Goal: Task Accomplishment & Management: Complete application form

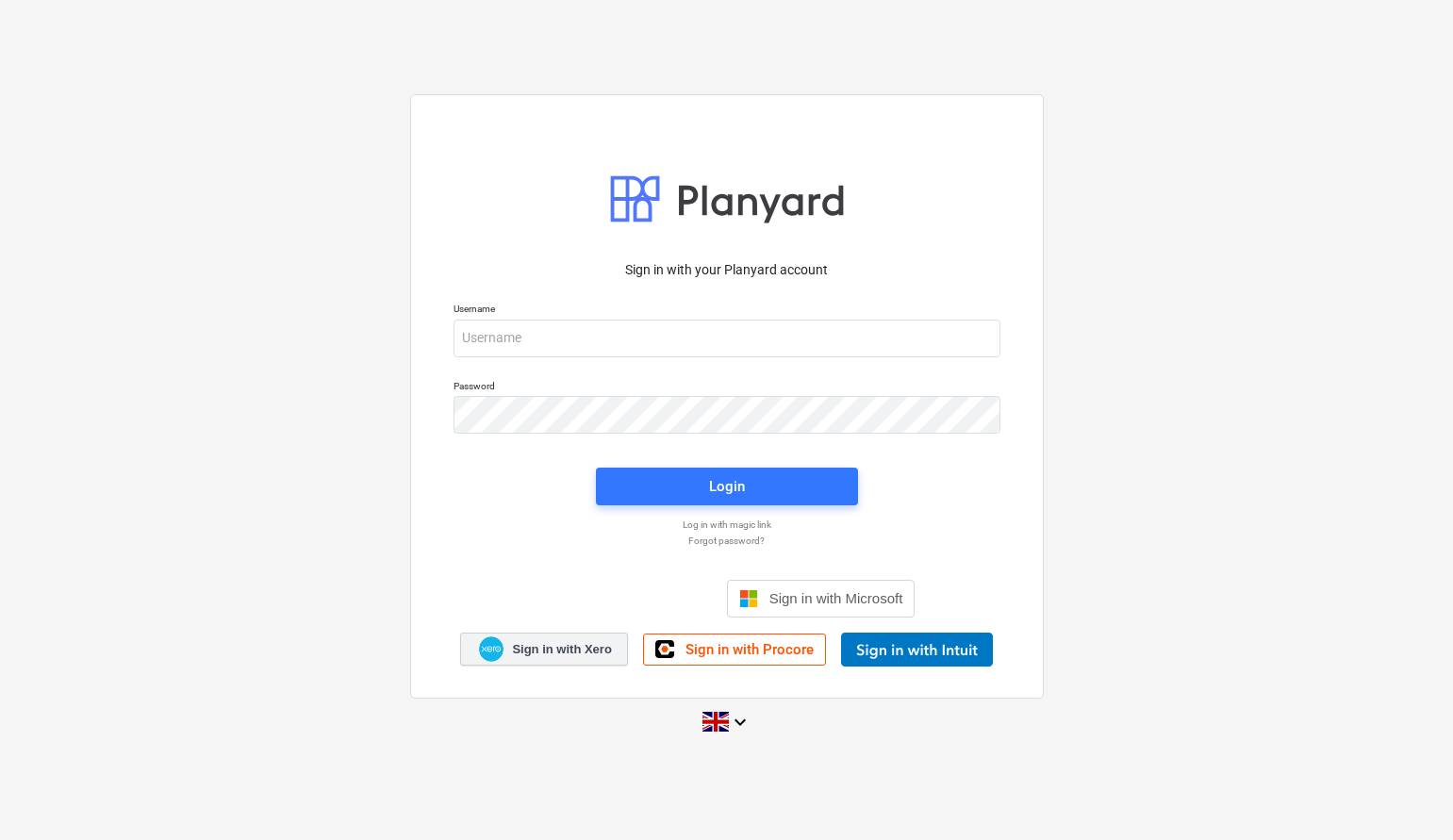
click at [562, 653] on span "Sign in with Xero" at bounding box center [562, 649] width 99 height 17
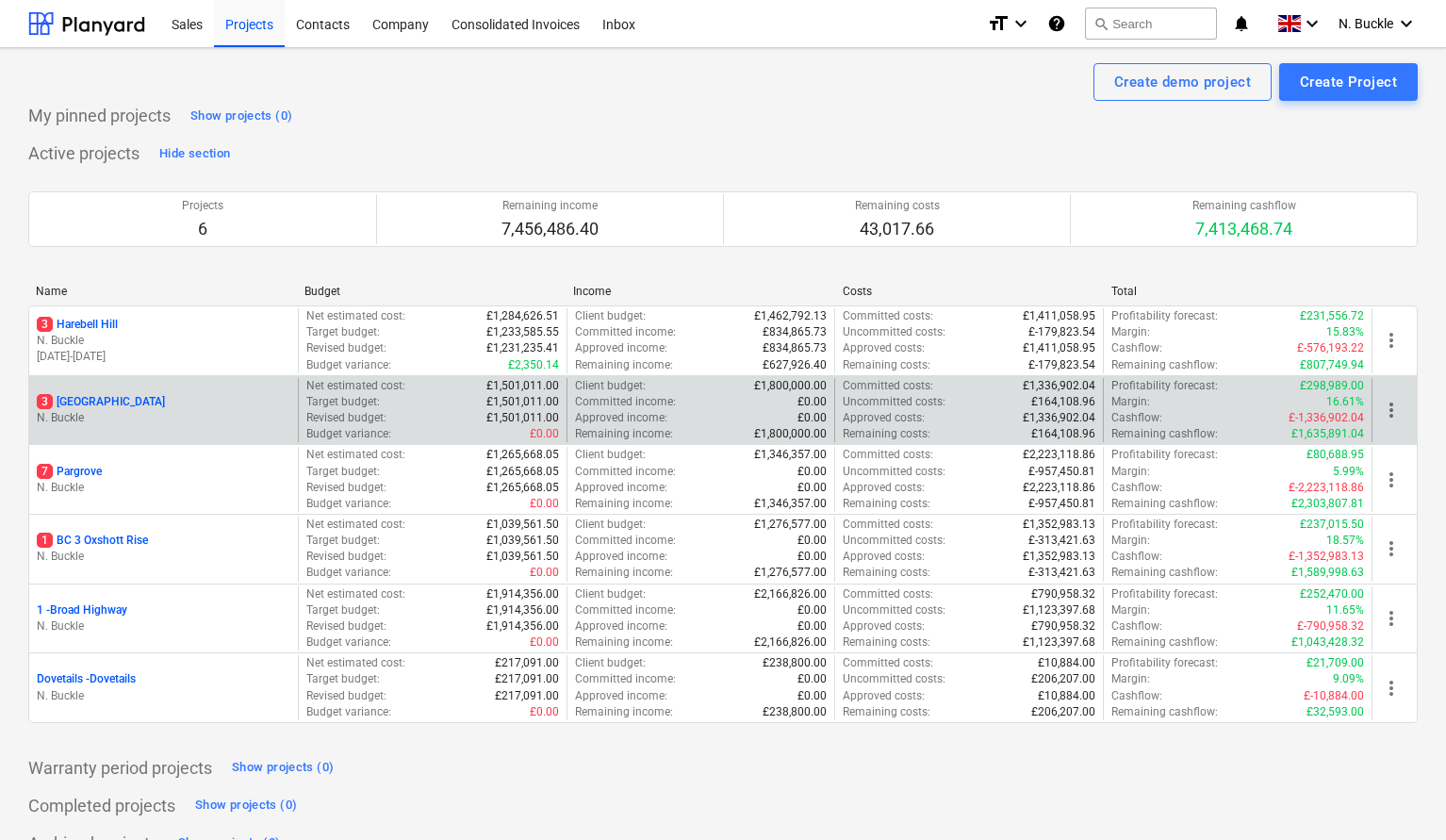
click at [99, 394] on p "3 [GEOGRAPHIC_DATA]" at bounding box center [100, 402] width 128 height 16
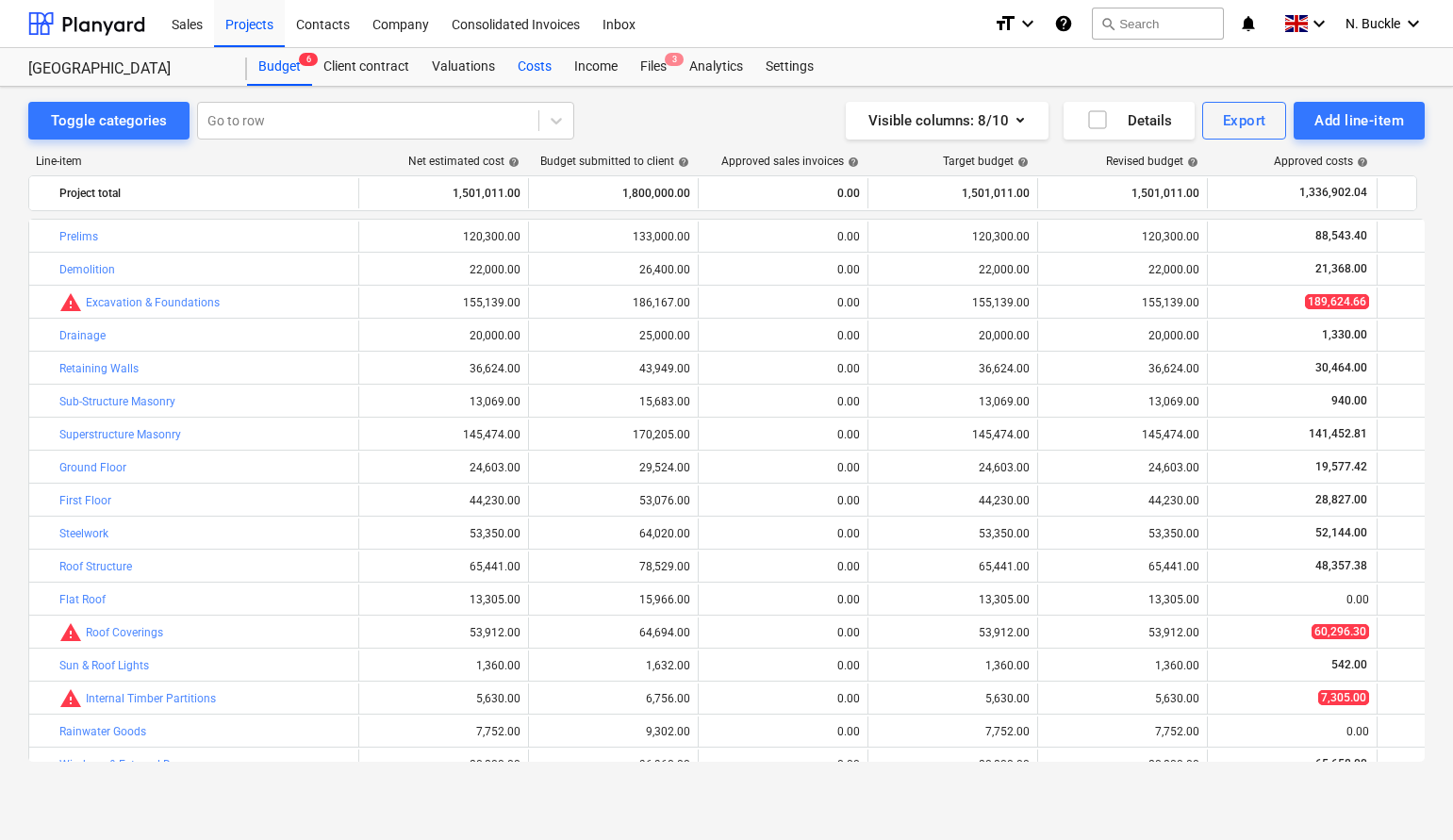
click at [538, 64] on div "Costs" at bounding box center [534, 67] width 57 height 38
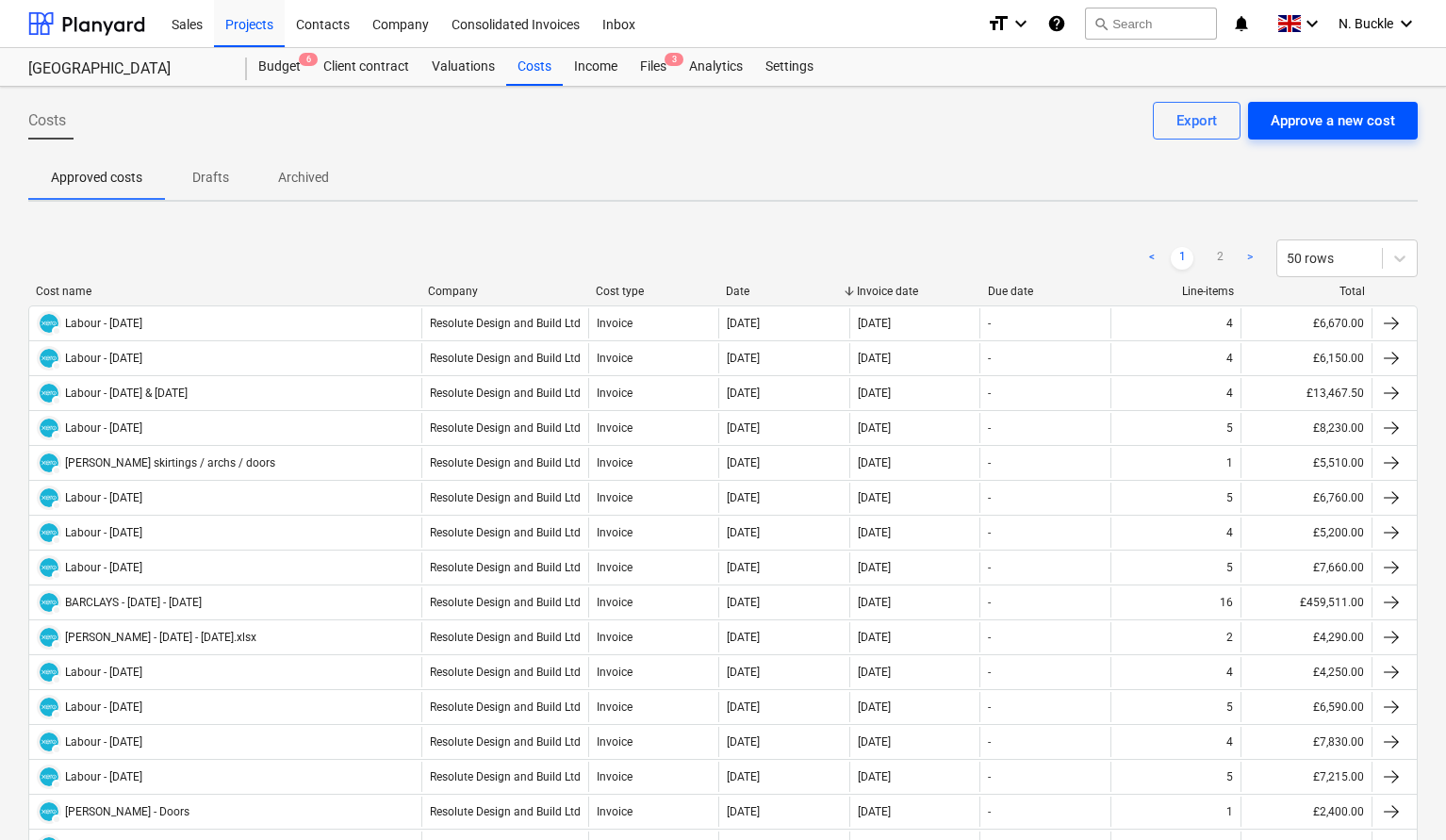
click at [1328, 138] on button "Approve a new cost" at bounding box center [1333, 121] width 170 height 38
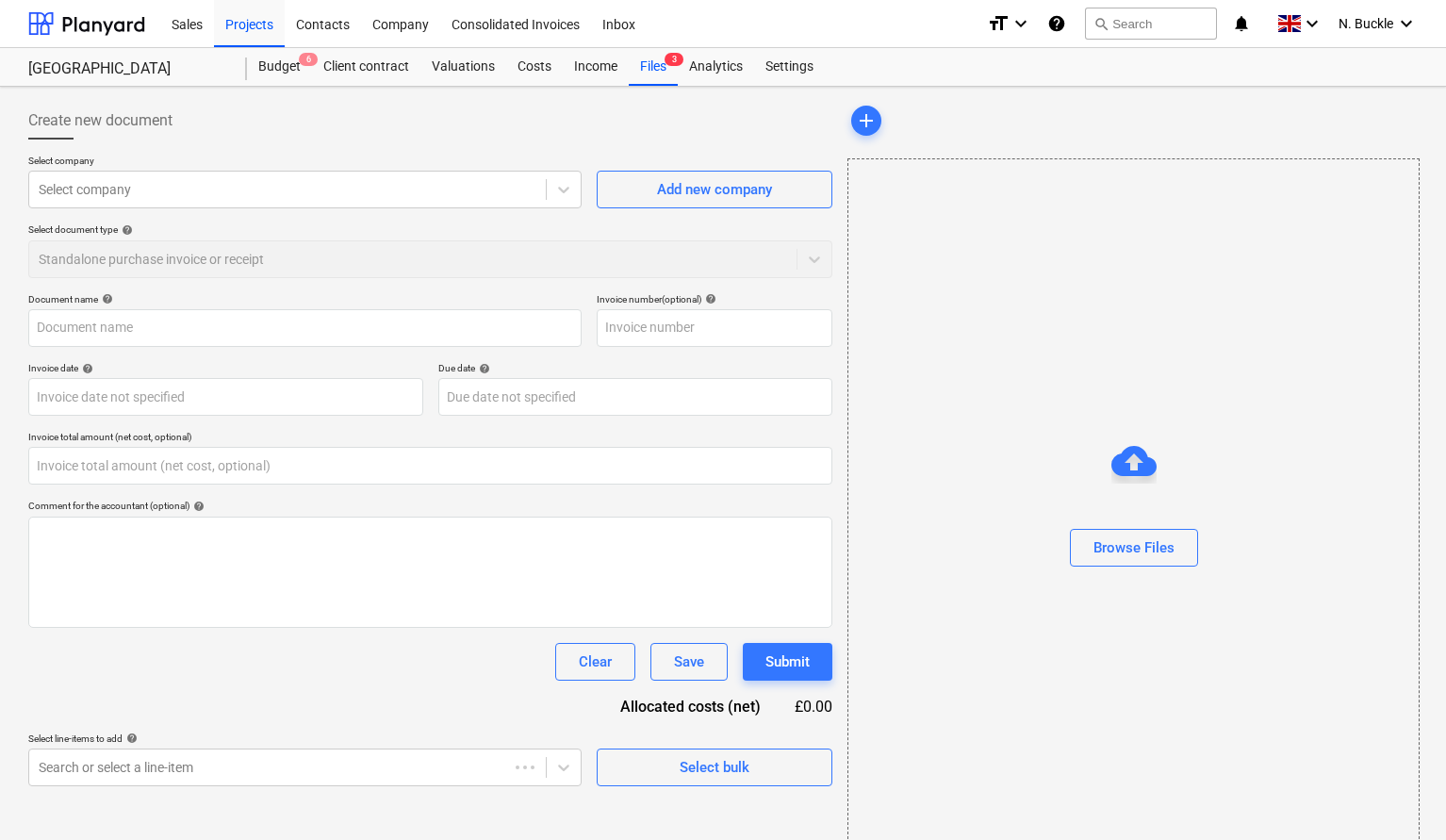
type input "0.00"
click at [173, 196] on div at bounding box center [287, 189] width 498 height 19
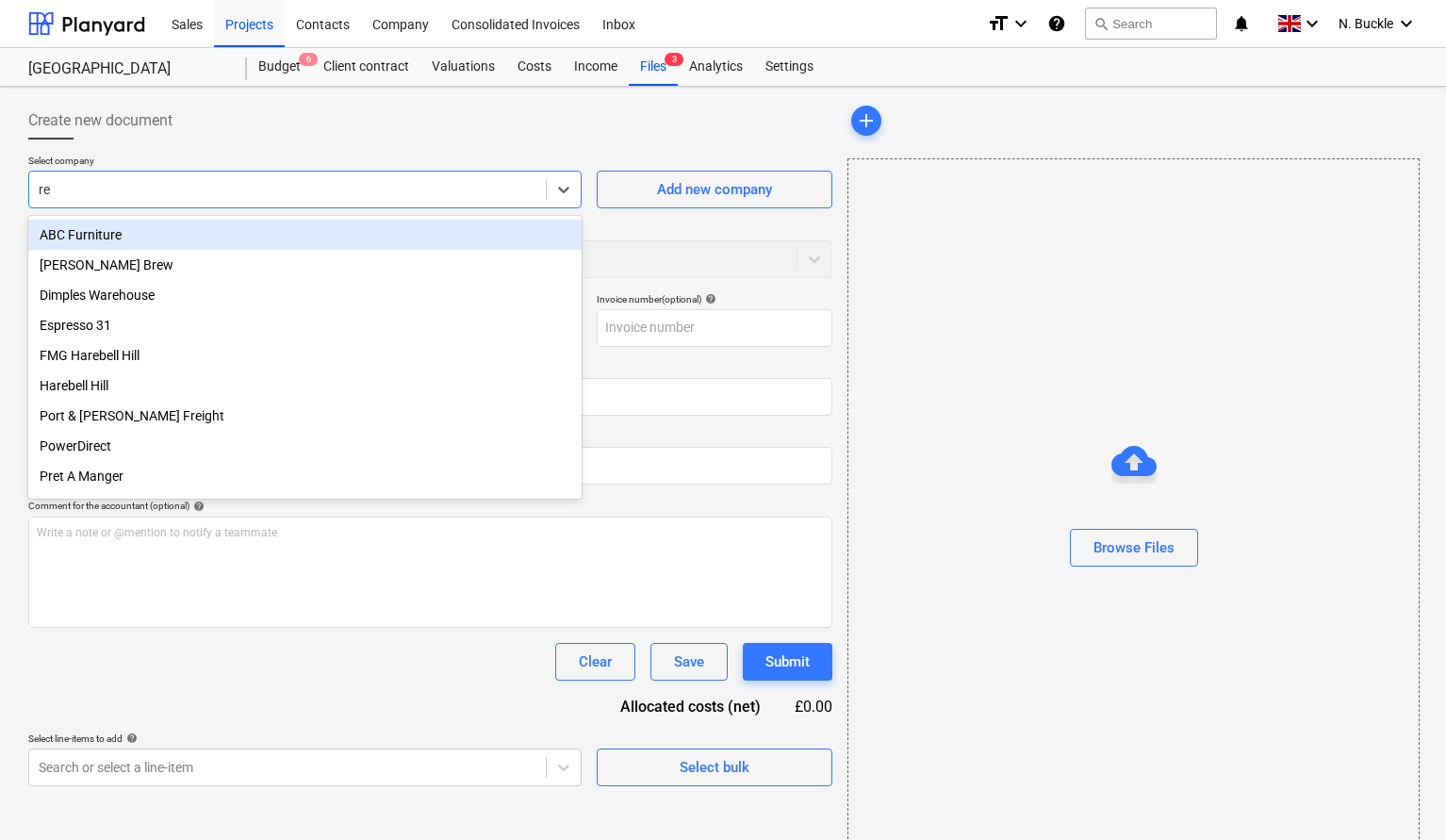
type input "res"
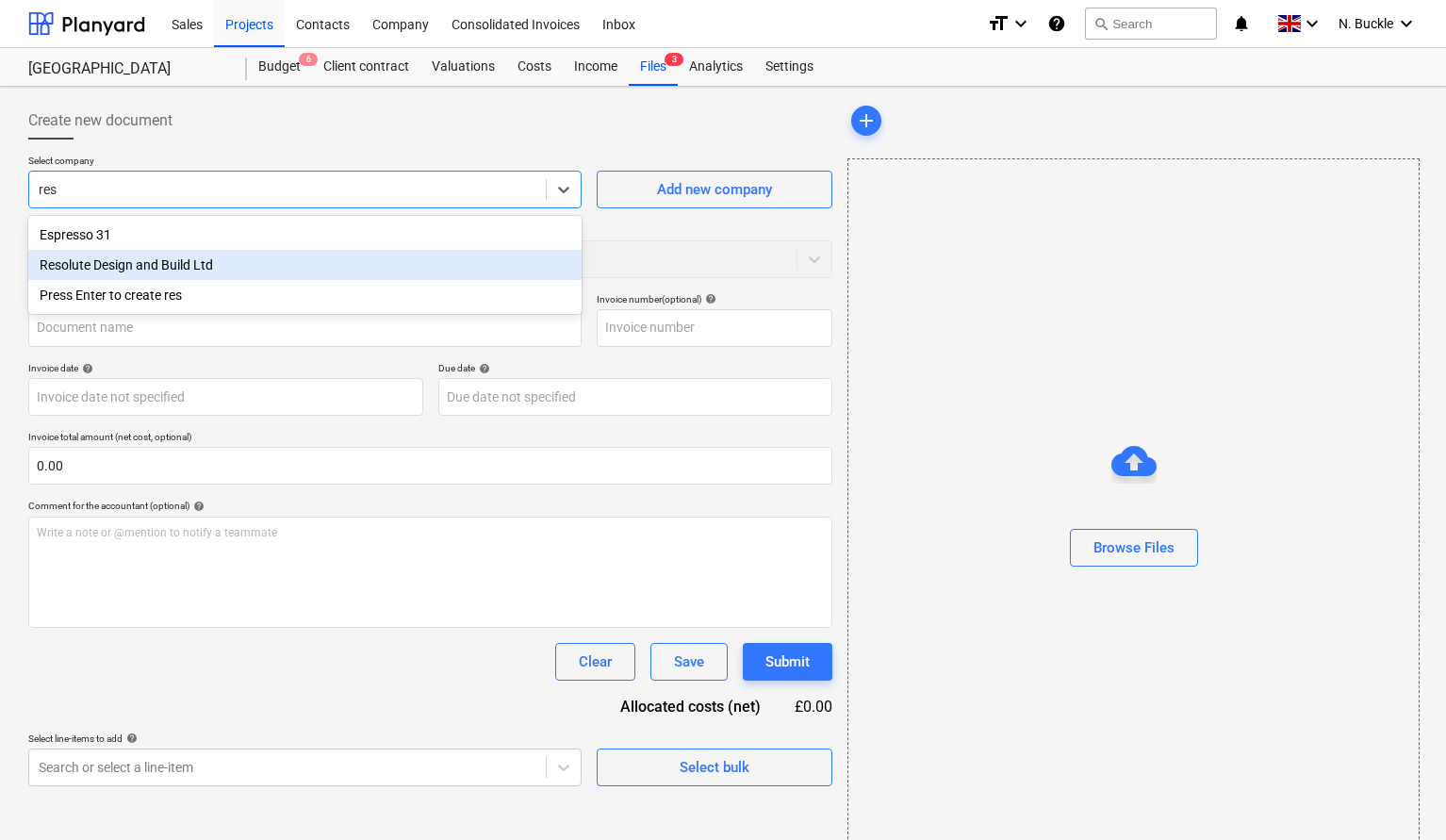
click at [159, 273] on div "Resolute Design and Build Ltd" at bounding box center [304, 265] width 553 height 30
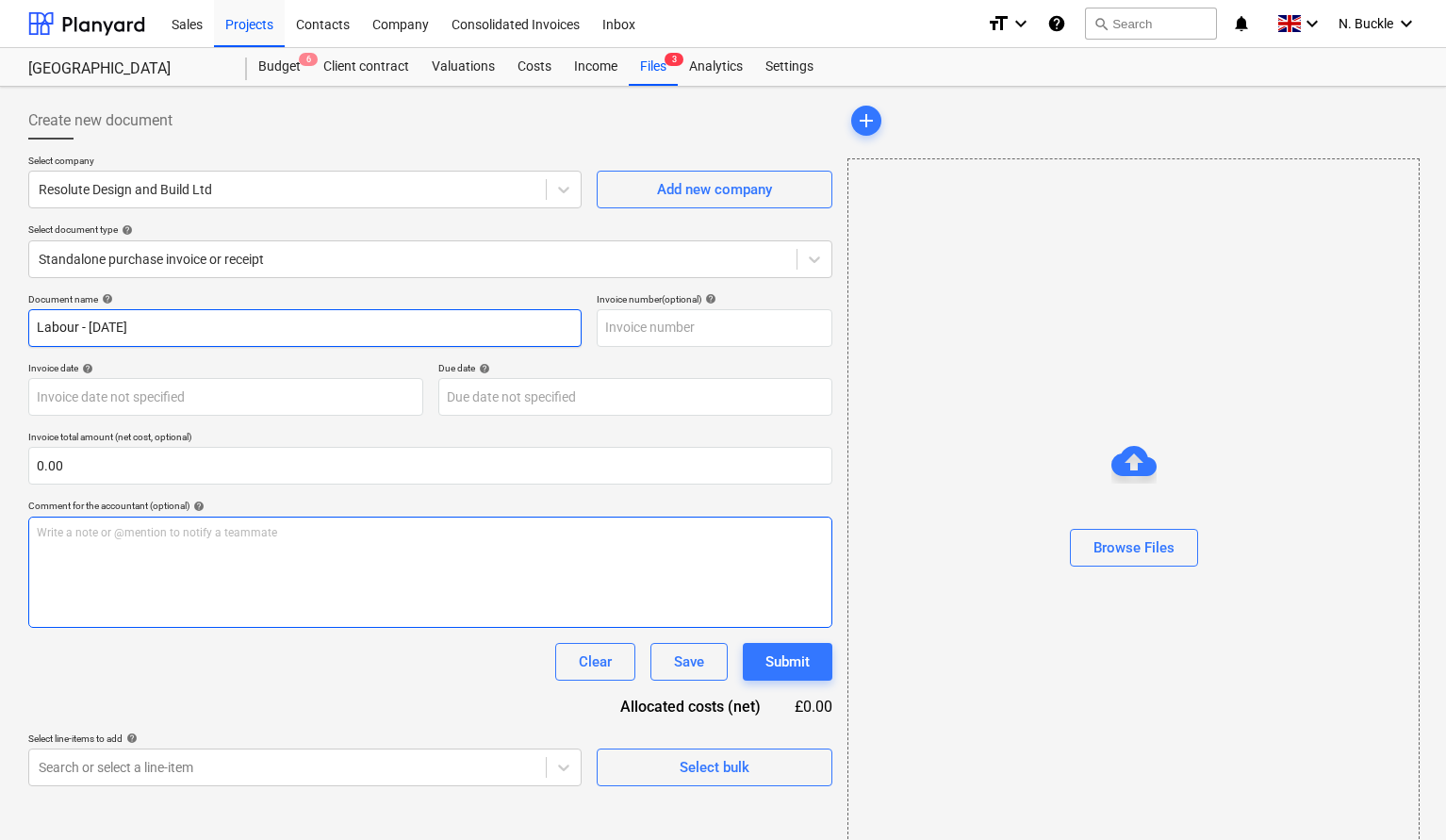
type input "Labour - [DATE]"
click at [109, 550] on div "Write a note or @mention to notify a teammate [PERSON_NAME]" at bounding box center [430, 572] width 804 height 111
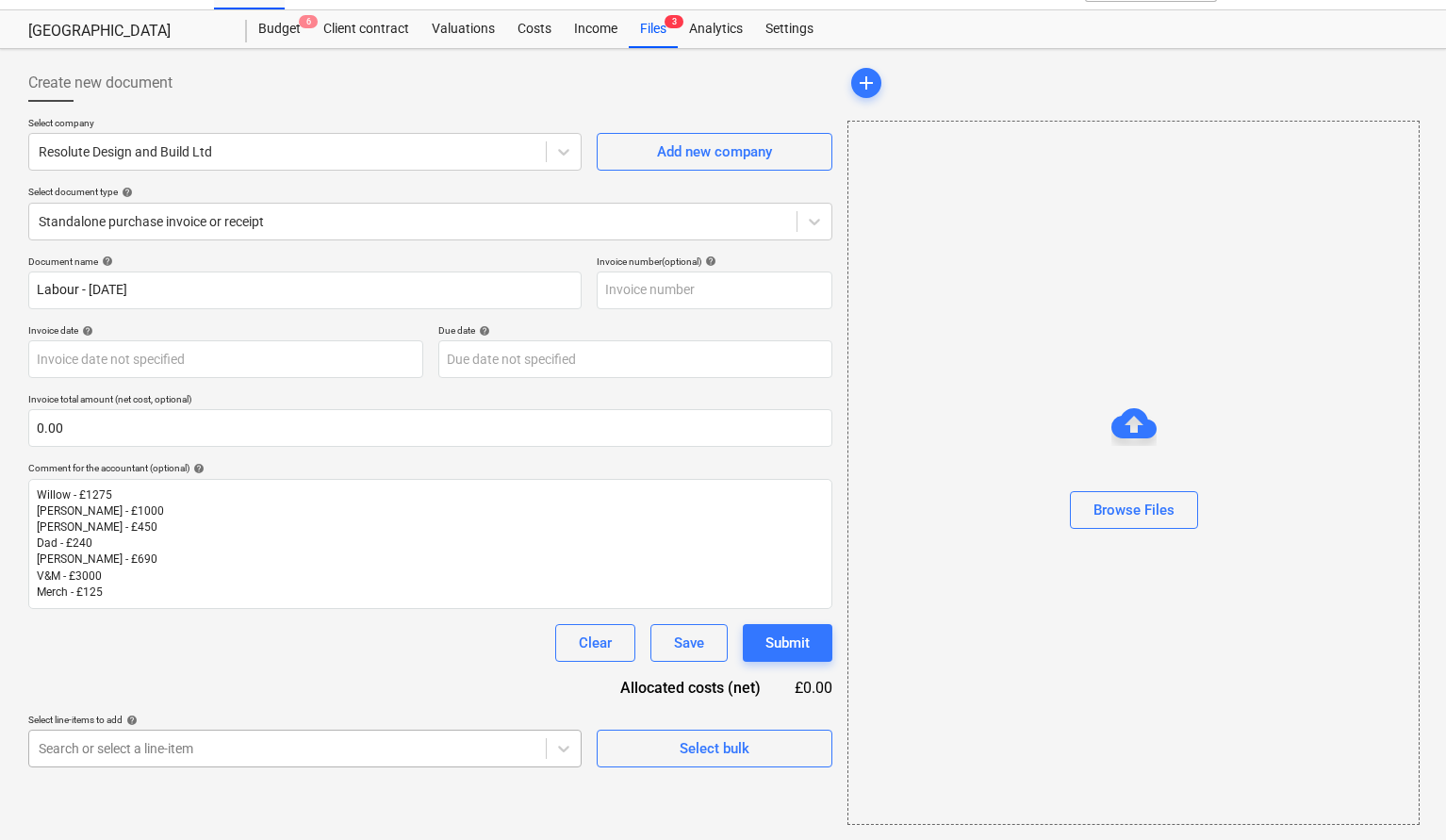
scroll to position [256, 0]
click at [150, 743] on body "Sales Projects Contacts Company Consolidated Invoices Inbox format_size keyboar…" at bounding box center [723, 382] width 1446 height 840
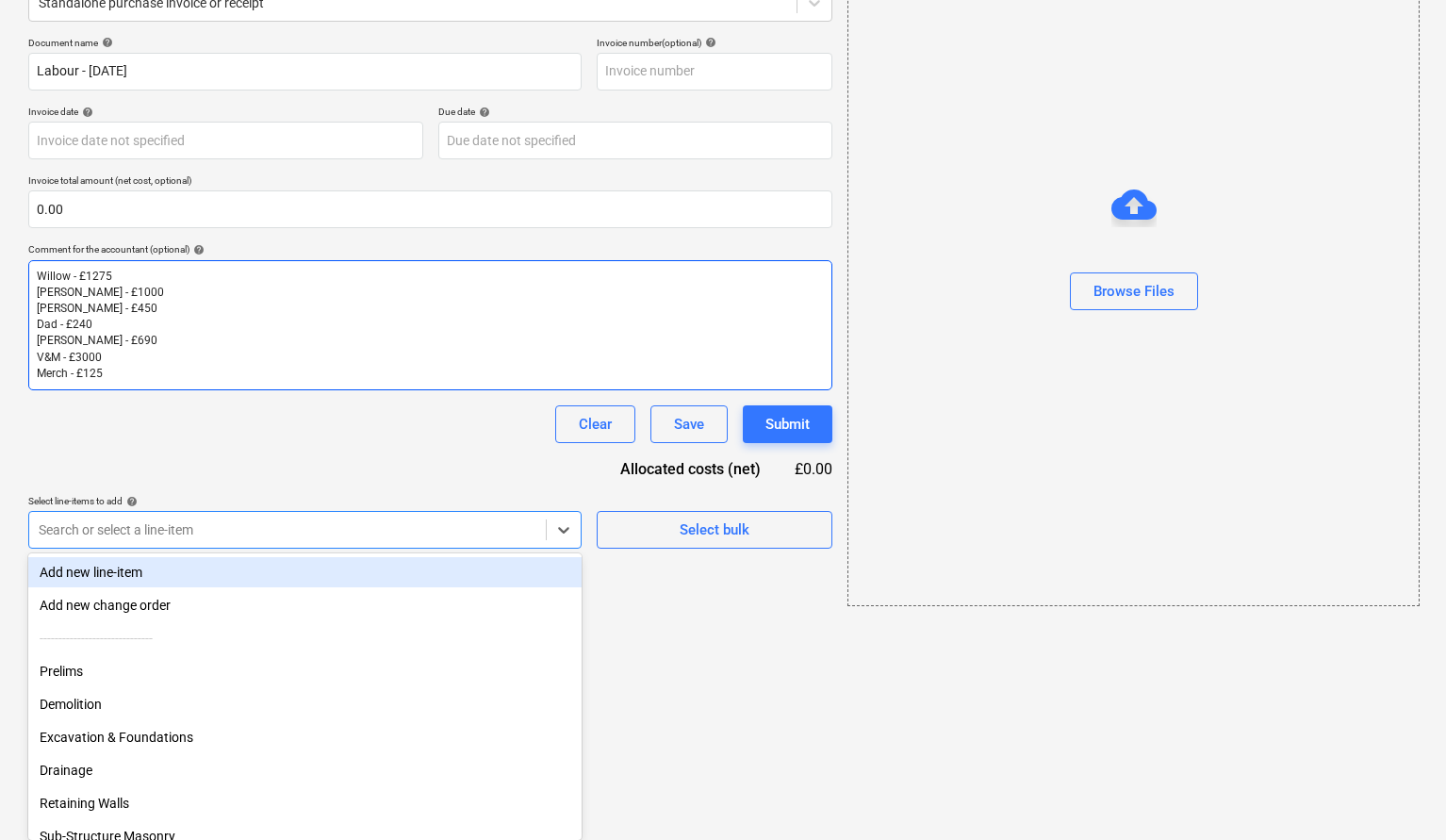
click at [129, 368] on p "Merch - £125" at bounding box center [430, 373] width 788 height 16
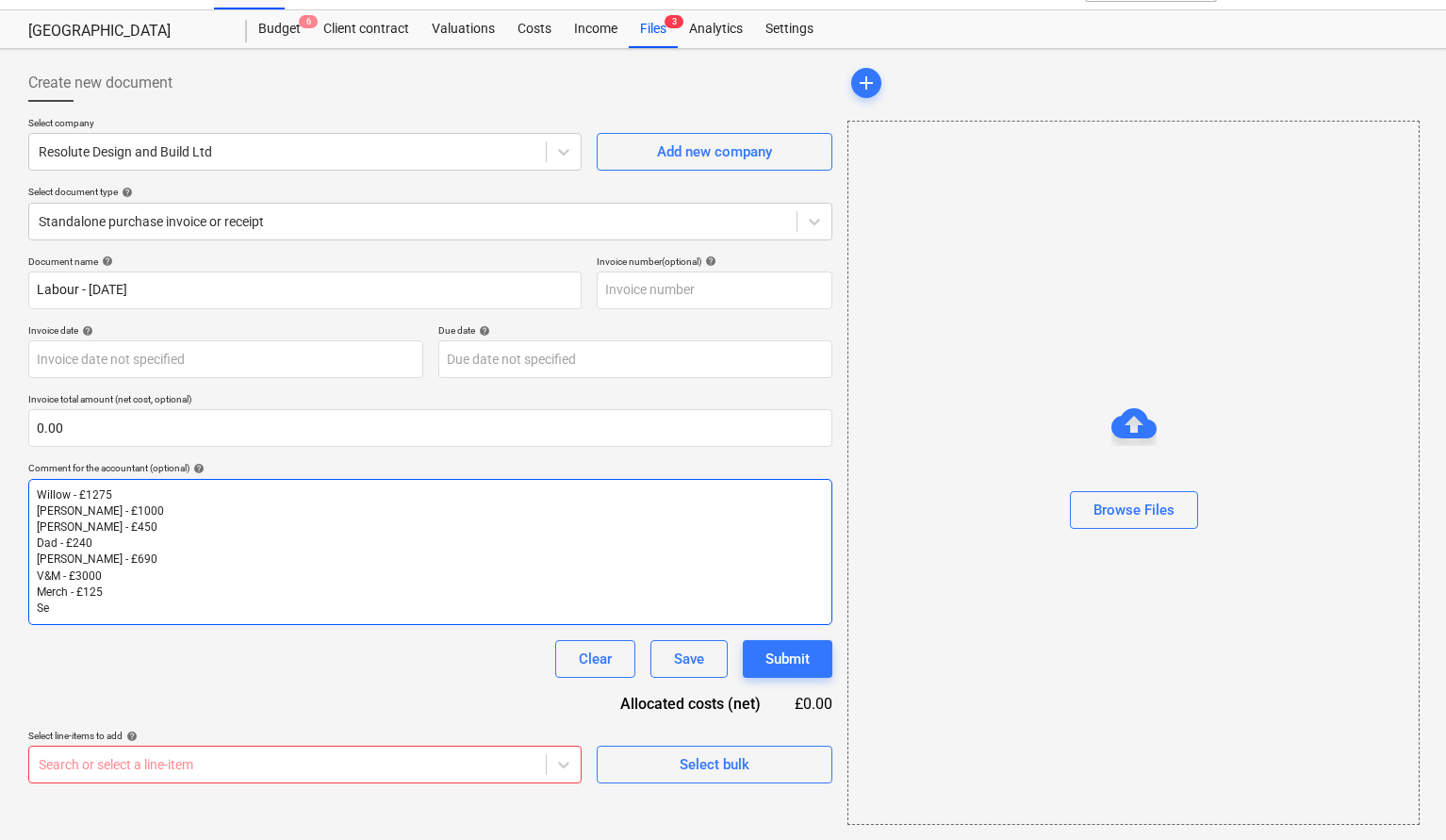
scroll to position [38, 0]
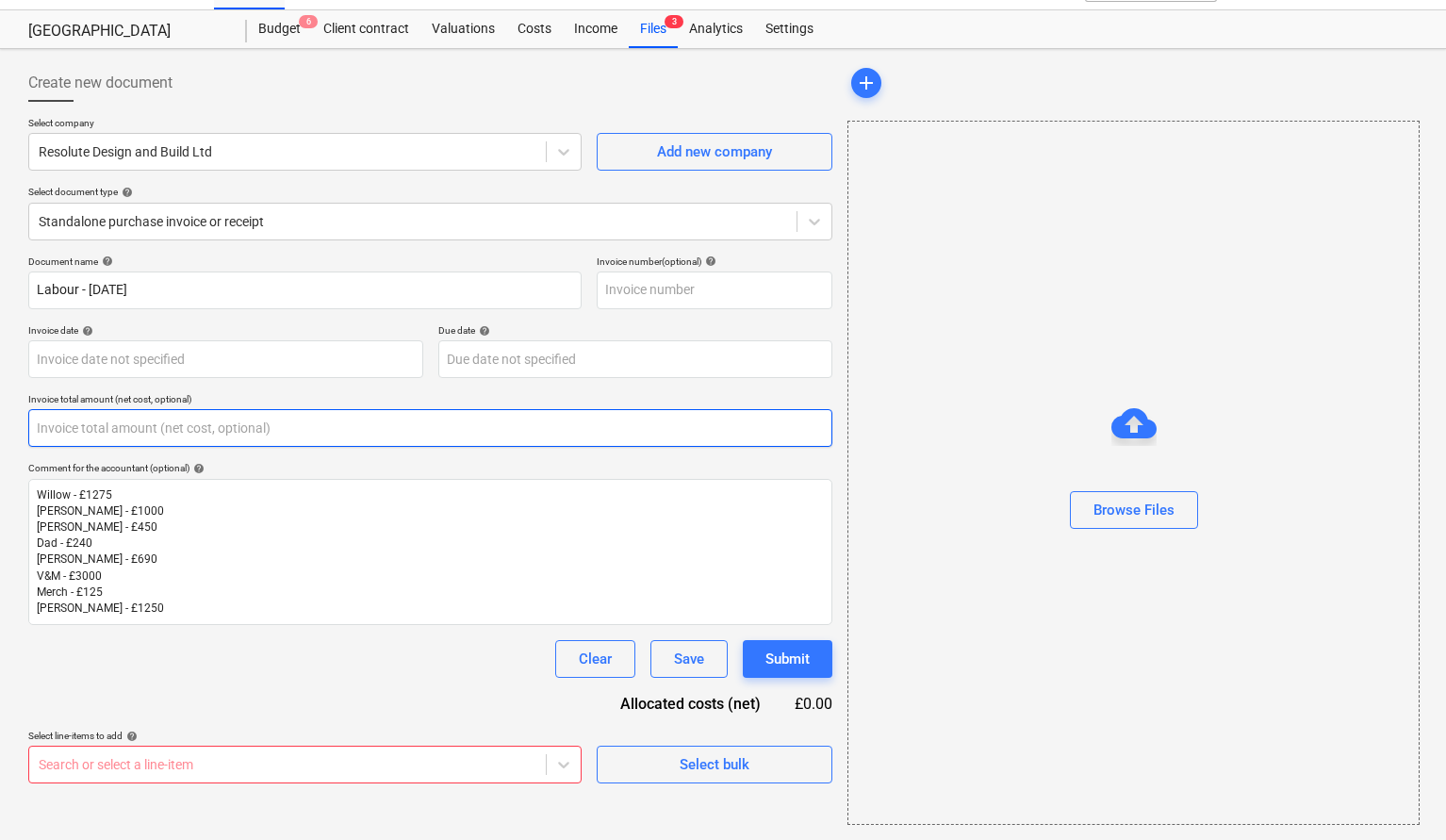
click at [91, 431] on input "text" at bounding box center [430, 428] width 804 height 38
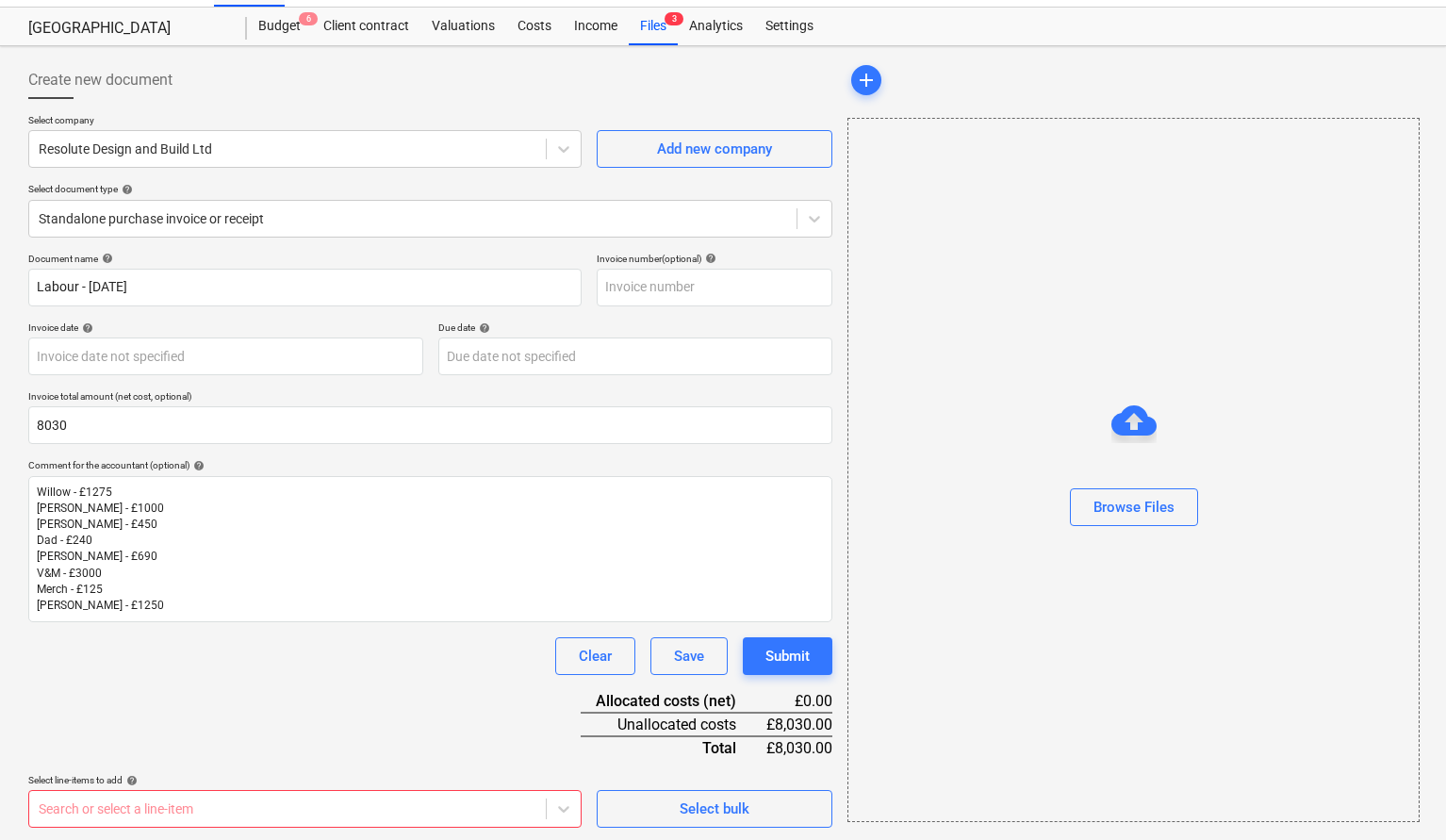
type input "8,030.00"
click at [153, 799] on body "Sales Projects Contacts Company Consolidated Invoices Inbox format_size keyboar…" at bounding box center [723, 379] width 1446 height 840
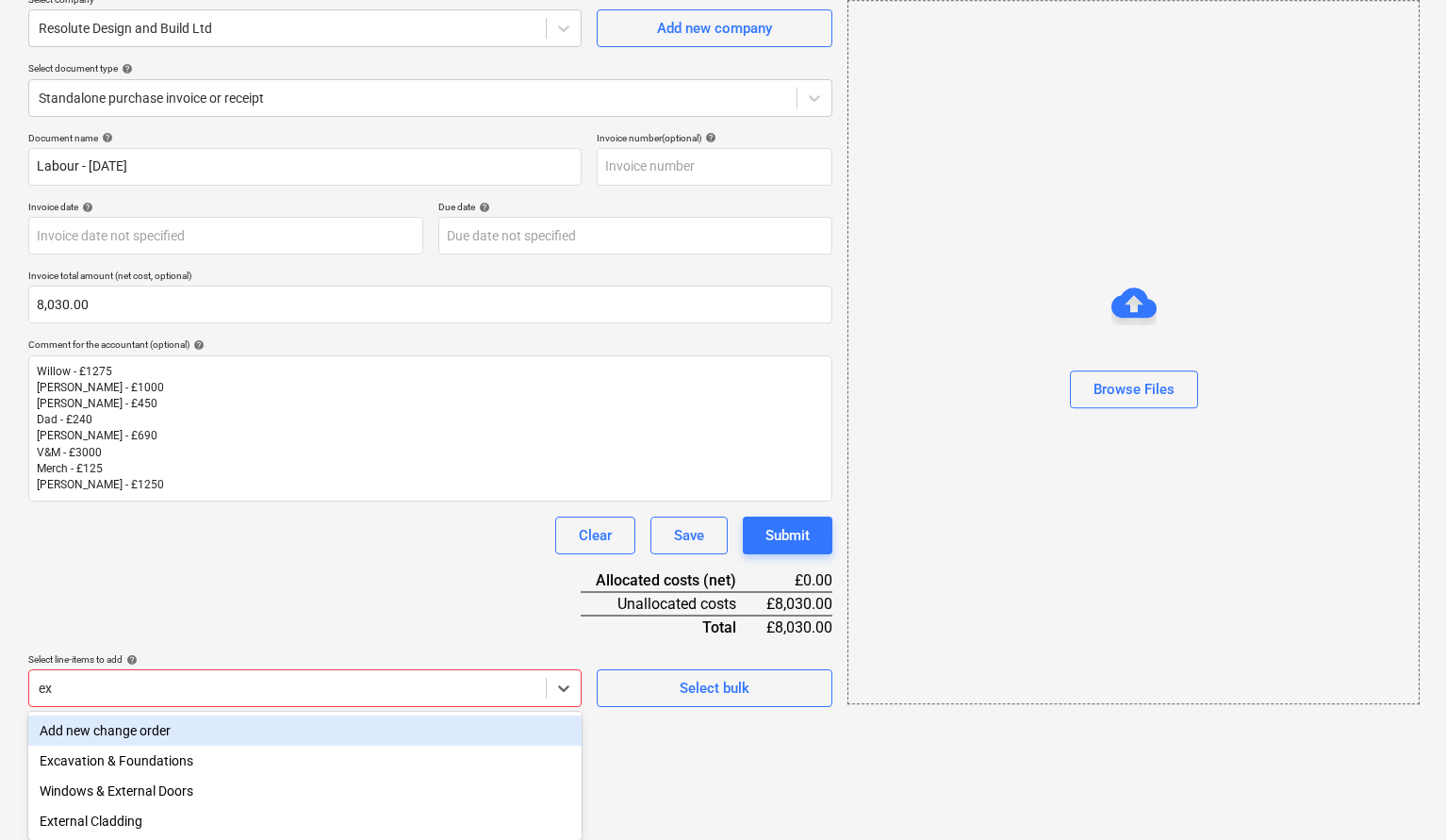
scroll to position [161, 0]
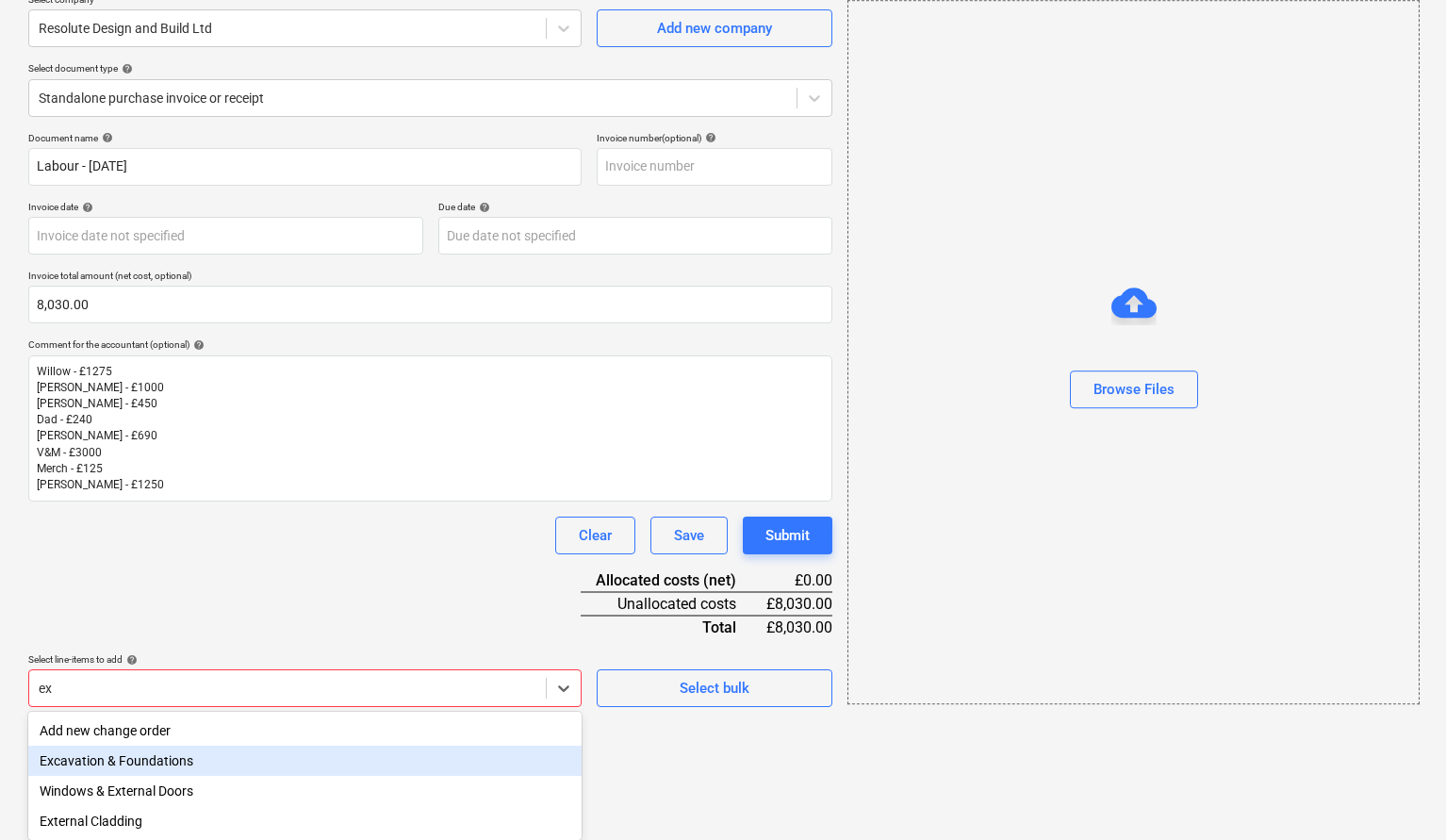
type input "e"
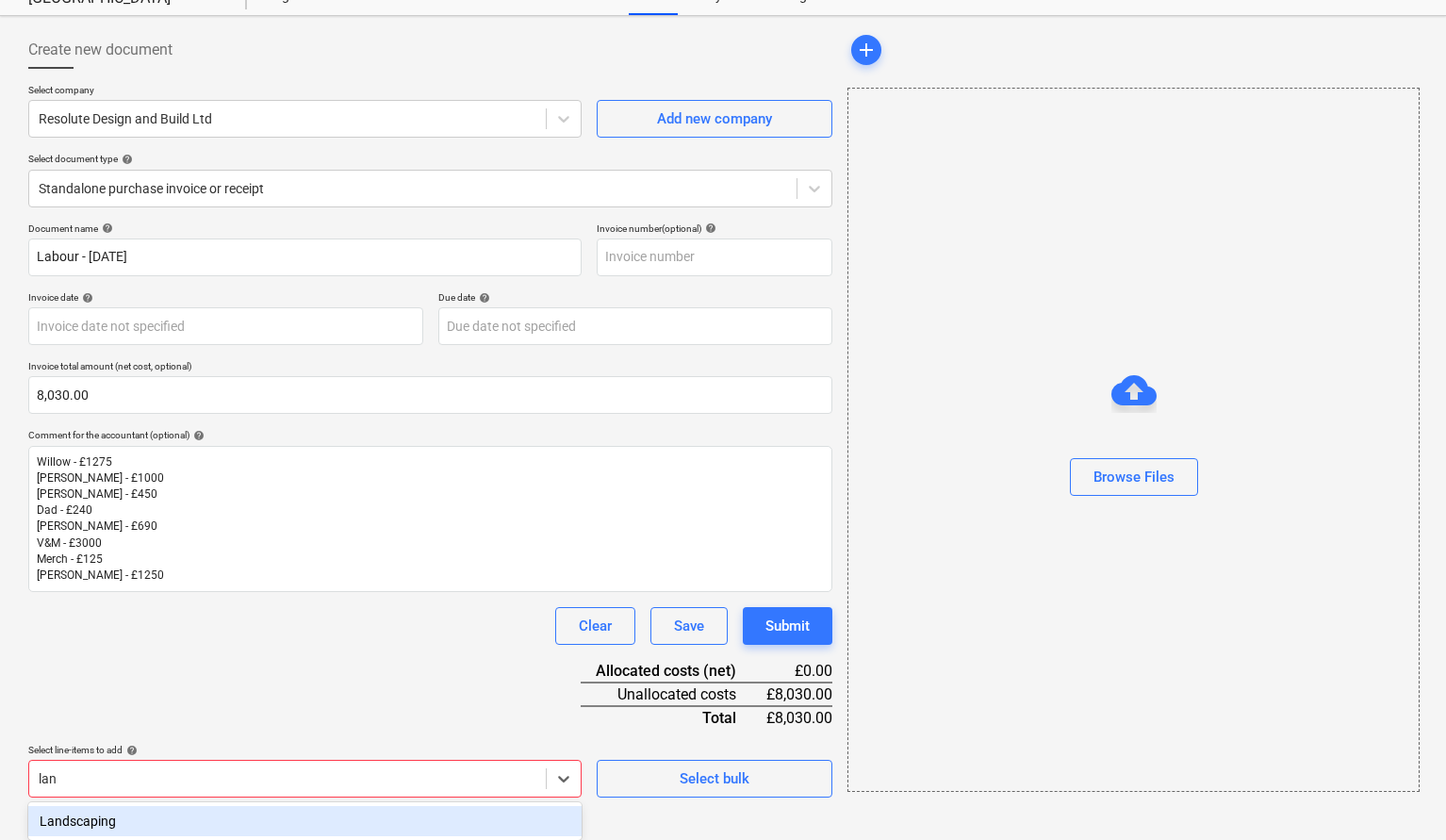
scroll to position [70, 0]
type input "lands"
click at [113, 829] on div "Landscaping" at bounding box center [304, 821] width 553 height 30
click at [203, 670] on div "Document name help Labour - [DATE] Invoice number (optional) help Invoice date …" at bounding box center [430, 572] width 804 height 700
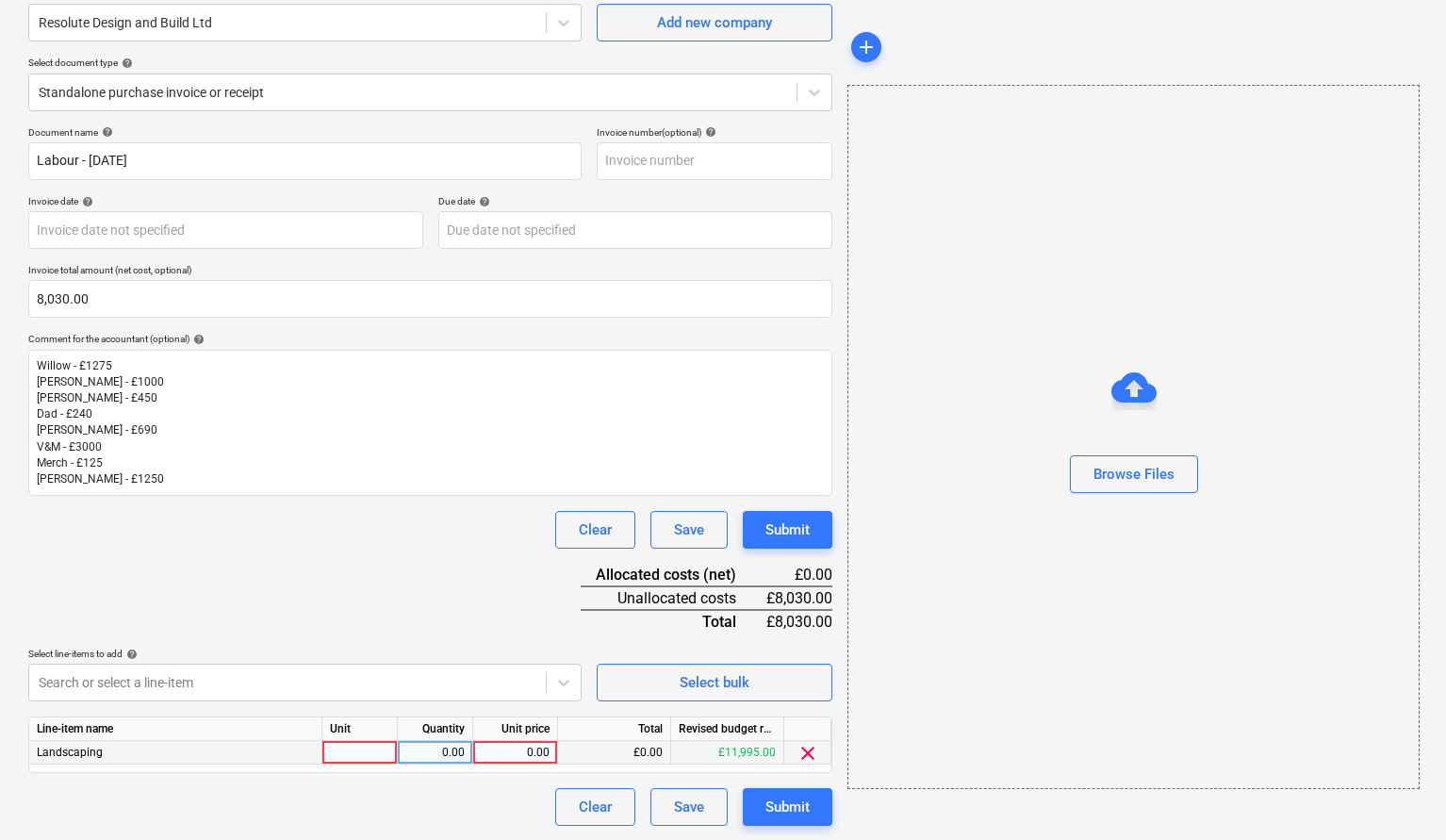
scroll to position [165, 0]
click at [364, 739] on div "Unit" at bounding box center [361, 731] width 75 height 24
click at [371, 752] on div at bounding box center [361, 755] width 75 height 24
click at [438, 752] on div "0.00" at bounding box center [435, 755] width 60 height 24
type input "2"
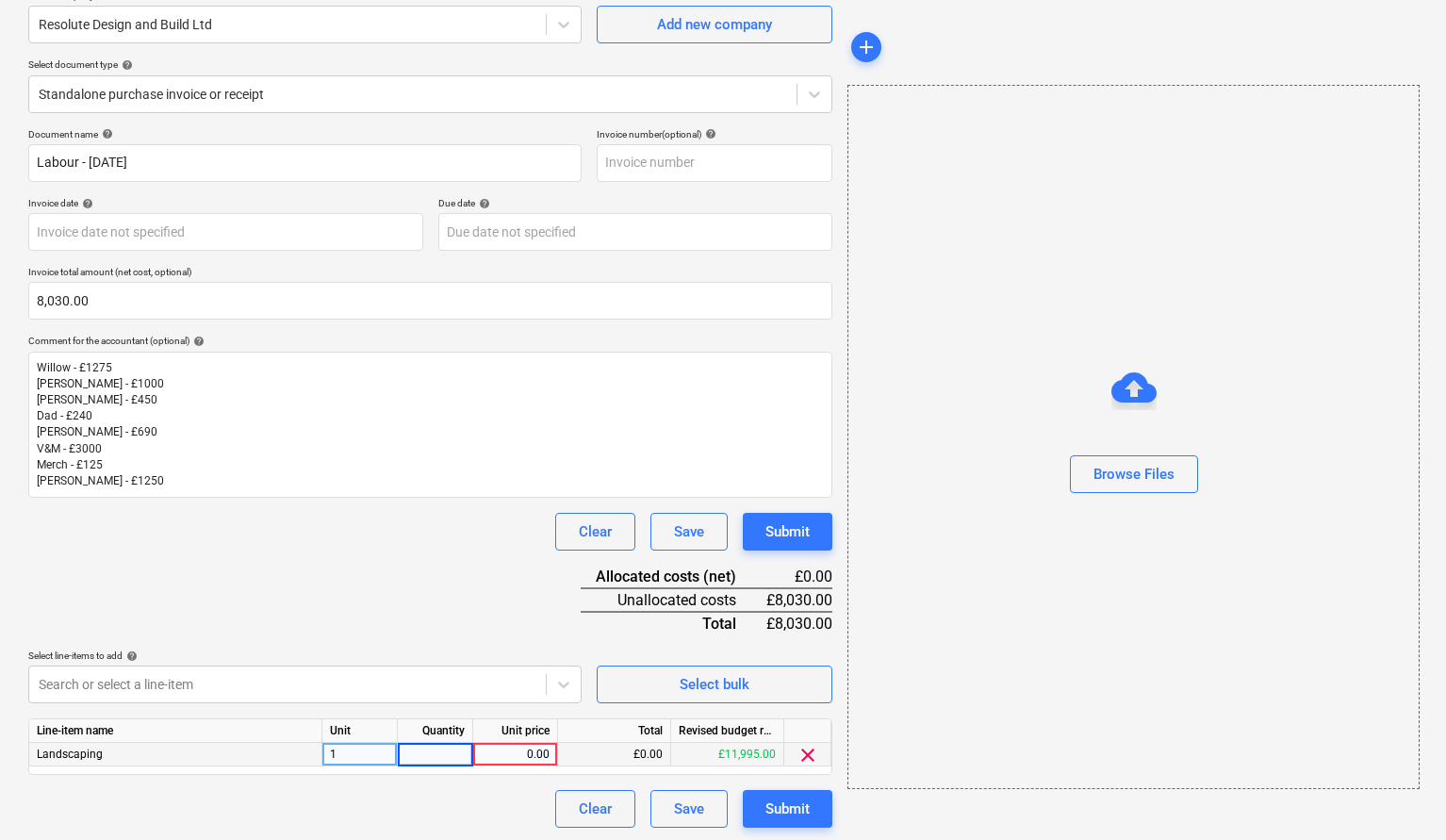
type input "1"
click at [534, 748] on div "0.00" at bounding box center [514, 755] width 69 height 24
type input "2250"
click at [383, 598] on div "Document name help Labour - [DATE] Invoice number (optional) help Invoice date …" at bounding box center [430, 478] width 804 height 700
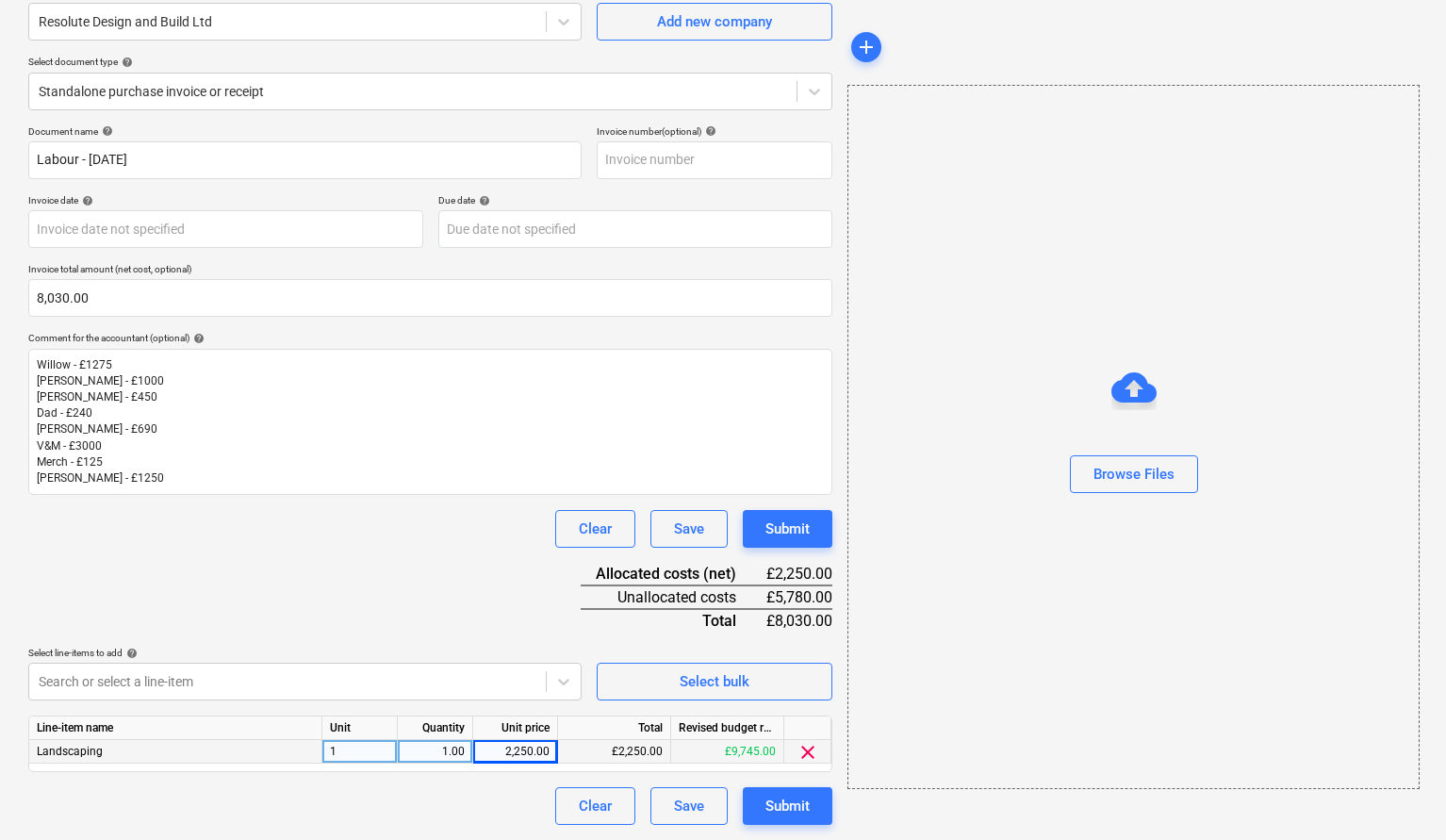
click at [344, 672] on body "Sales Projects Contacts Company Consolidated Invoices Inbox format_size keyboar…" at bounding box center [723, 252] width 1446 height 840
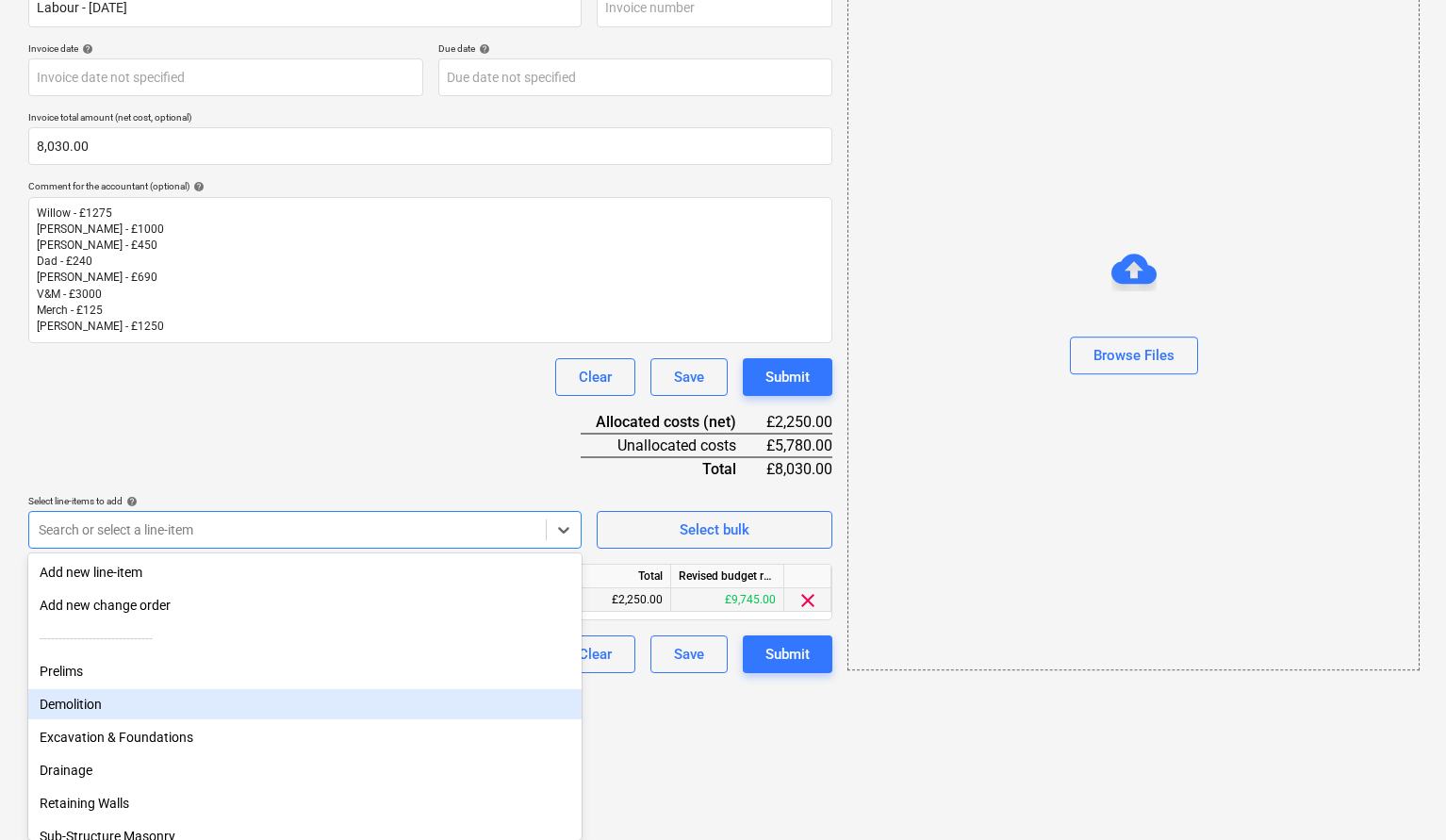
scroll to position [0, 0]
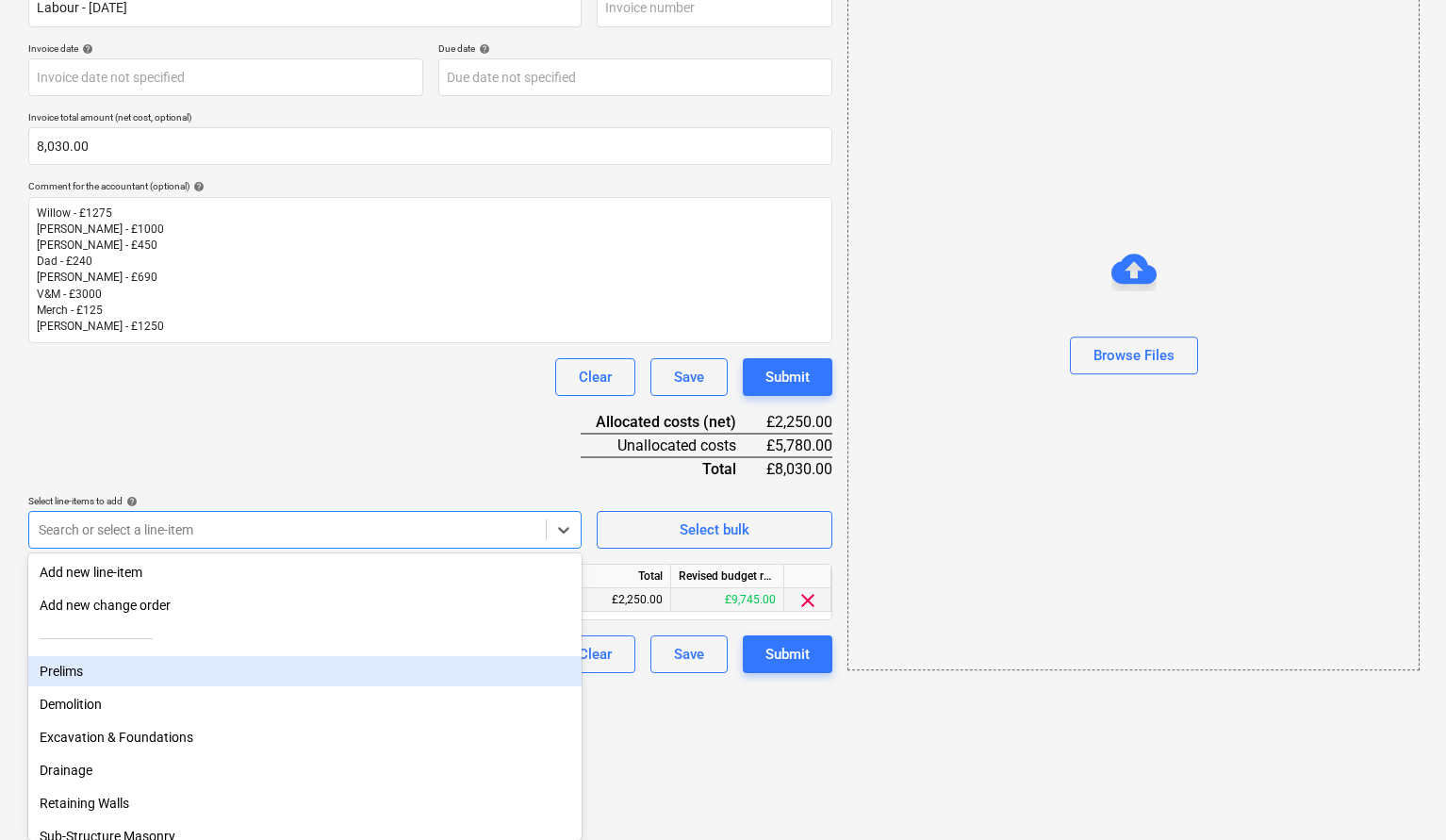
click at [187, 668] on div "Prelims" at bounding box center [304, 671] width 553 height 30
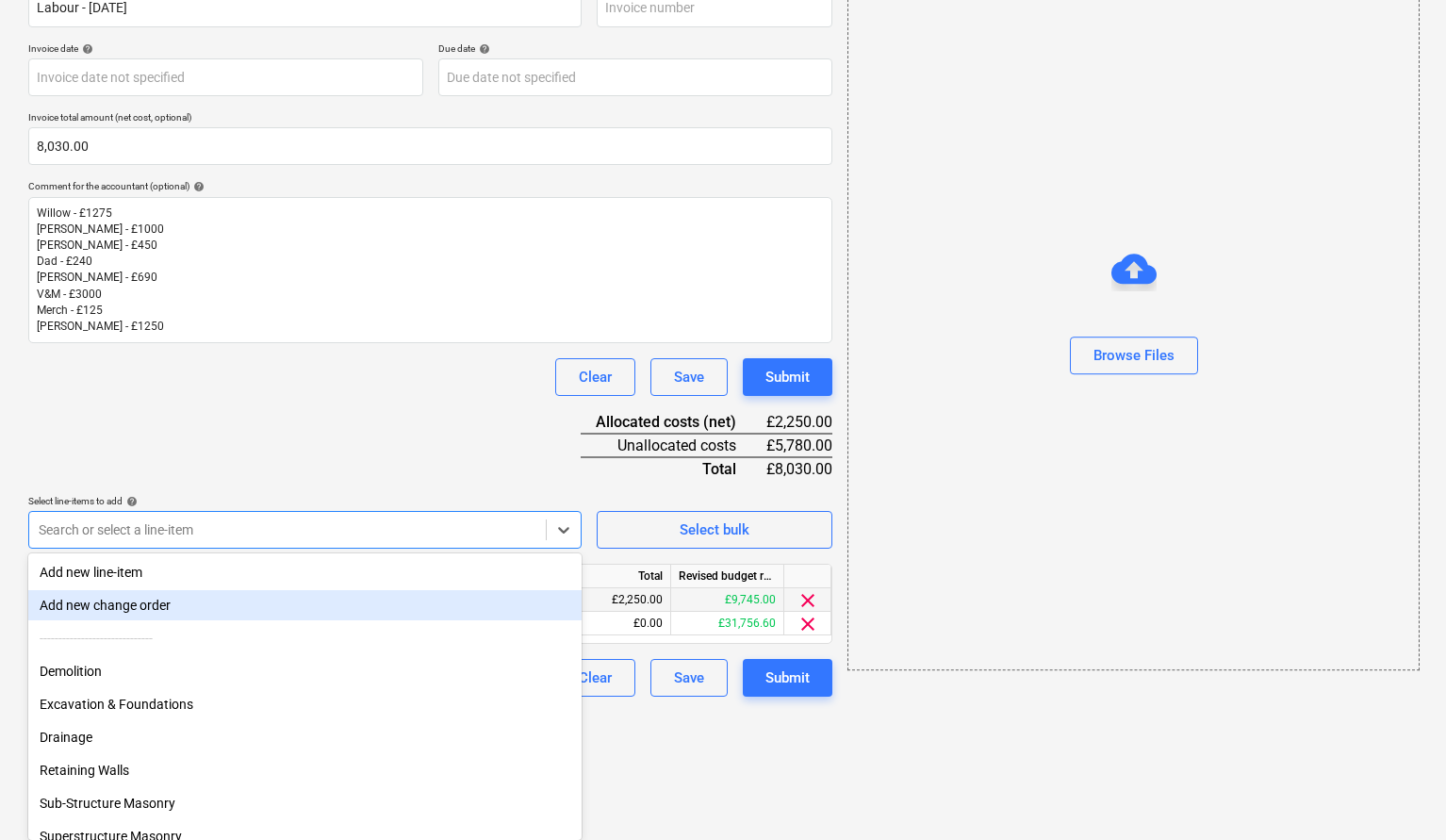
scroll to position [189, 0]
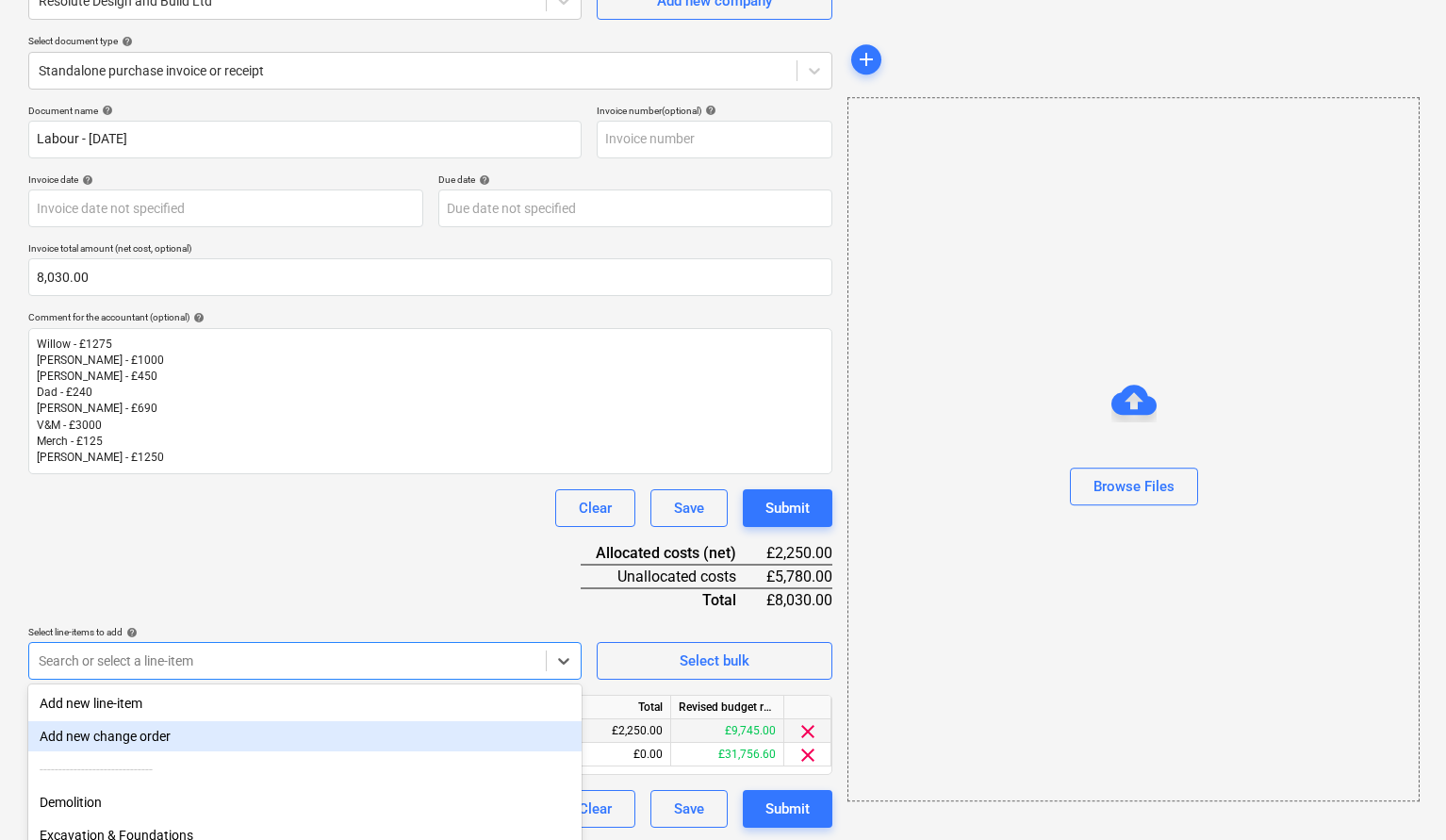
click at [290, 447] on div "Document name help Labour - [DATE] Invoice number (optional) help Invoice date …" at bounding box center [430, 466] width 804 height 724
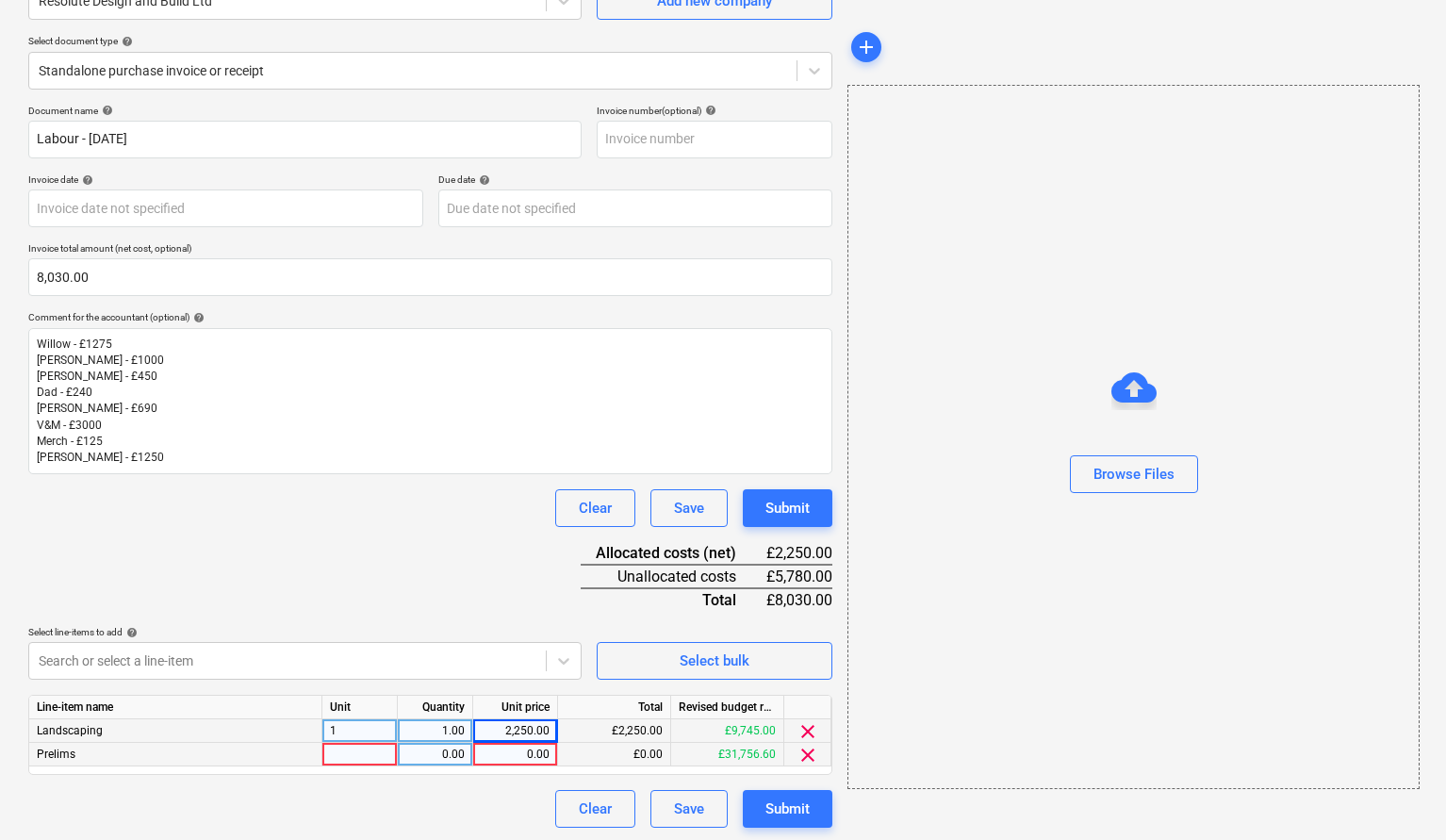
click at [806, 755] on span "clear" at bounding box center [807, 755] width 23 height 23
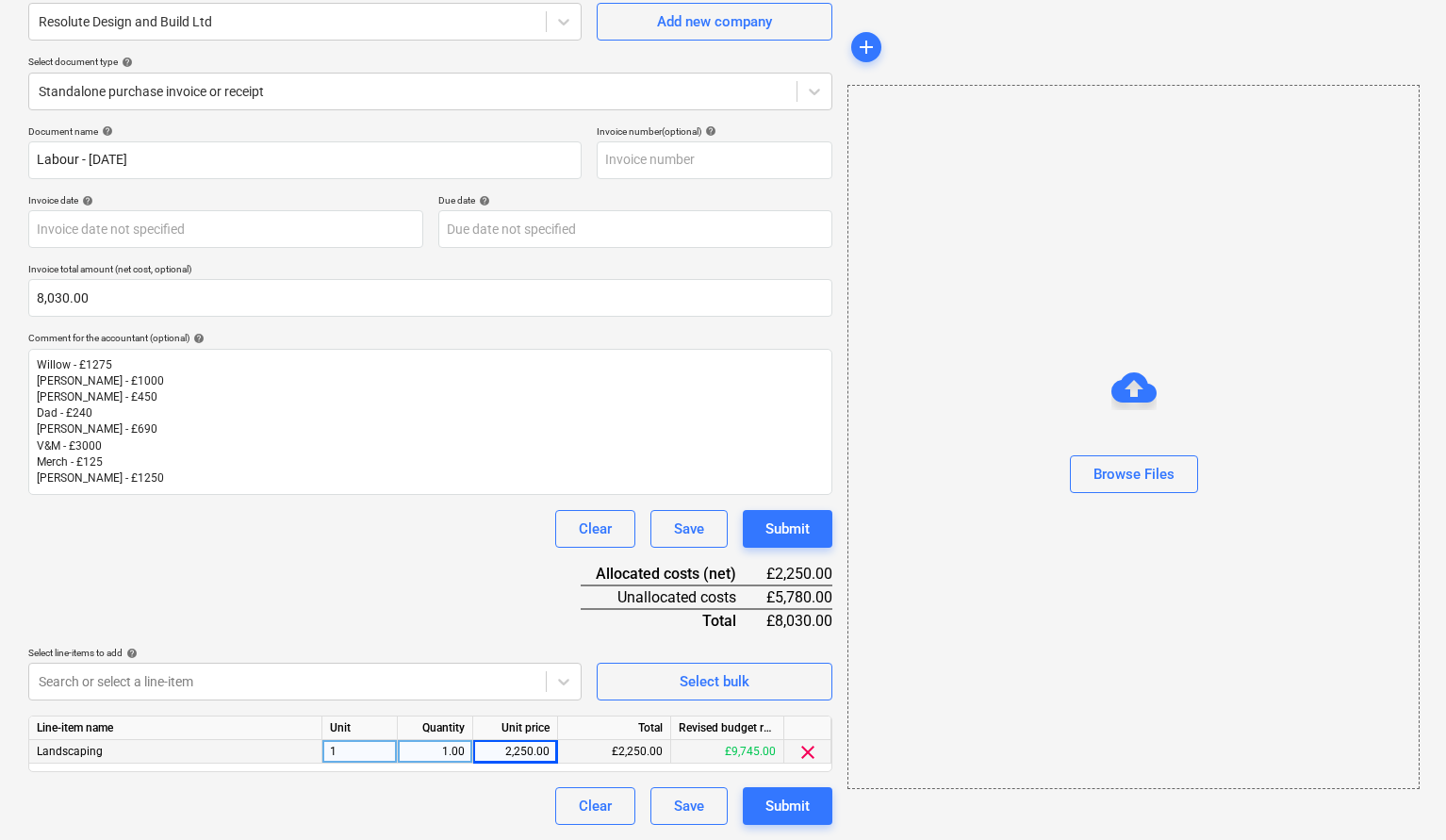
scroll to position [165, 0]
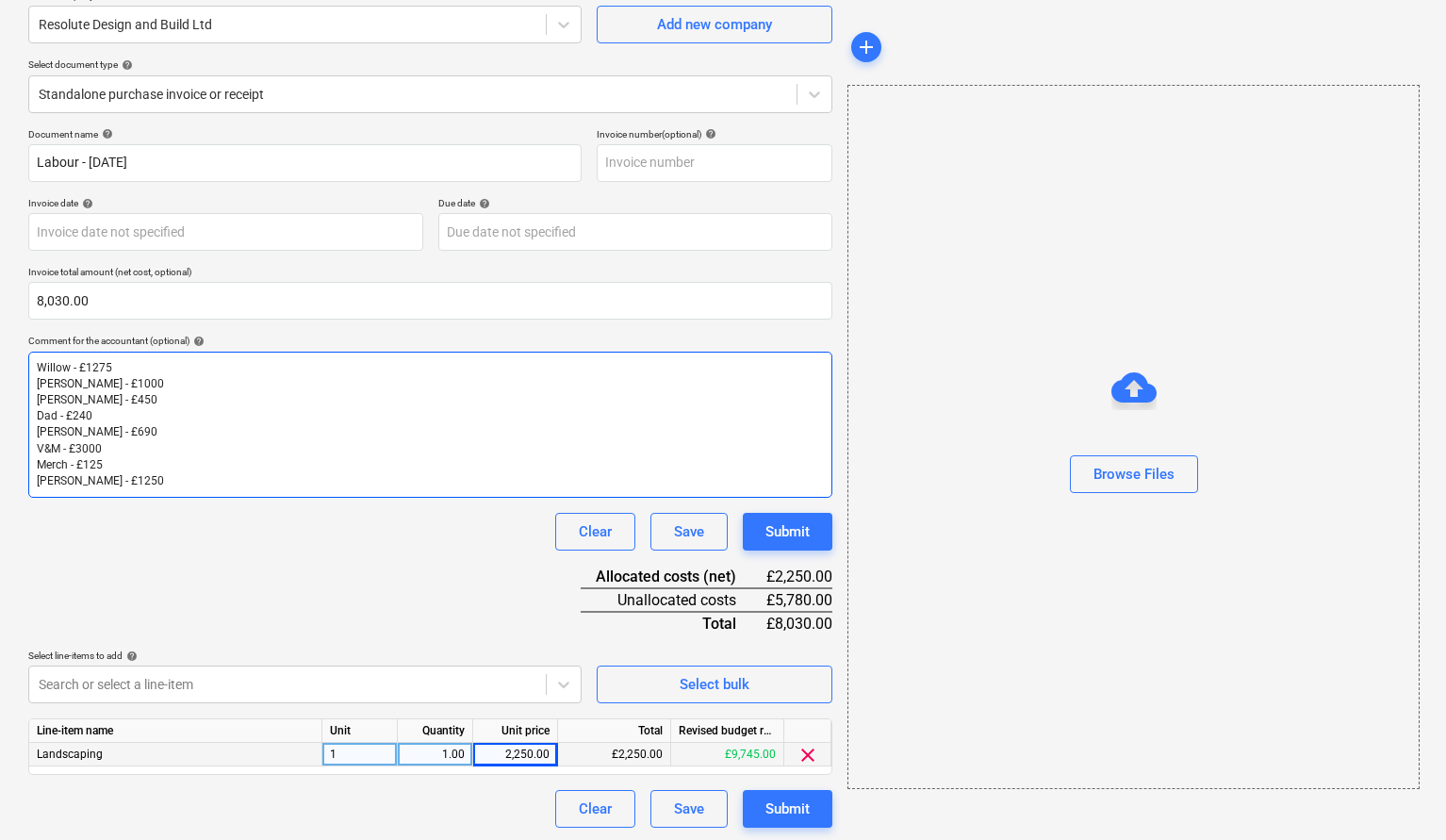
click at [126, 362] on p "Willow - £1275" at bounding box center [430, 368] width 788 height 16
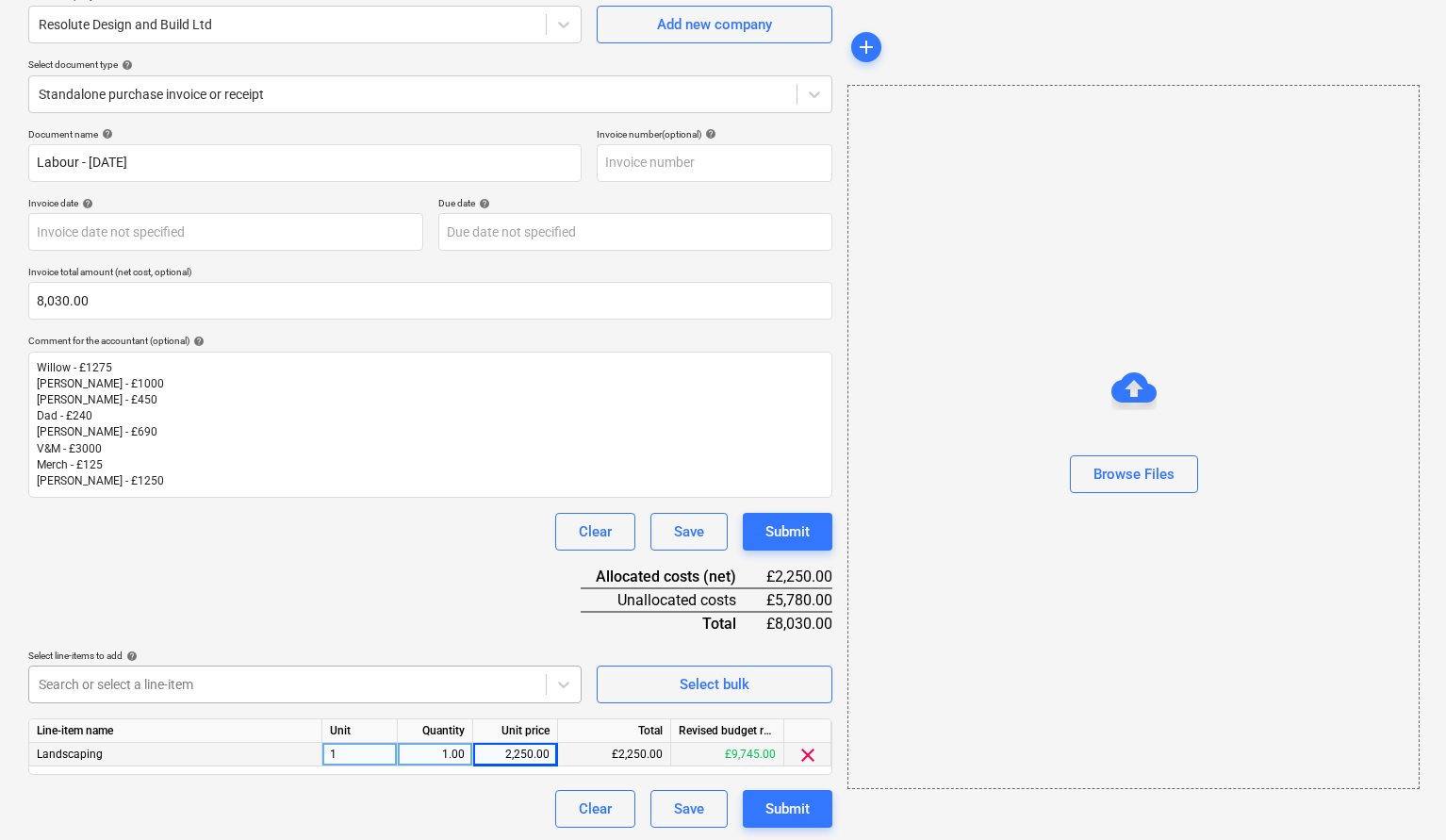
click at [215, 675] on body "Sales Projects Contacts Company Consolidated Invoices Inbox format_size keyboar…" at bounding box center [723, 255] width 1446 height 840
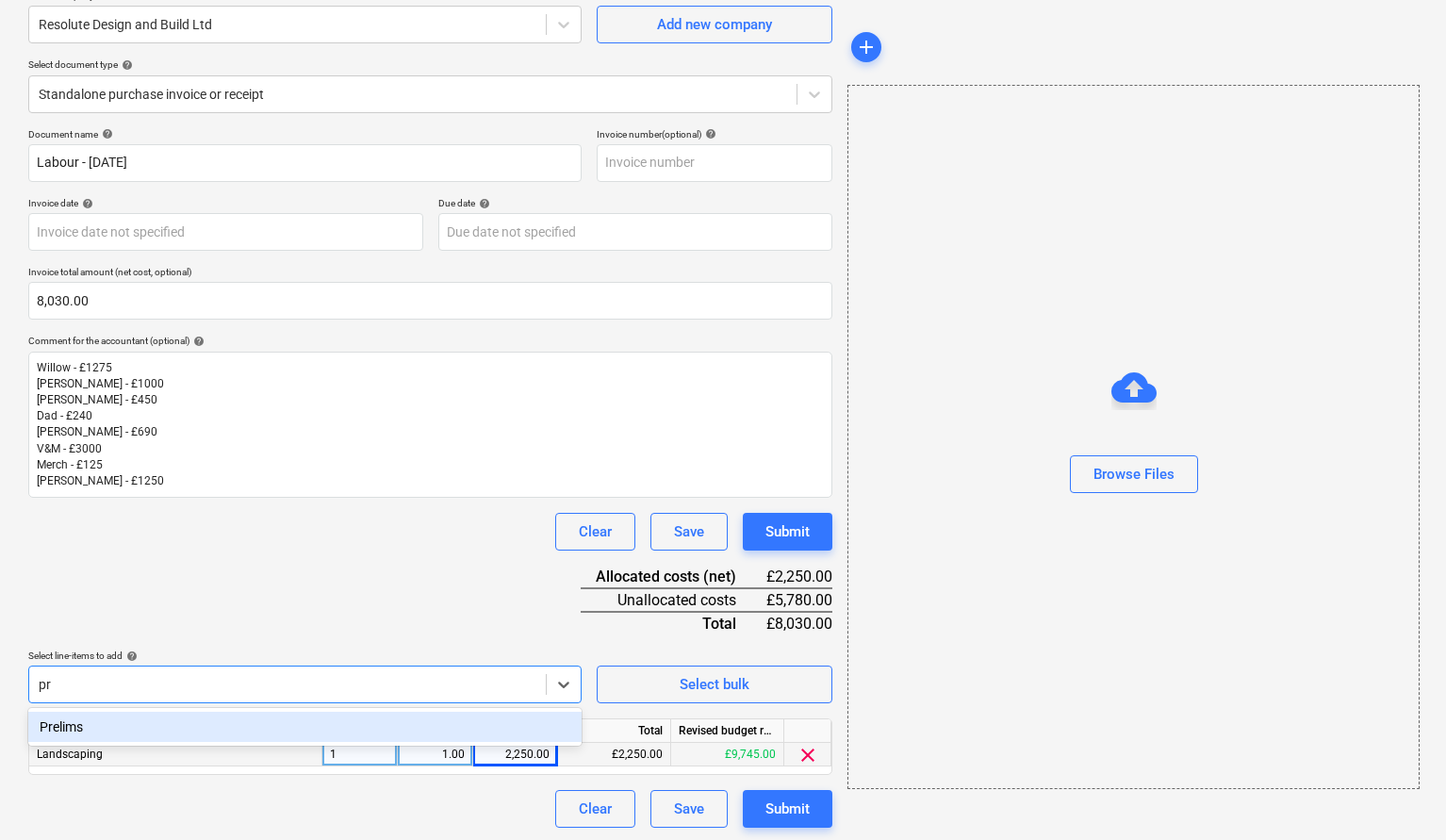
type input "pre"
click at [118, 720] on div "Prelims" at bounding box center [304, 727] width 553 height 30
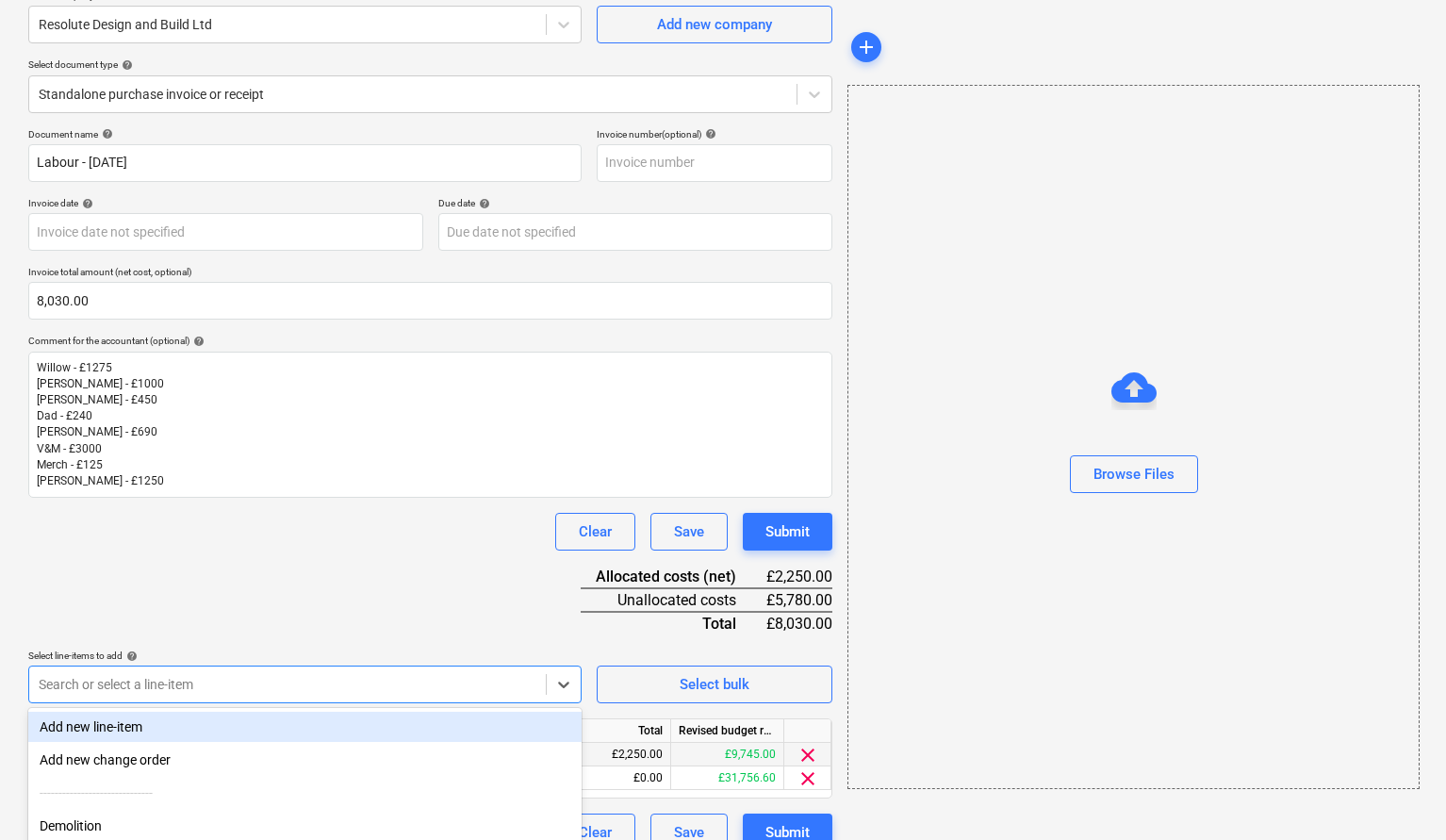
click at [251, 569] on div "Document name help Labour - [DATE] Invoice number (optional) help Invoice date …" at bounding box center [430, 490] width 804 height 724
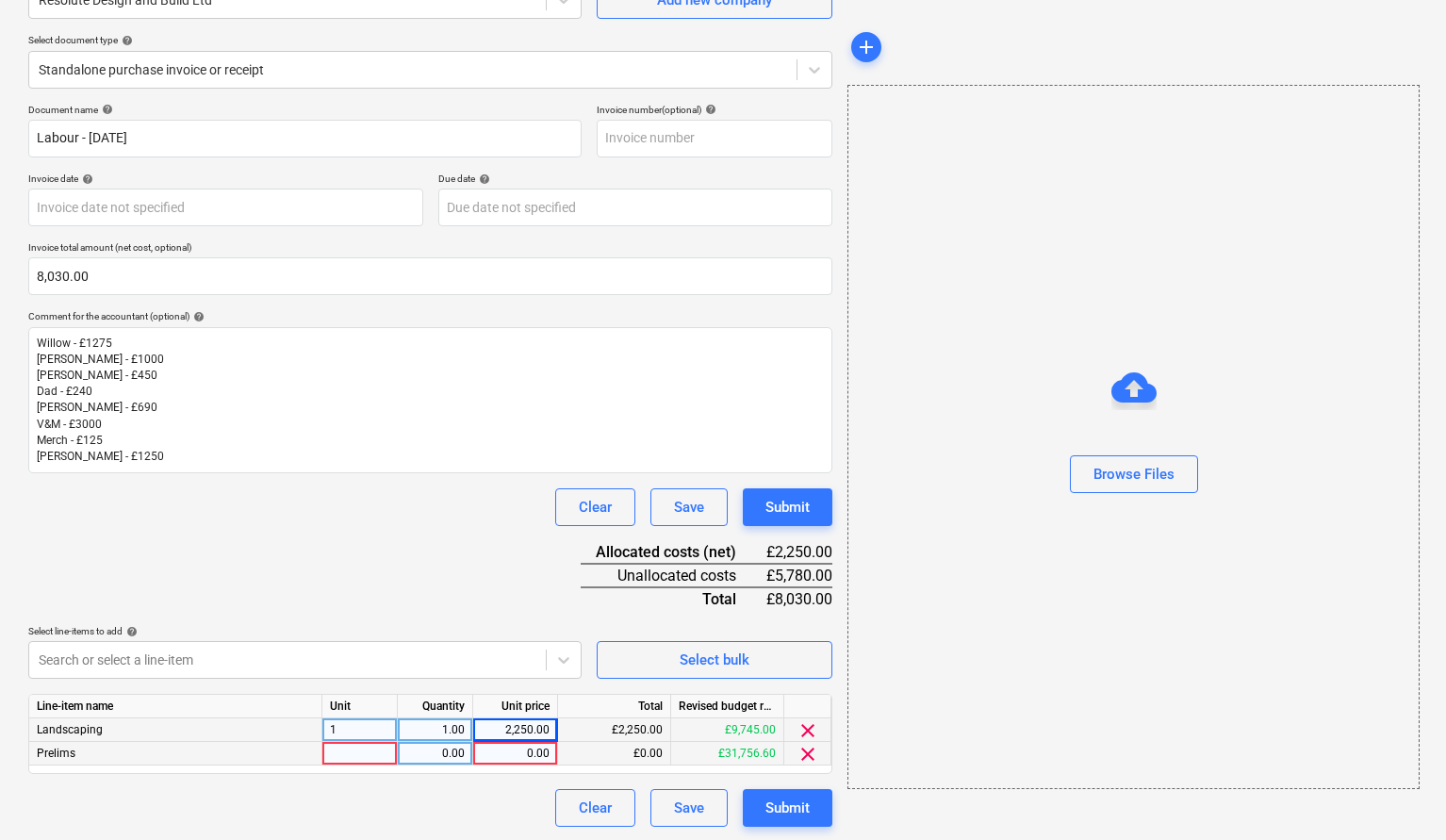
scroll to position [189, 0]
click at [350, 752] on div at bounding box center [361, 755] width 75 height 24
click at [451, 763] on div "0.00" at bounding box center [436, 755] width 75 height 24
type input "1"
click at [509, 750] on div "0.00" at bounding box center [514, 755] width 69 height 24
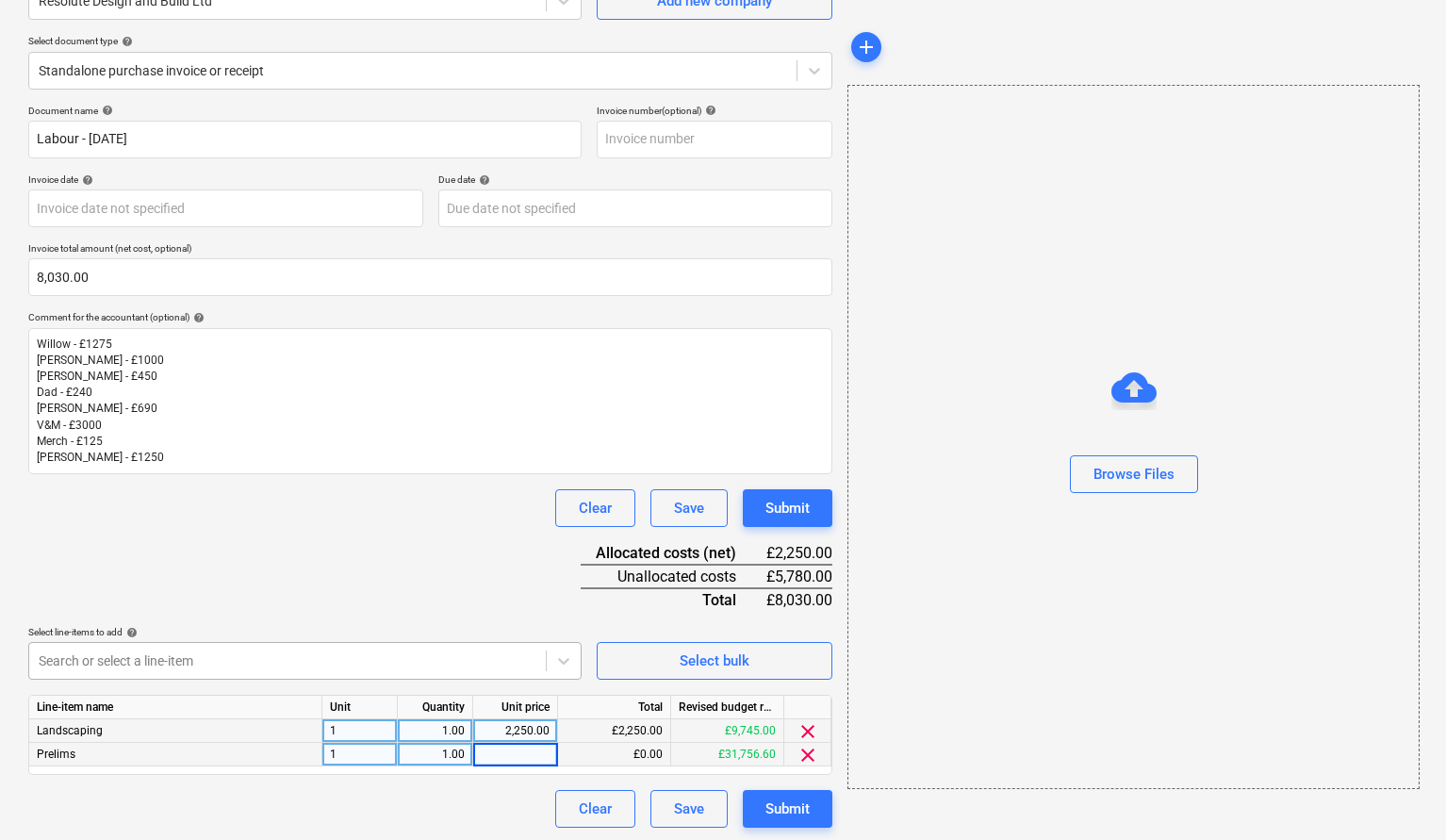
click at [198, 660] on div at bounding box center [287, 660] width 498 height 19
click at [198, 651] on body "Sales Projects Contacts Company Consolidated Invoices Inbox format_size keyboar…" at bounding box center [723, 231] width 1446 height 840
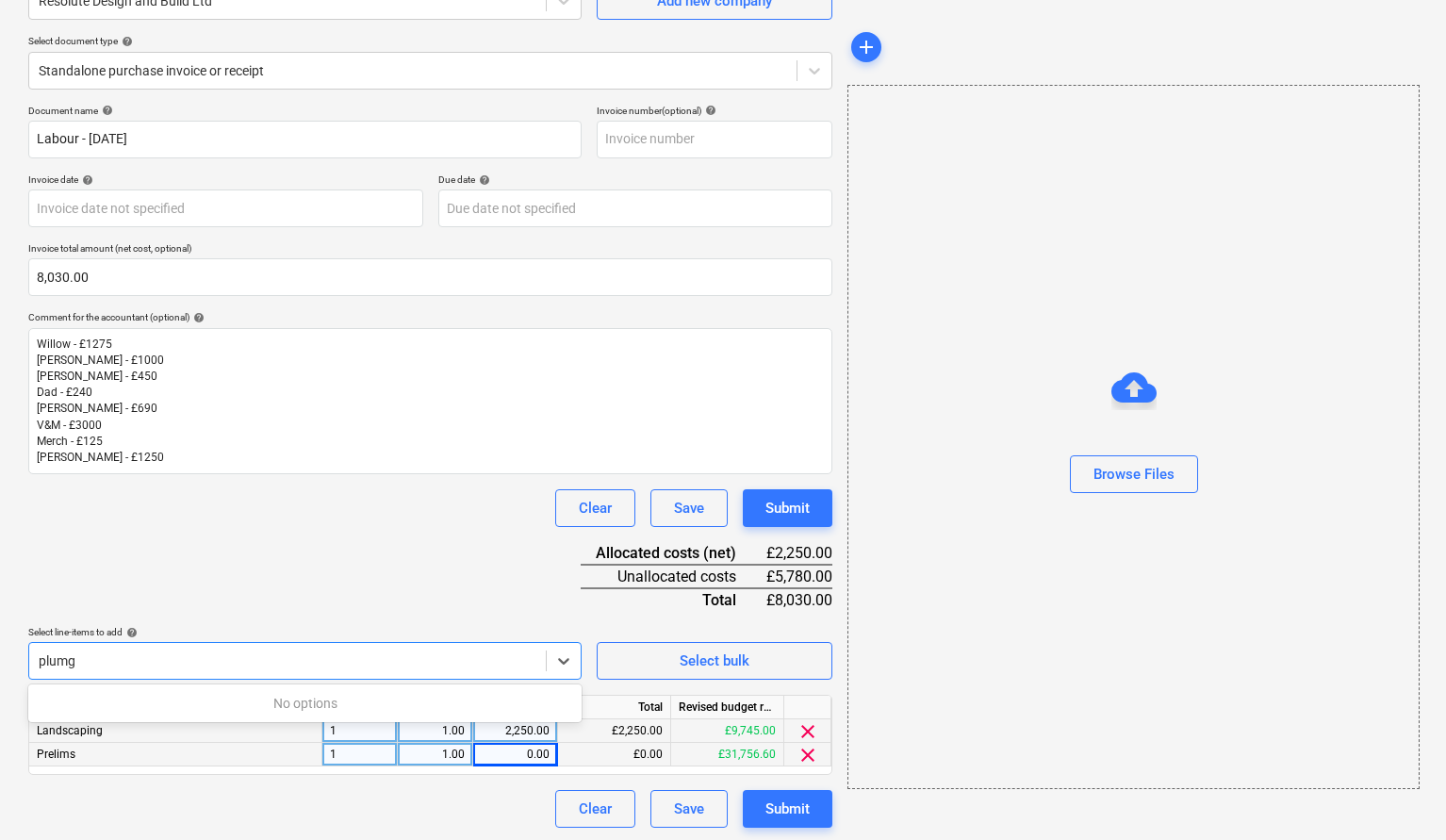
type input "plum"
click at [94, 699] on div "Plumbing & Heating" at bounding box center [304, 703] width 553 height 30
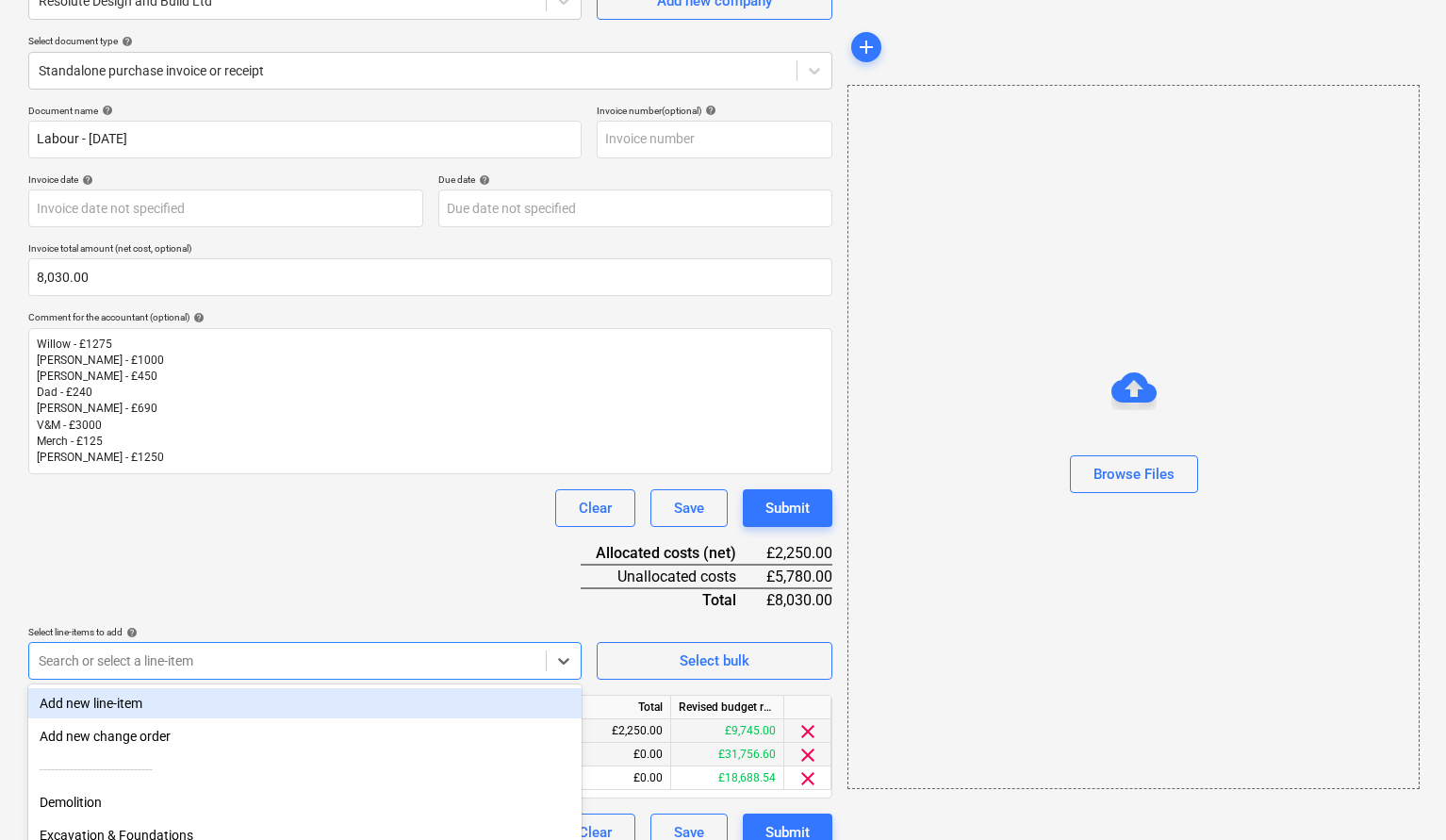
click at [221, 586] on div "Document name help Labour - [DATE] Invoice number (optional) help Invoice date …" at bounding box center [430, 478] width 804 height 748
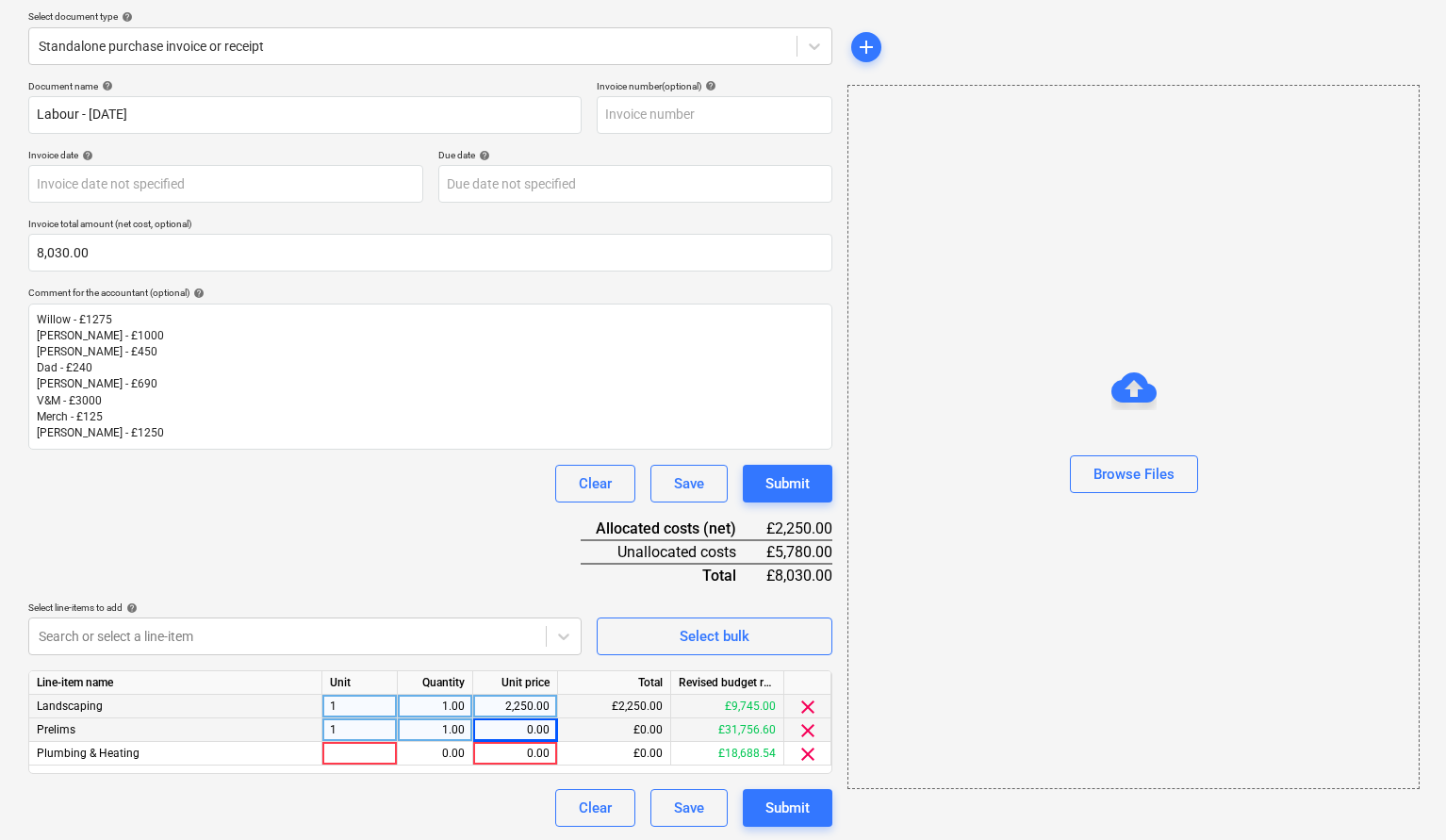
scroll to position [212, 0]
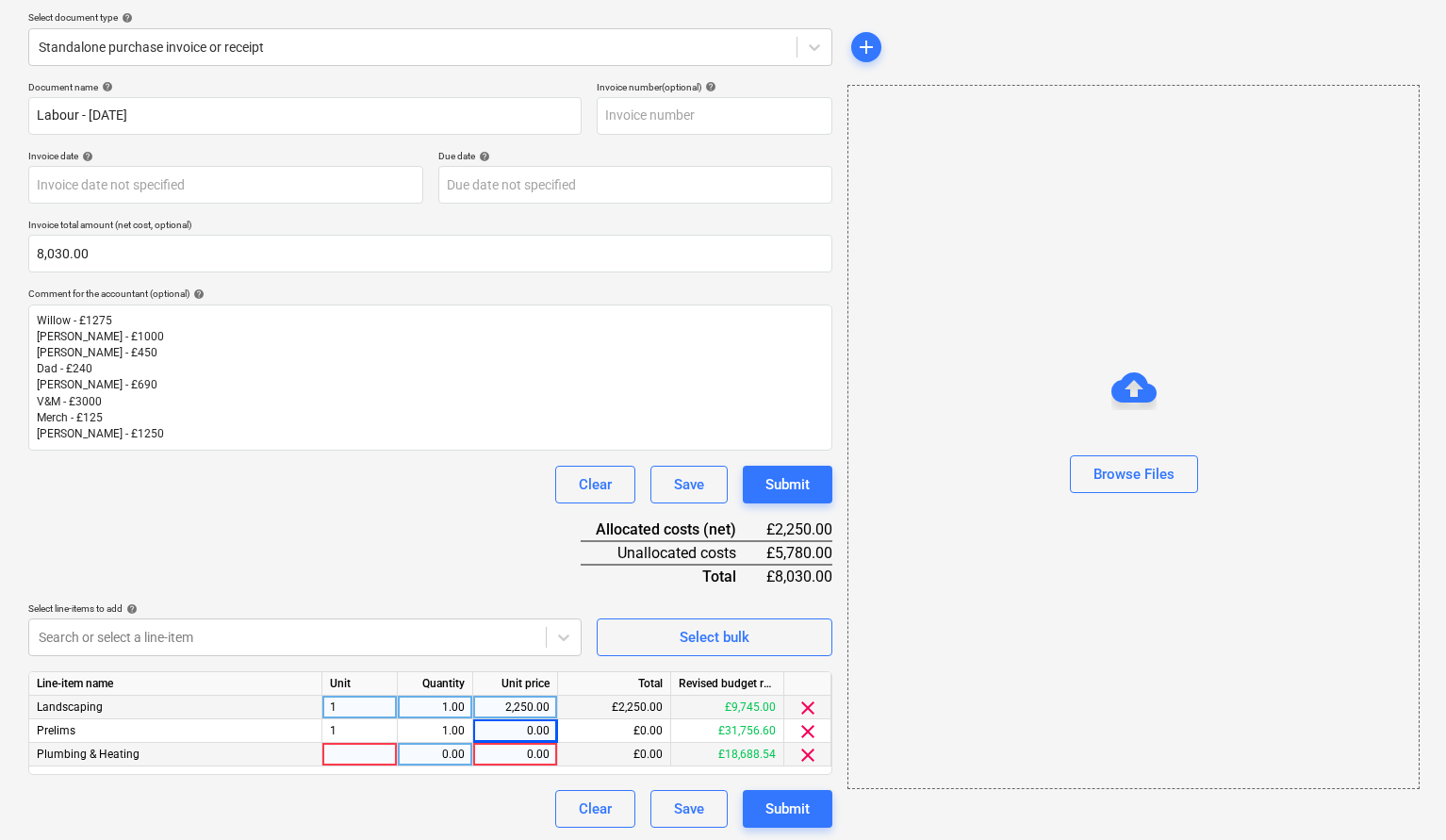
click at [353, 749] on div at bounding box center [361, 755] width 75 height 24
type input "q"
click at [449, 754] on div "0.00" at bounding box center [435, 755] width 60 height 24
click at [513, 755] on div "0.00" at bounding box center [514, 755] width 69 height 24
click at [327, 762] on div "q" at bounding box center [361, 755] width 75 height 24
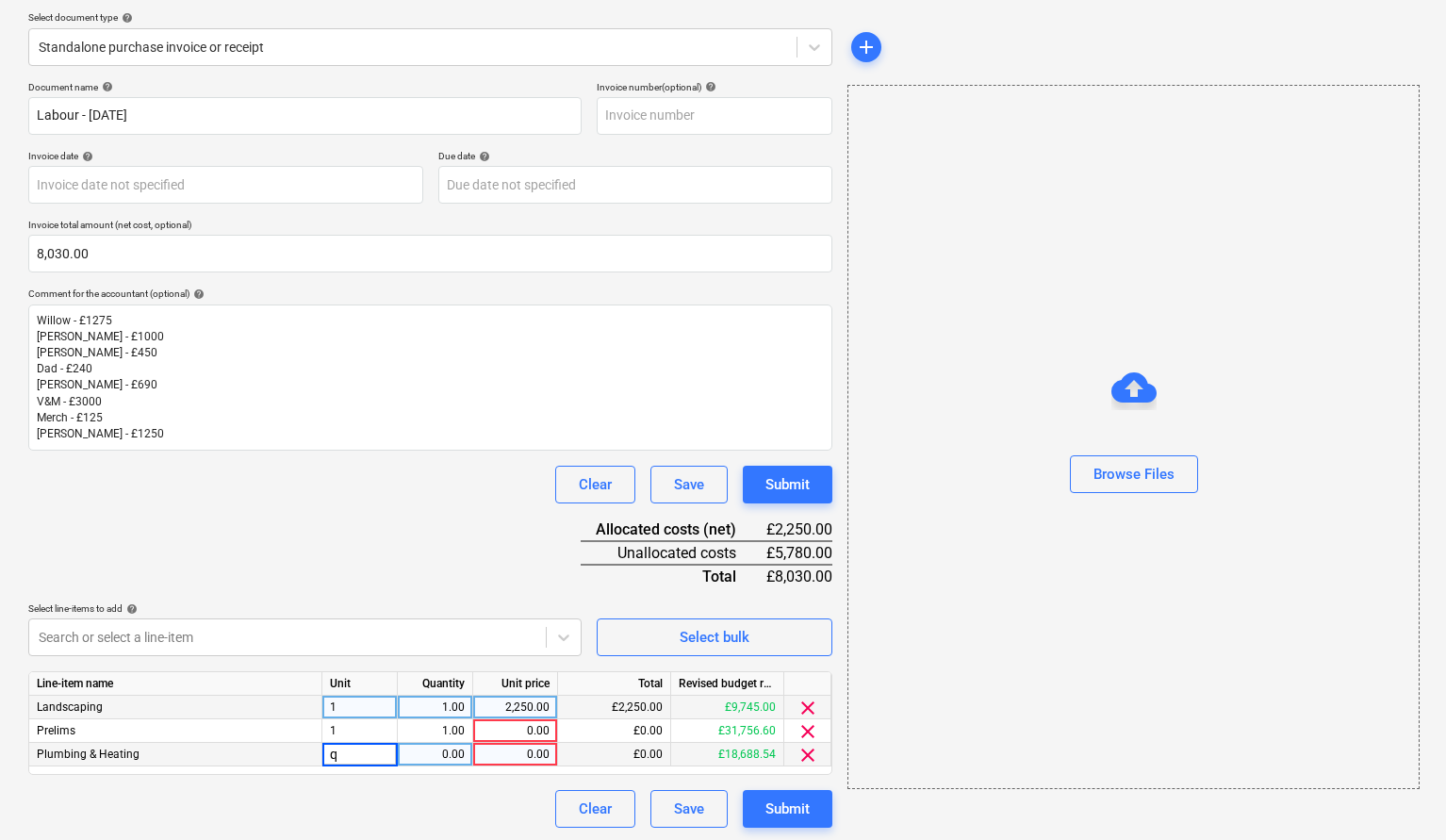
type input "1"
click at [432, 752] on div "0.00" at bounding box center [435, 755] width 60 height 24
click at [559, 751] on div "£0.00" at bounding box center [615, 755] width 113 height 24
click at [531, 755] on div "0.00" at bounding box center [514, 755] width 69 height 24
type input "1275"
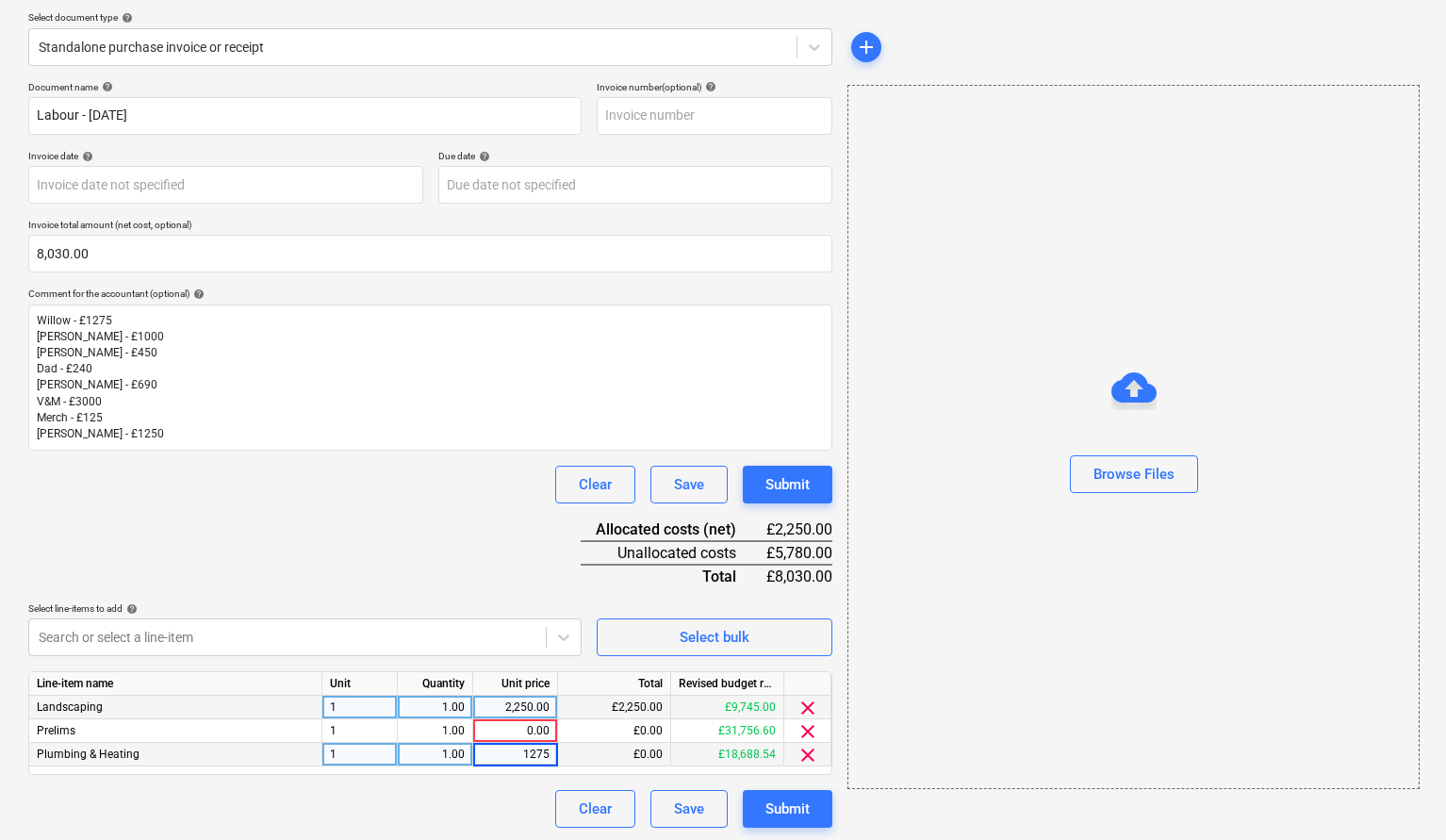
click at [364, 553] on div "Document name help Labour - [DATE] Invoice number (optional) help Invoice date …" at bounding box center [430, 455] width 804 height 748
type input "1505"
click at [296, 524] on div "Document name help Labour - [DATE] Invoice number (optional) help Invoice date …" at bounding box center [430, 455] width 804 height 748
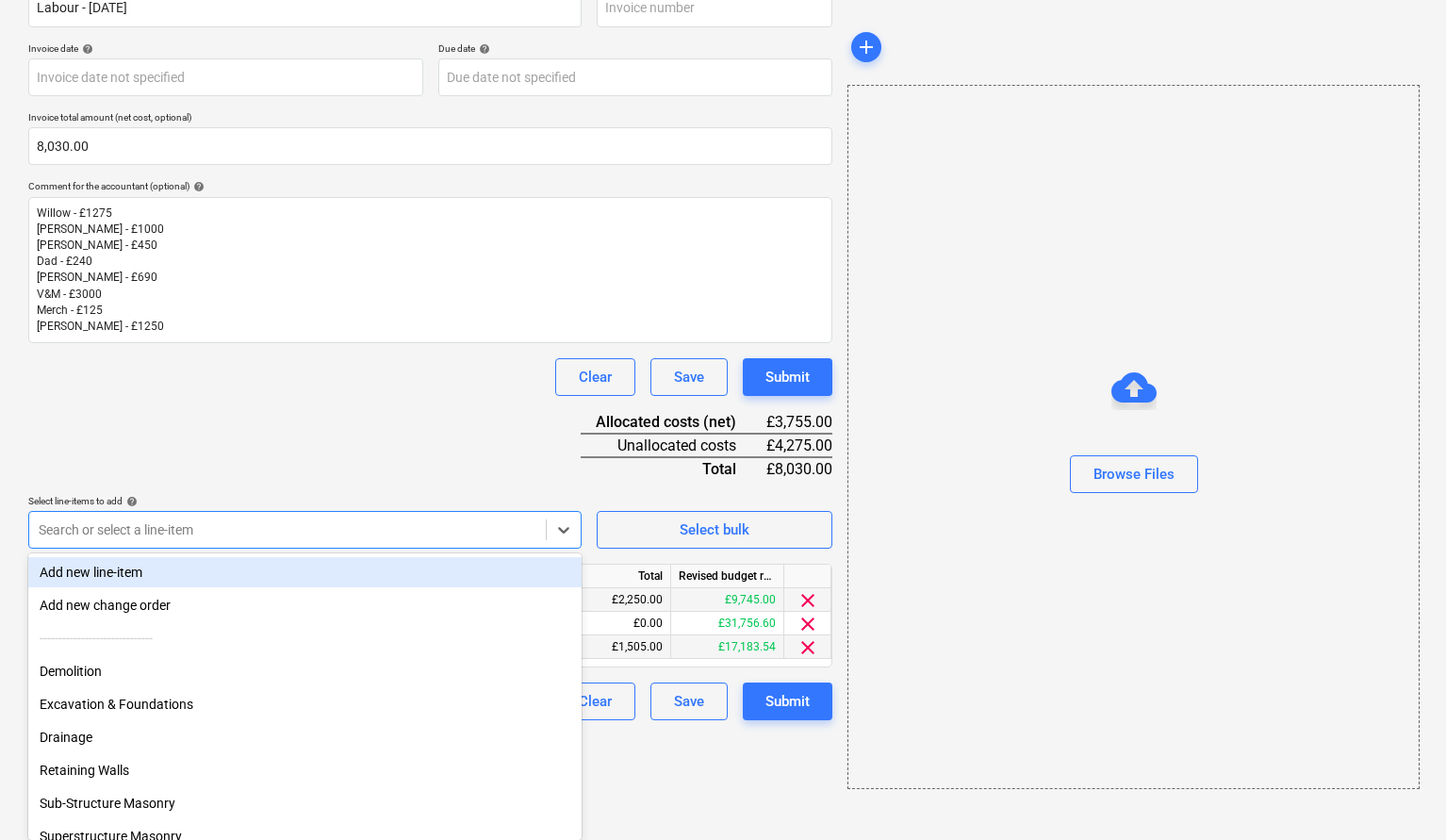
click at [215, 520] on body "Sales Projects Contacts Company Consolidated Invoices Inbox format_size keyboar…" at bounding box center [723, 100] width 1446 height 840
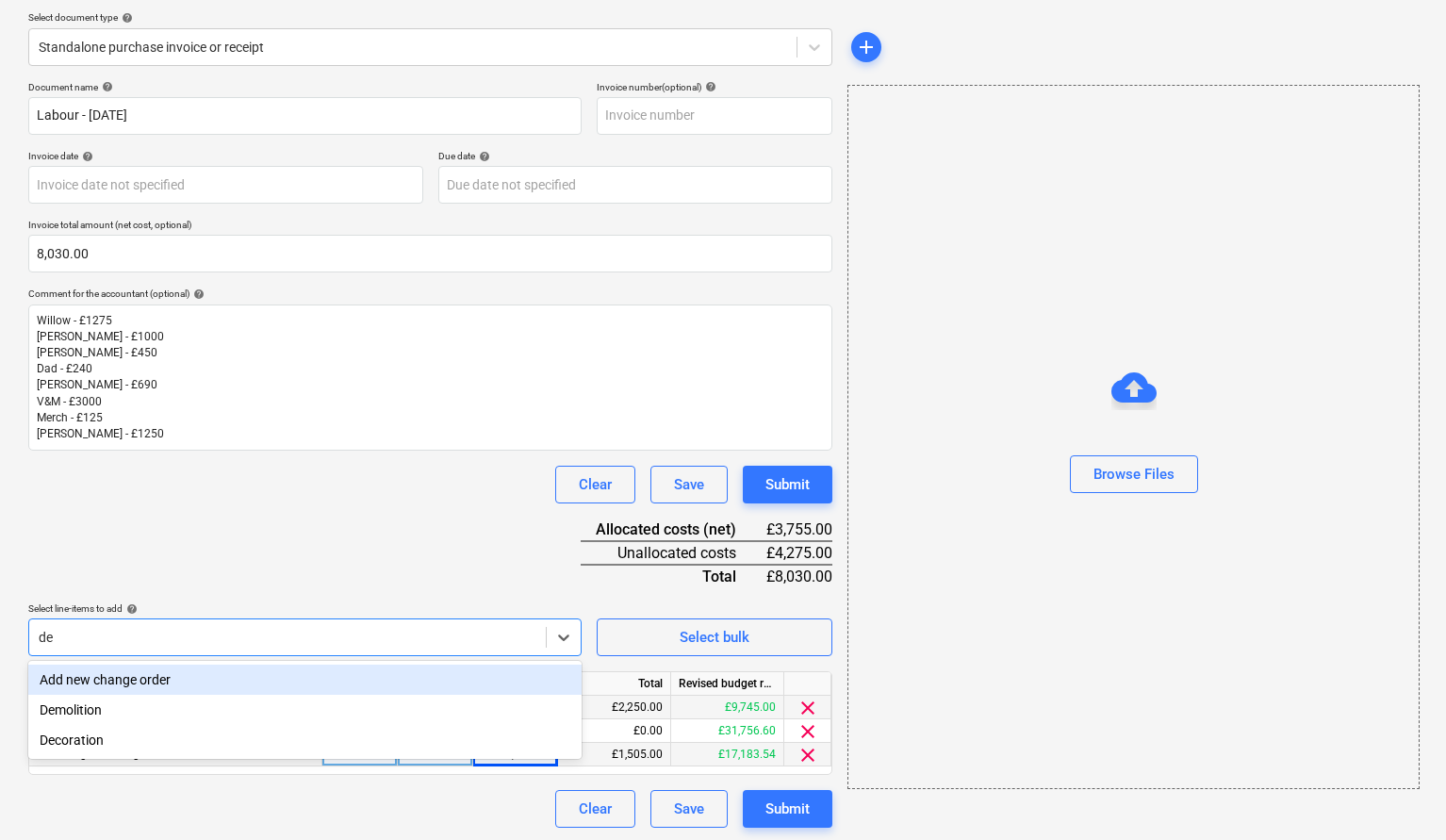
type input "dec"
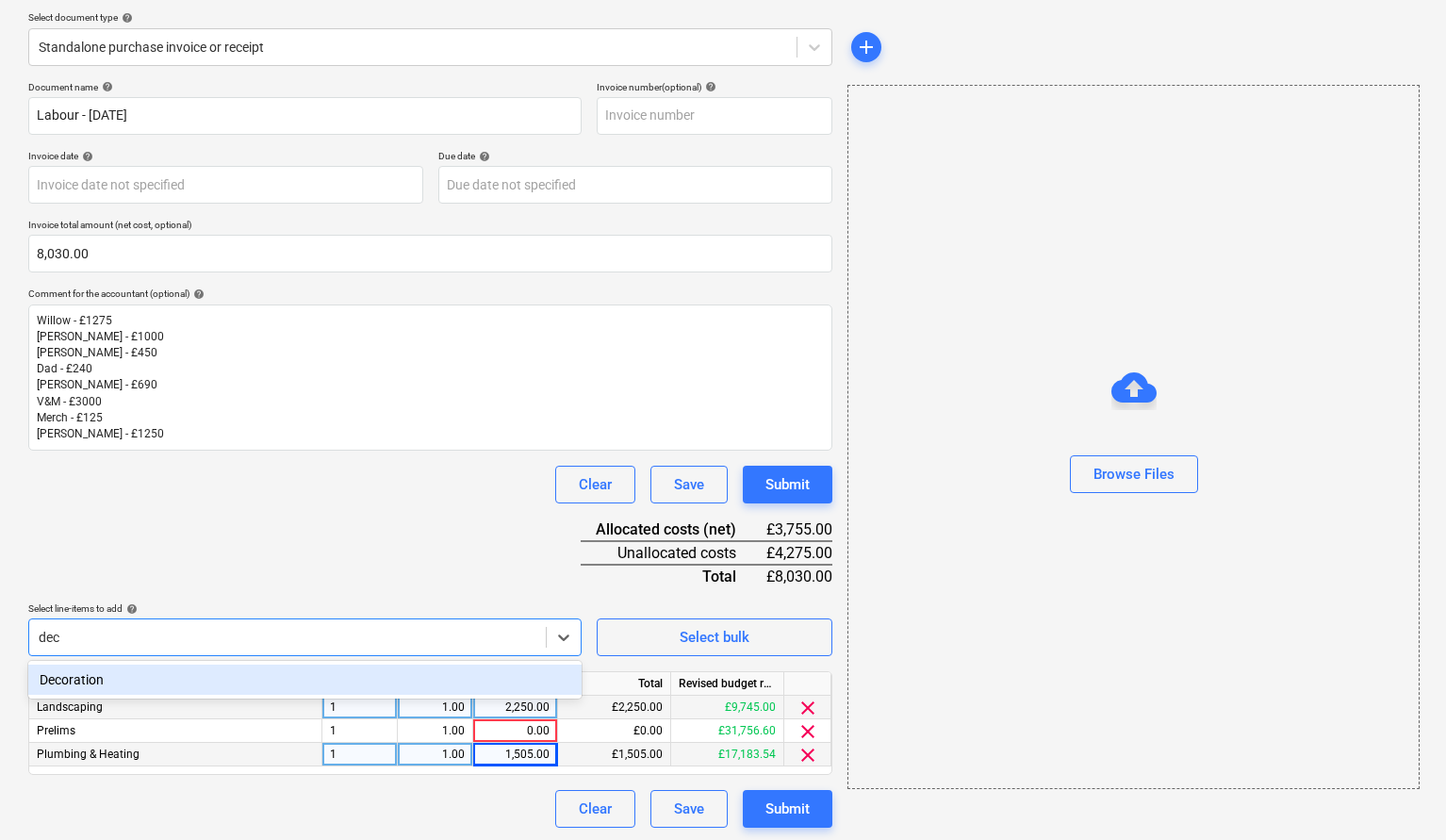
click at [78, 678] on div "Decoration" at bounding box center [304, 679] width 553 height 30
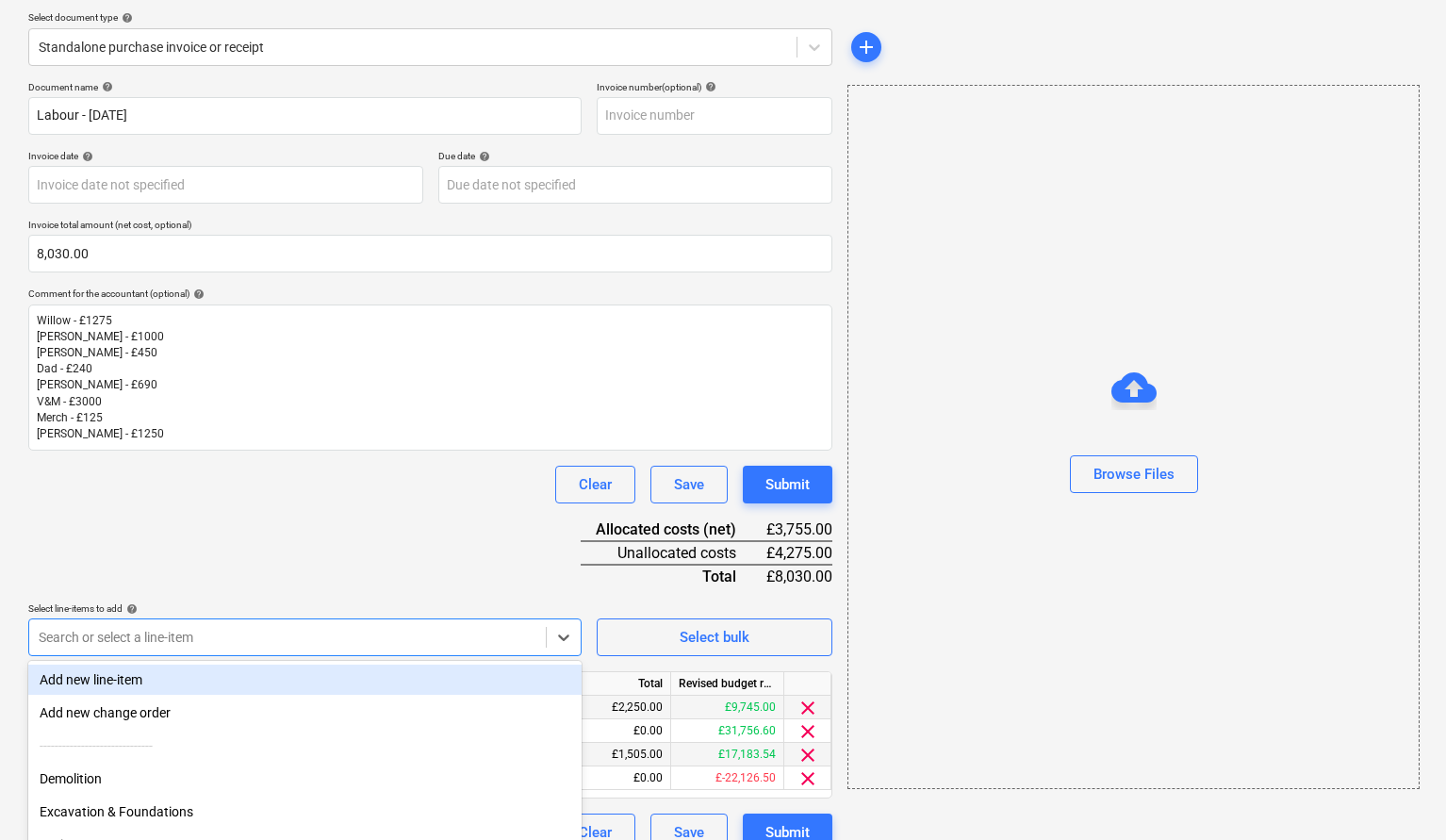
click at [261, 527] on div "Document name help Labour - [DATE] Invoice number (optional) help Invoice date …" at bounding box center [430, 467] width 804 height 771
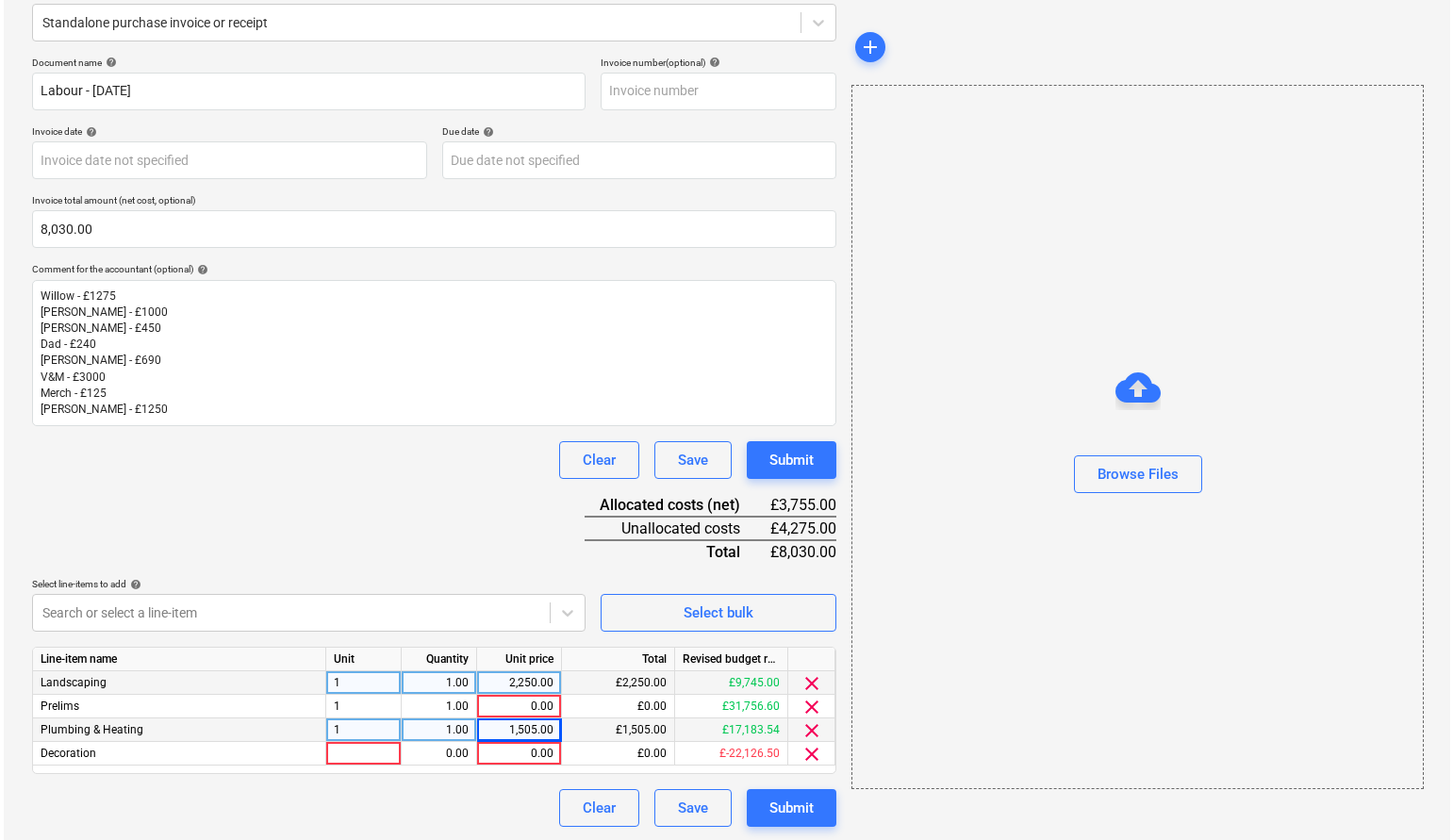
scroll to position [235, 0]
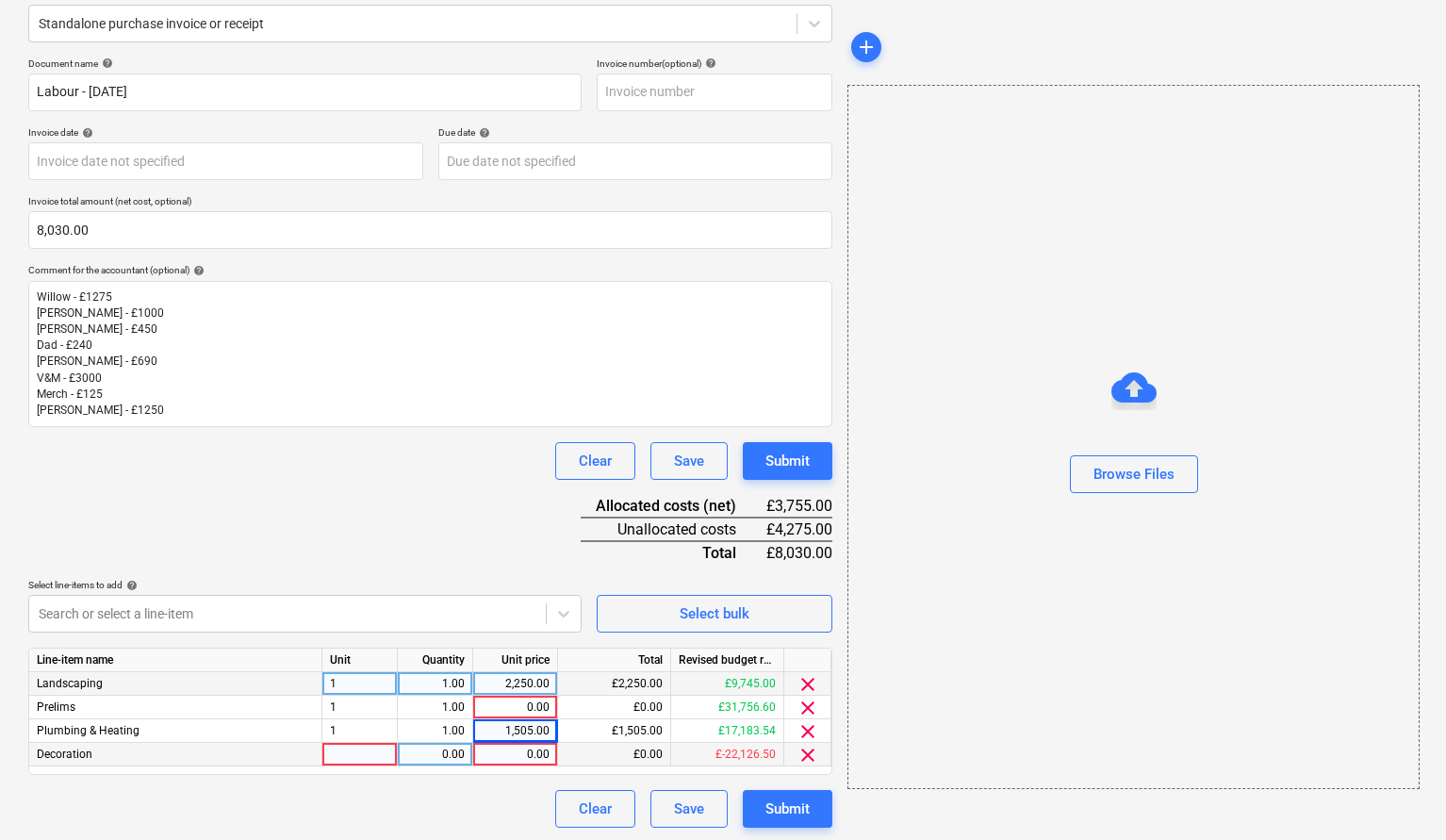
click at [354, 749] on div at bounding box center [361, 755] width 75 height 24
click at [432, 749] on div "0.00" at bounding box center [435, 755] width 60 height 24
click at [513, 749] on div "0.00" at bounding box center [514, 755] width 69 height 24
type input "3000"
click at [424, 506] on div "Document name help Labour - [DATE] Invoice number (optional) help Invoice date …" at bounding box center [430, 443] width 804 height 771
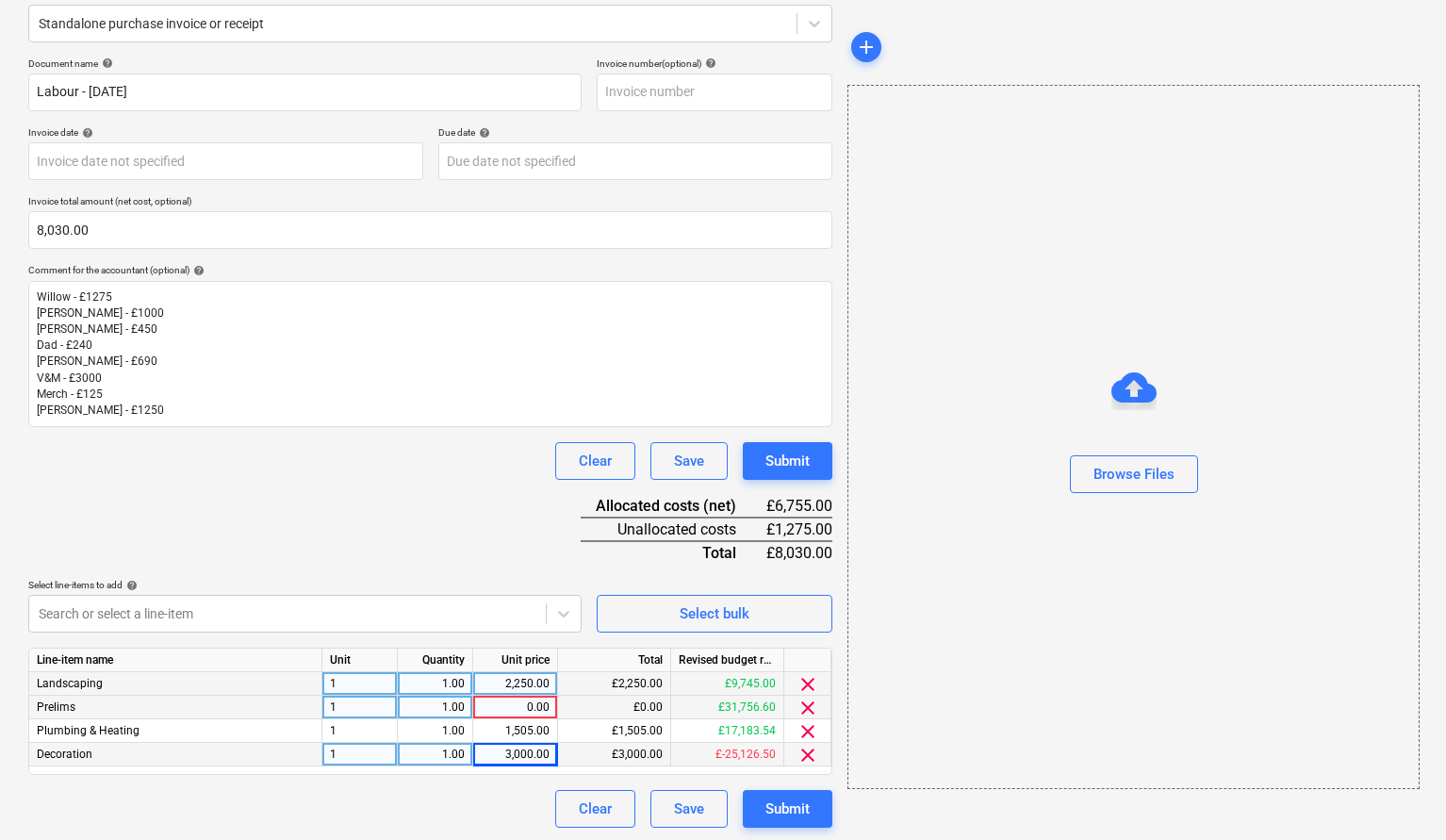
click at [512, 707] on div "0.00" at bounding box center [514, 708] width 69 height 24
type input "1505"
click at [513, 731] on div "1,505.00" at bounding box center [514, 731] width 69 height 24
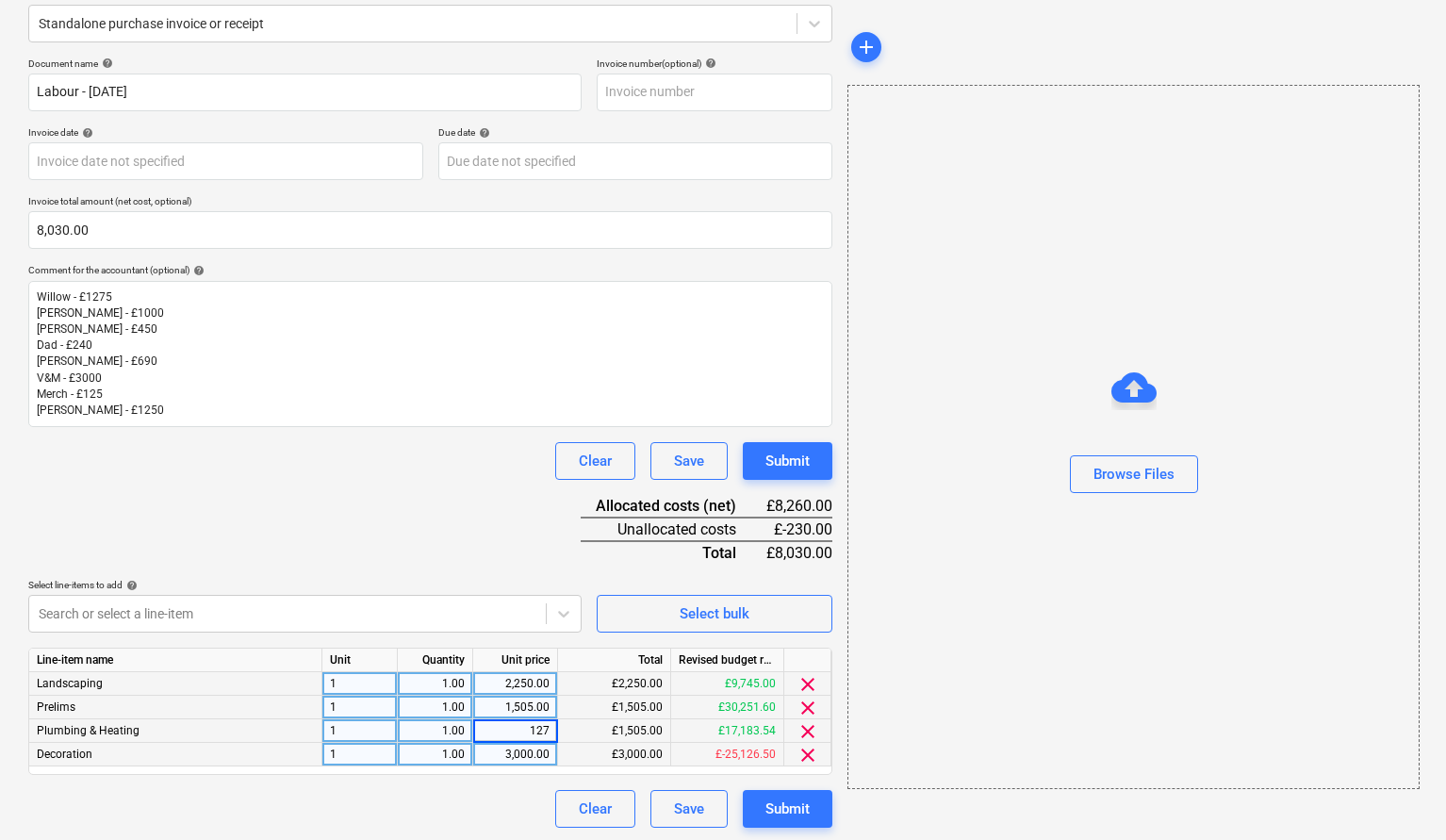
type input "1275"
click at [422, 438] on div "Document name help Labour - [DATE] Invoice number (optional) help Invoice date …" at bounding box center [430, 443] width 804 height 771
click at [1160, 478] on div "Browse Files" at bounding box center [1134, 474] width 81 height 25
click at [804, 799] on div "Submit" at bounding box center [788, 808] width 45 height 25
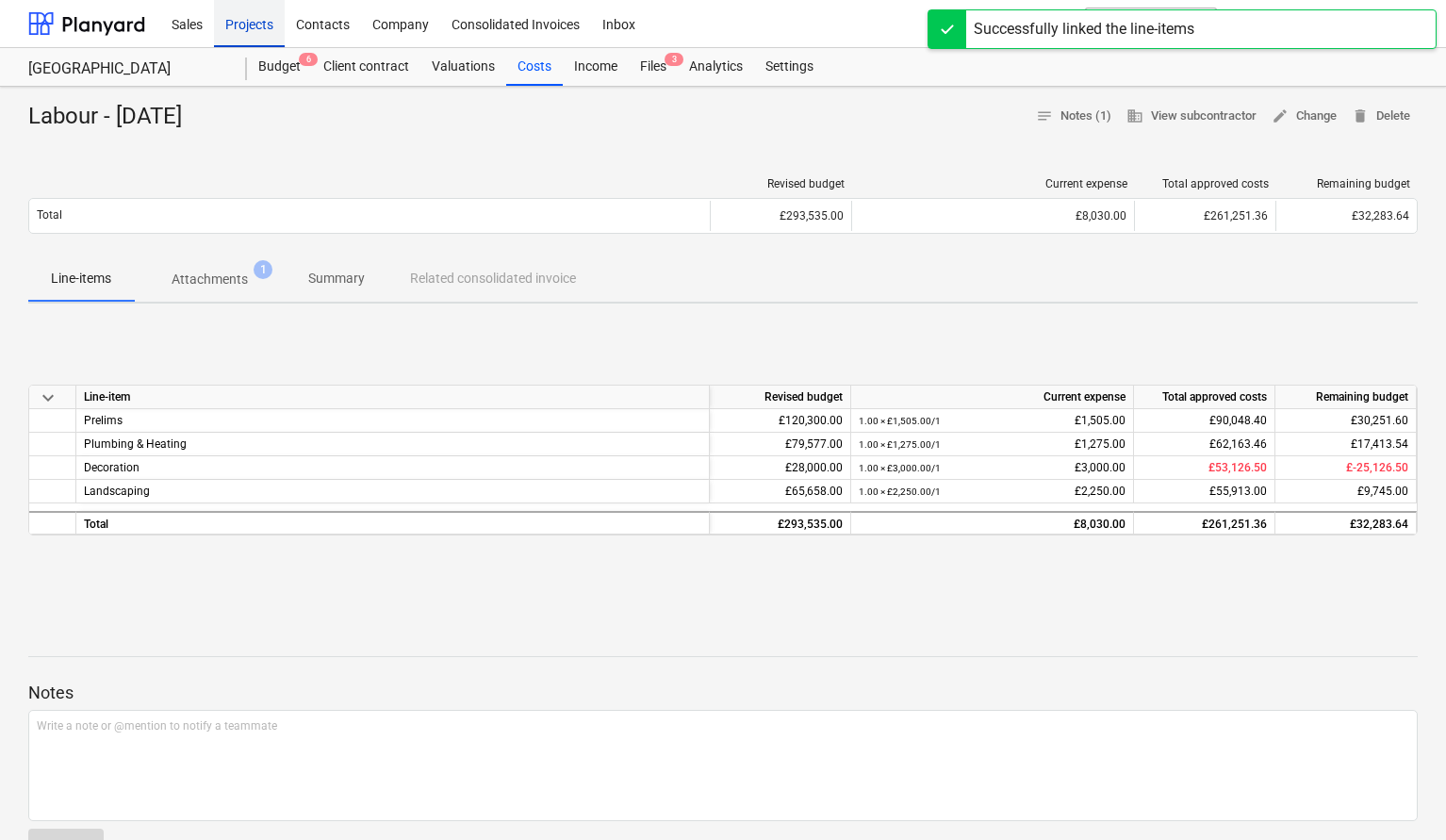
click at [255, 31] on div "Projects" at bounding box center [249, 23] width 71 height 48
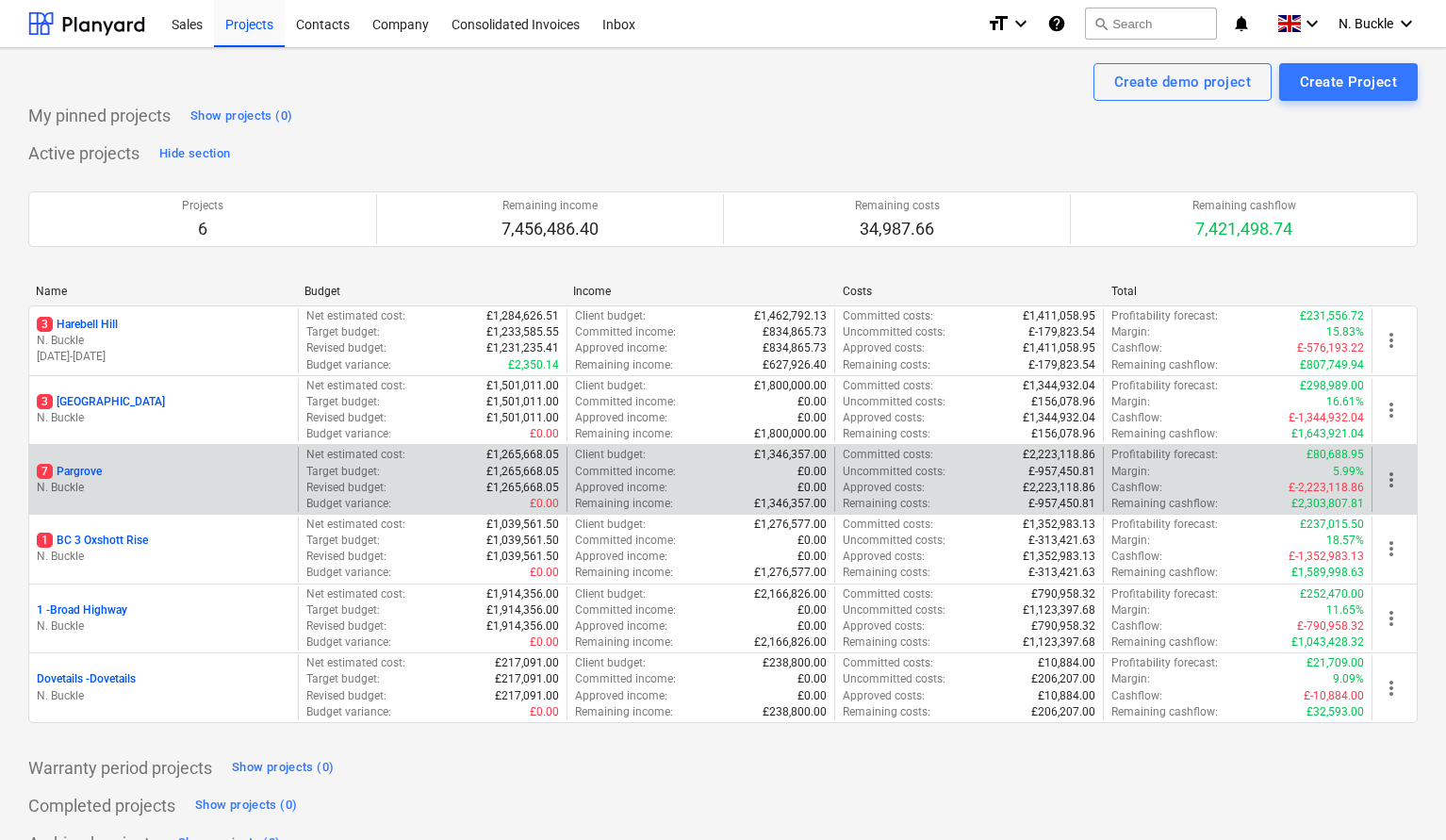
click at [89, 465] on p "7 Pargrove" at bounding box center [70, 472] width 66 height 16
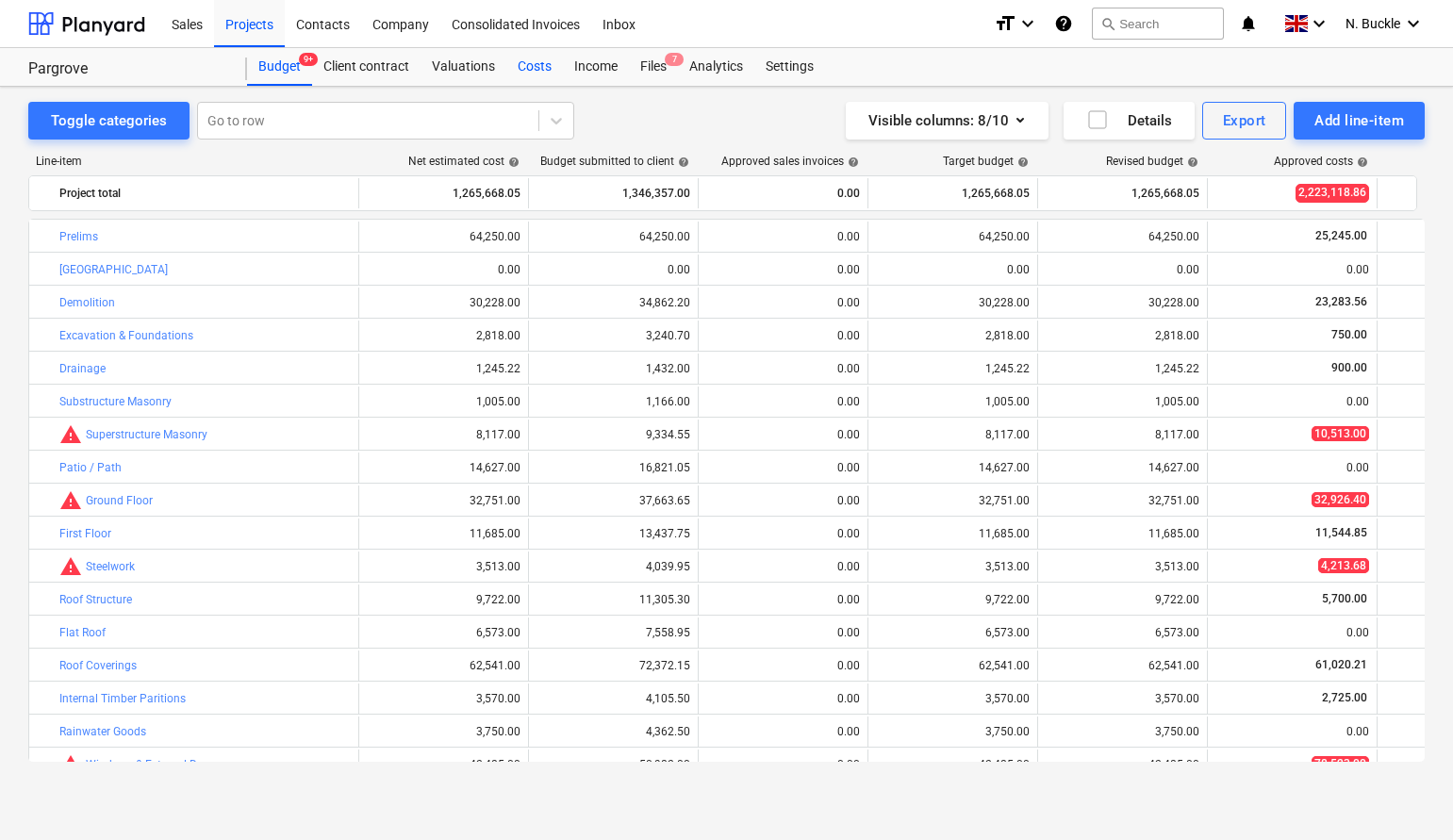
click at [535, 56] on div "Costs" at bounding box center [534, 67] width 57 height 38
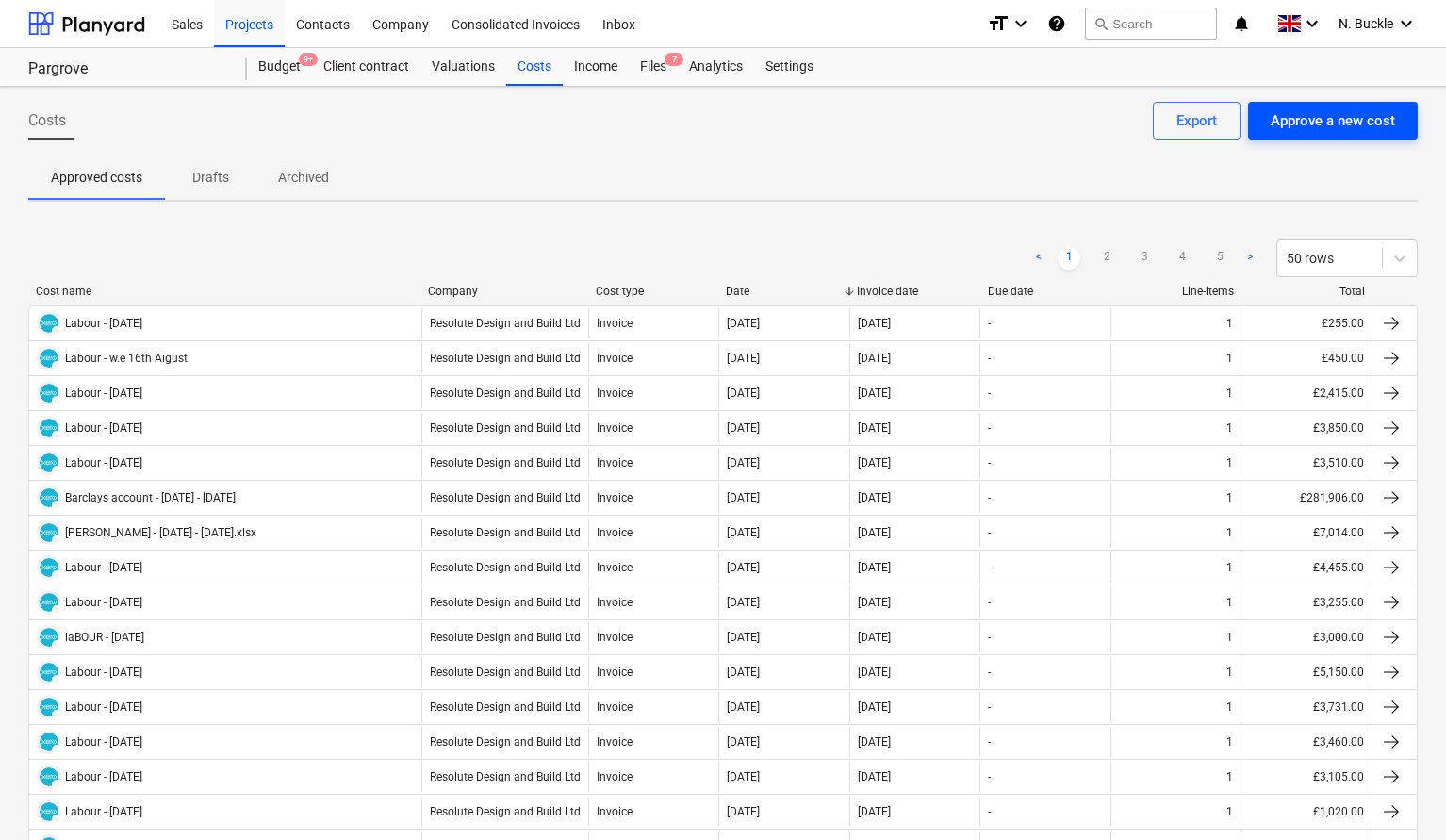
click at [1334, 125] on div "Approve a new cost" at bounding box center [1333, 120] width 124 height 25
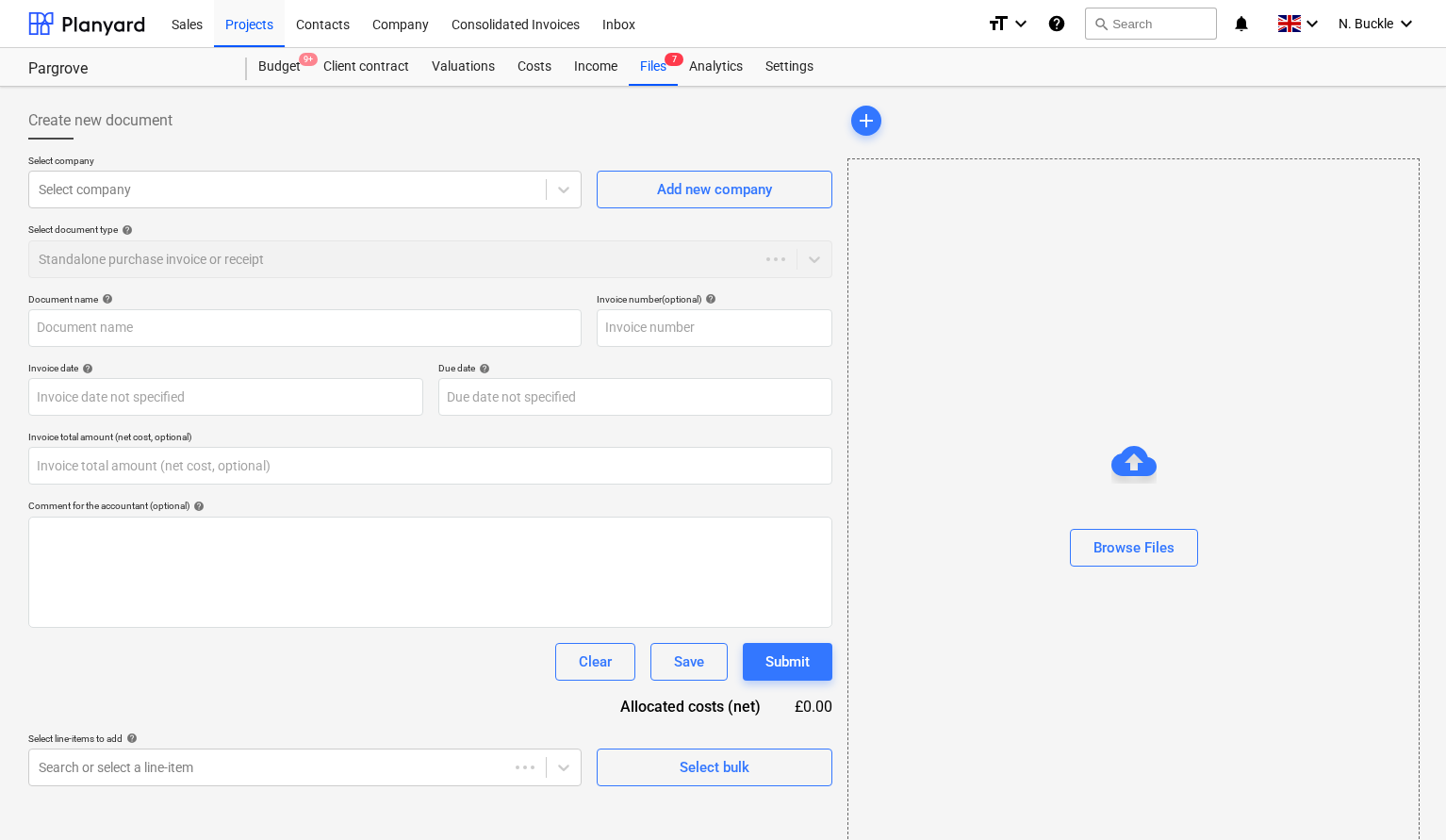
type input "0.00"
click at [140, 190] on div at bounding box center [287, 189] width 498 height 19
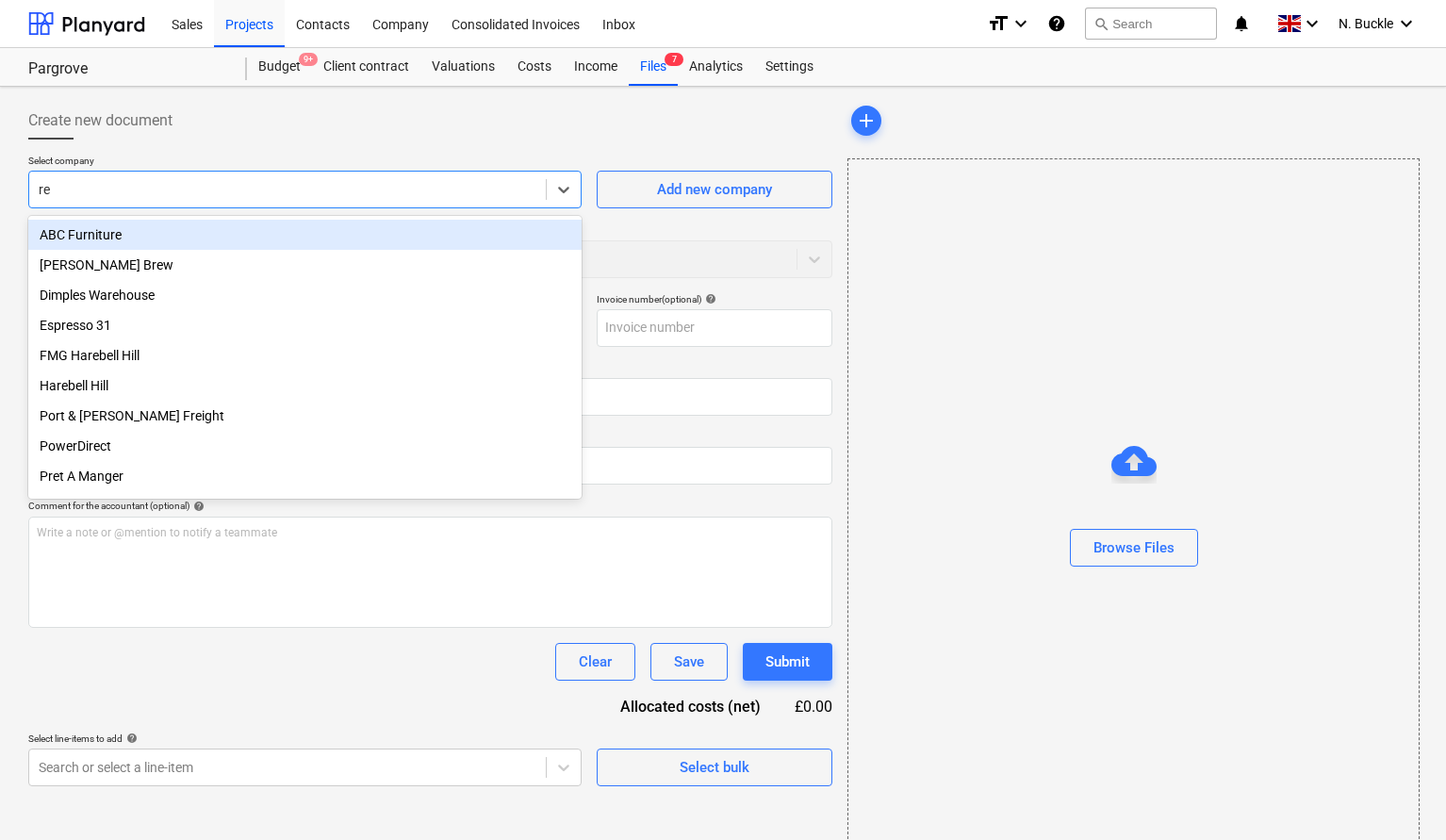
type input "res"
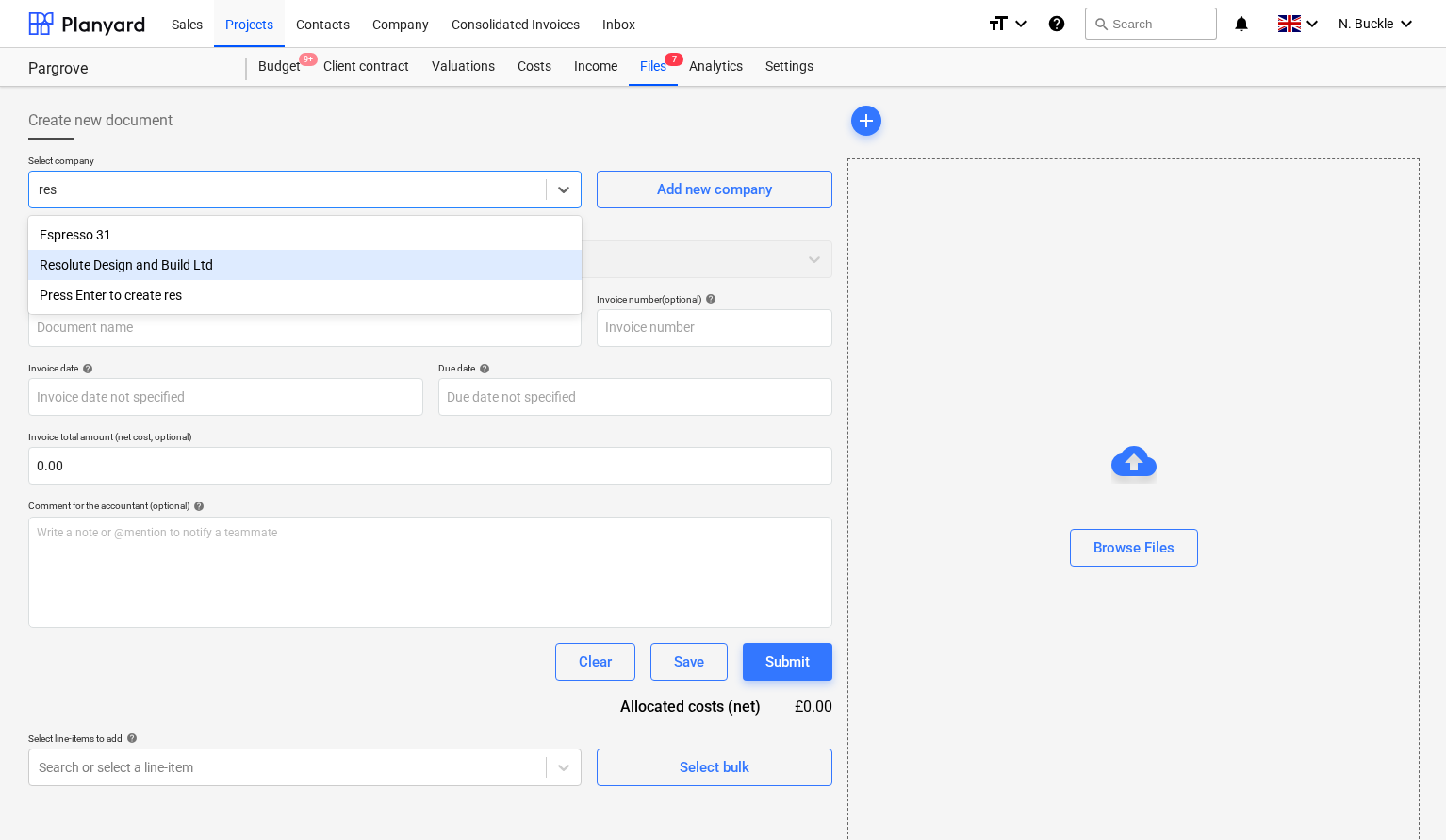
click at [131, 261] on div "Resolute Design and Build Ltd" at bounding box center [304, 265] width 553 height 30
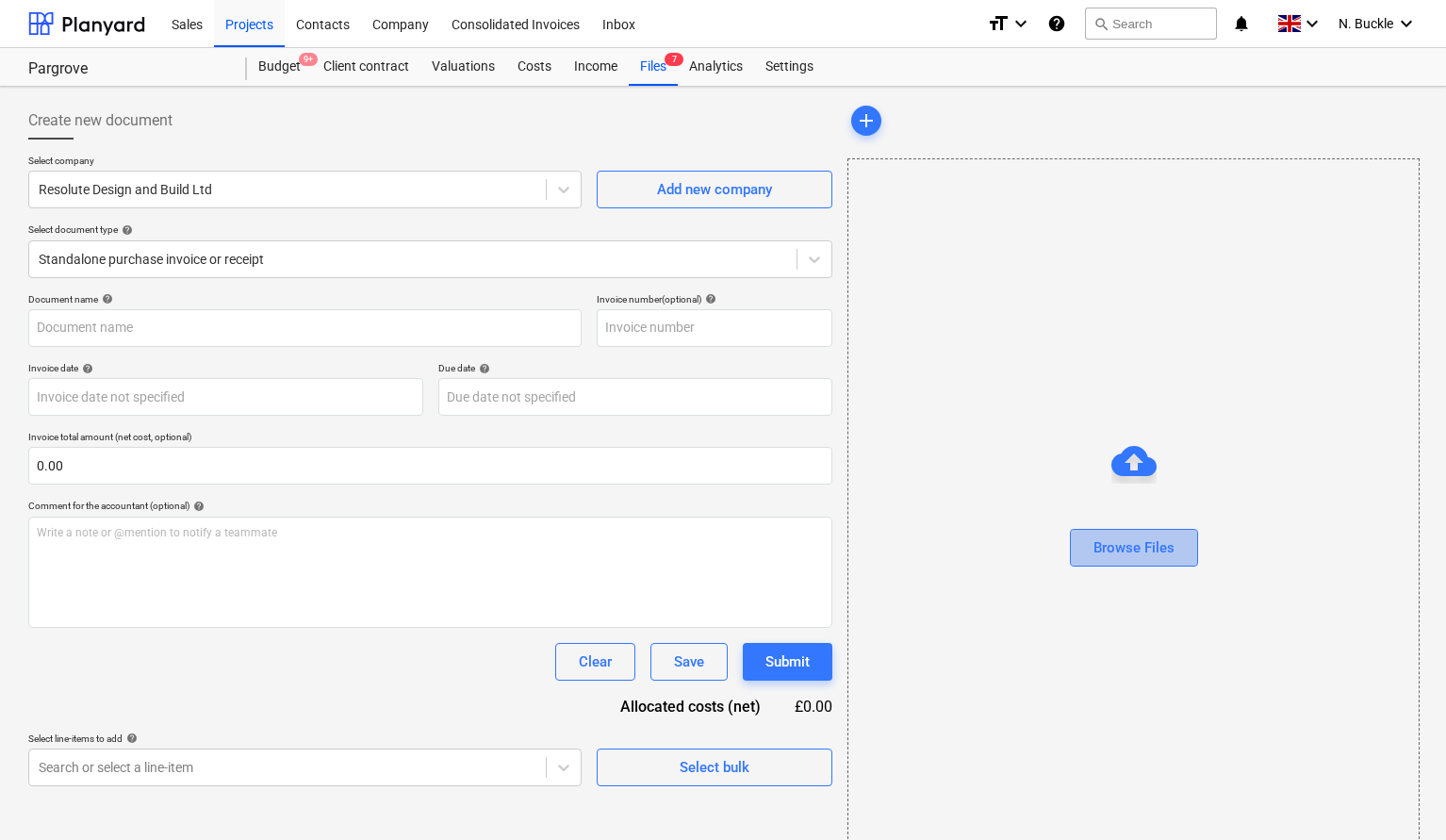
click at [1124, 542] on div "Browse Files" at bounding box center [1134, 547] width 81 height 25
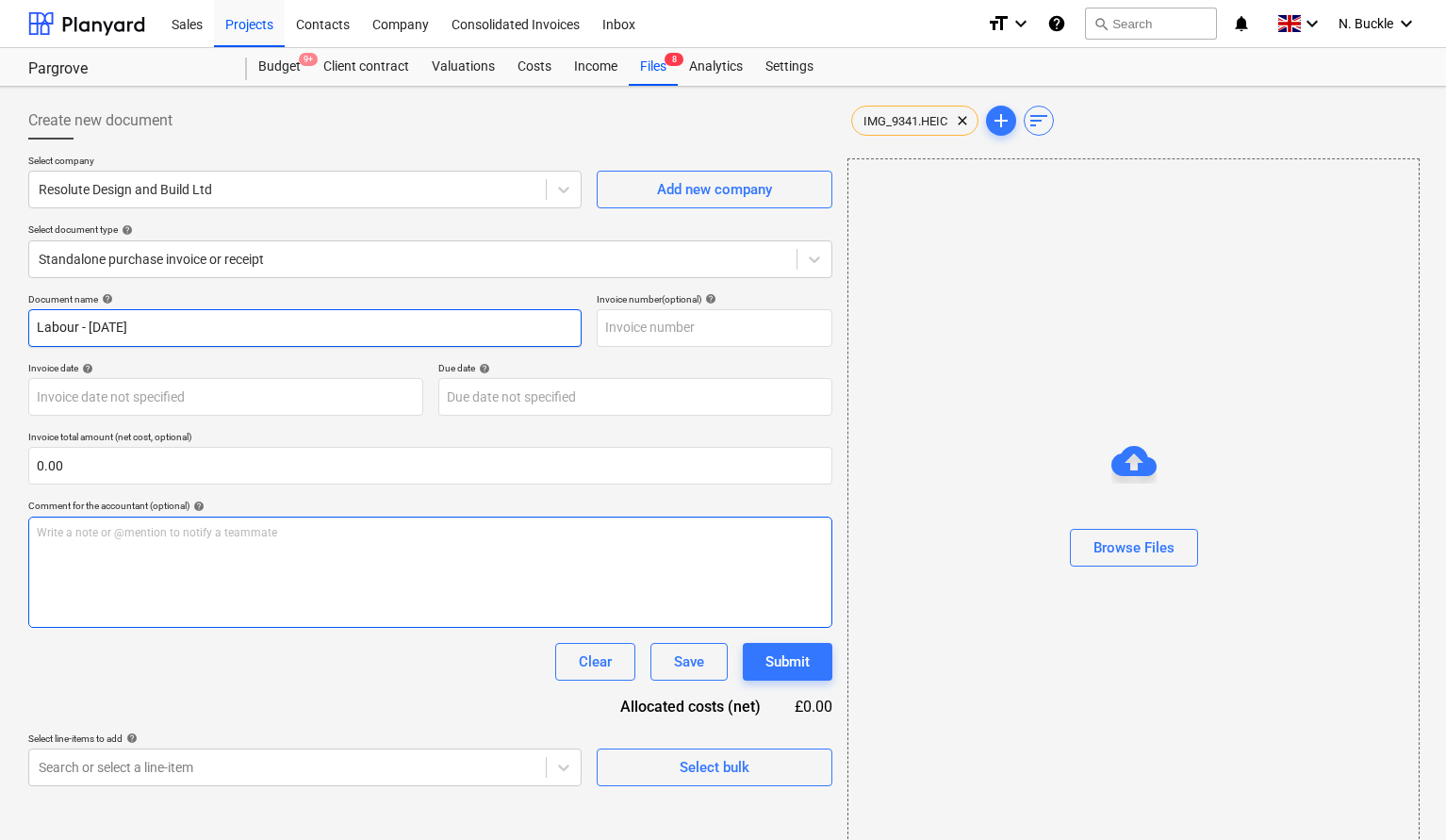
type input "Labour - [DATE]"
click at [108, 537] on p "Write a note or @mention to notify a teammate [PERSON_NAME]" at bounding box center [430, 533] width 788 height 16
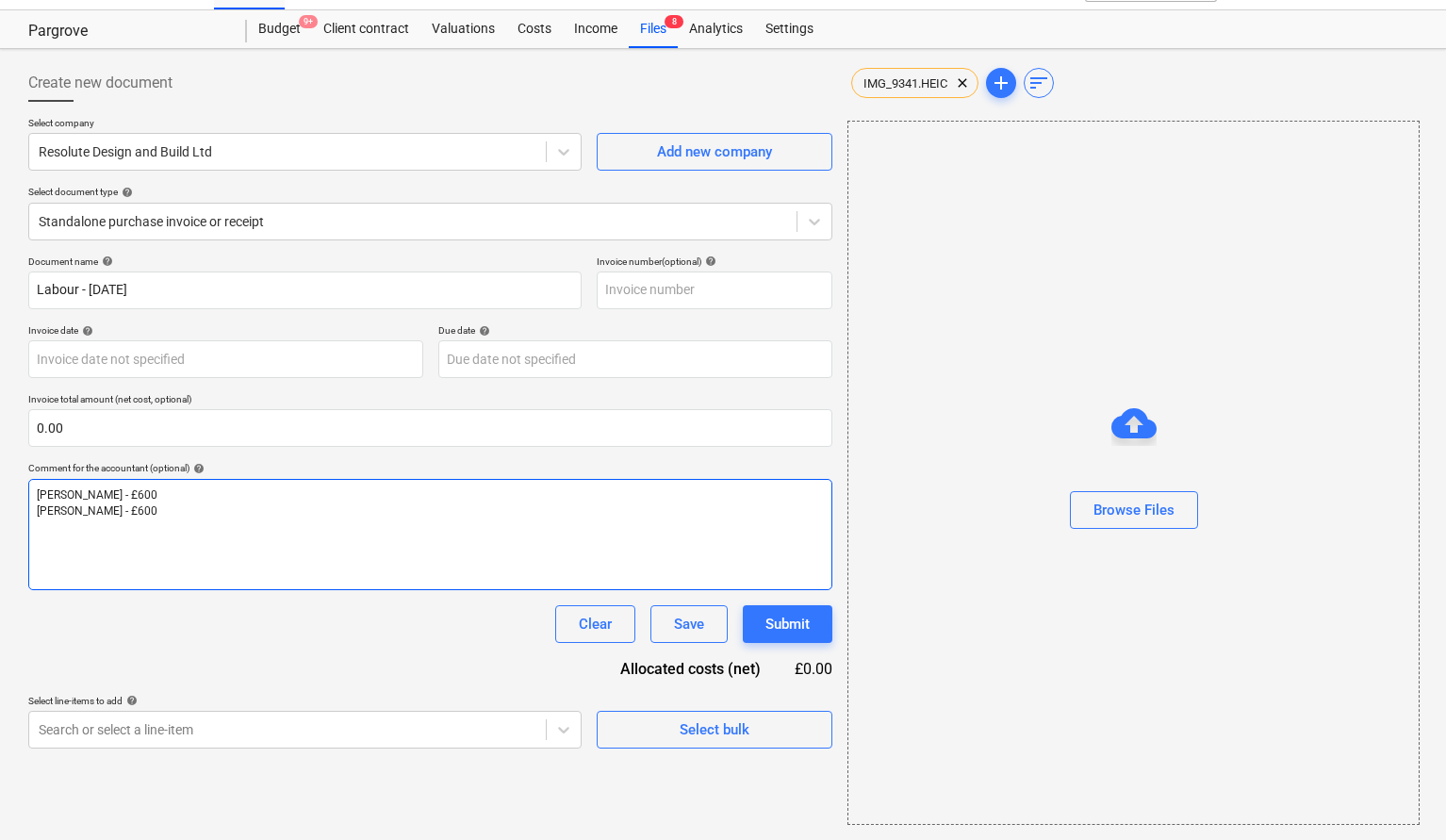
scroll to position [38, 0]
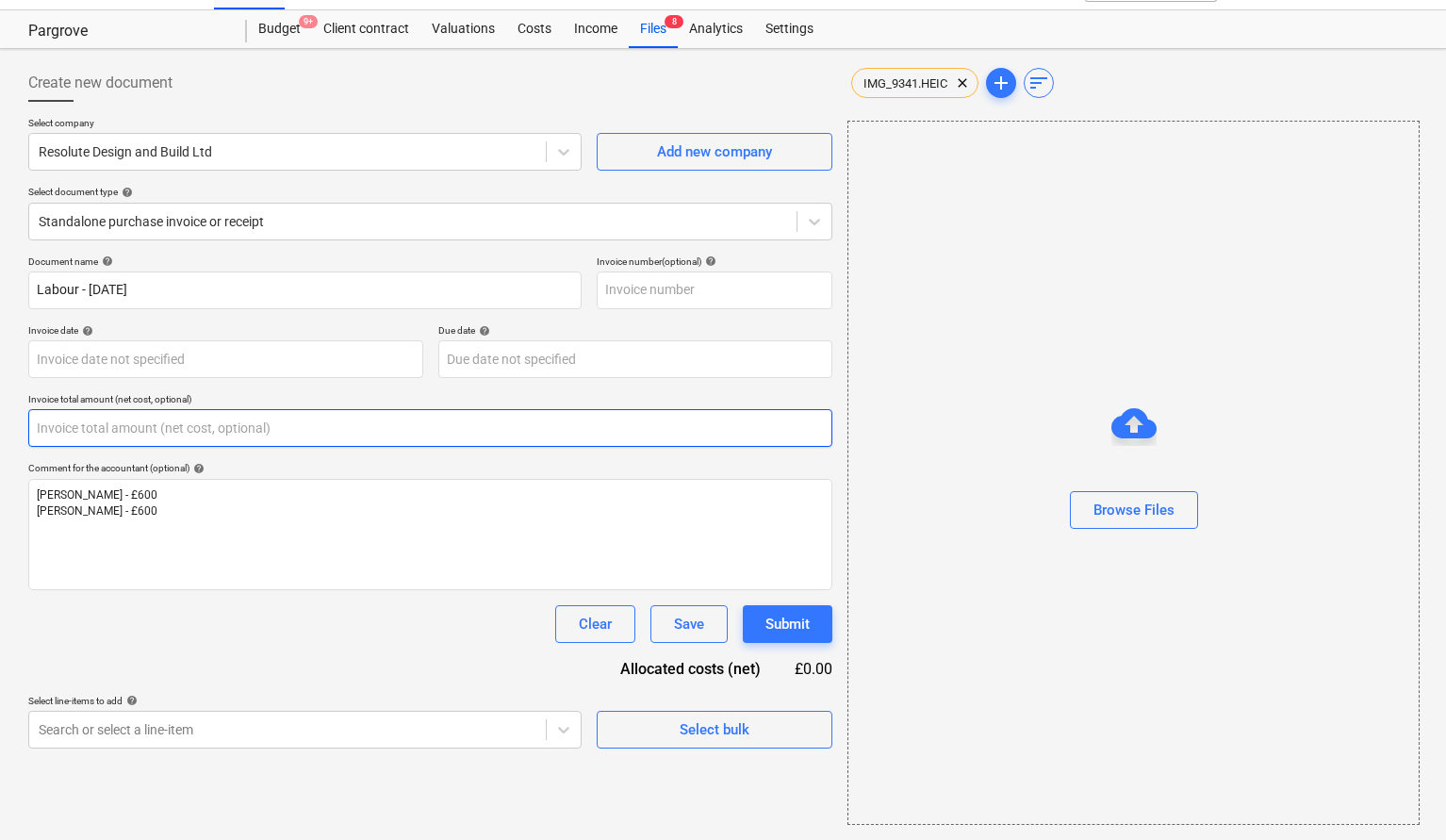
click at [81, 436] on input "text" at bounding box center [430, 428] width 804 height 38
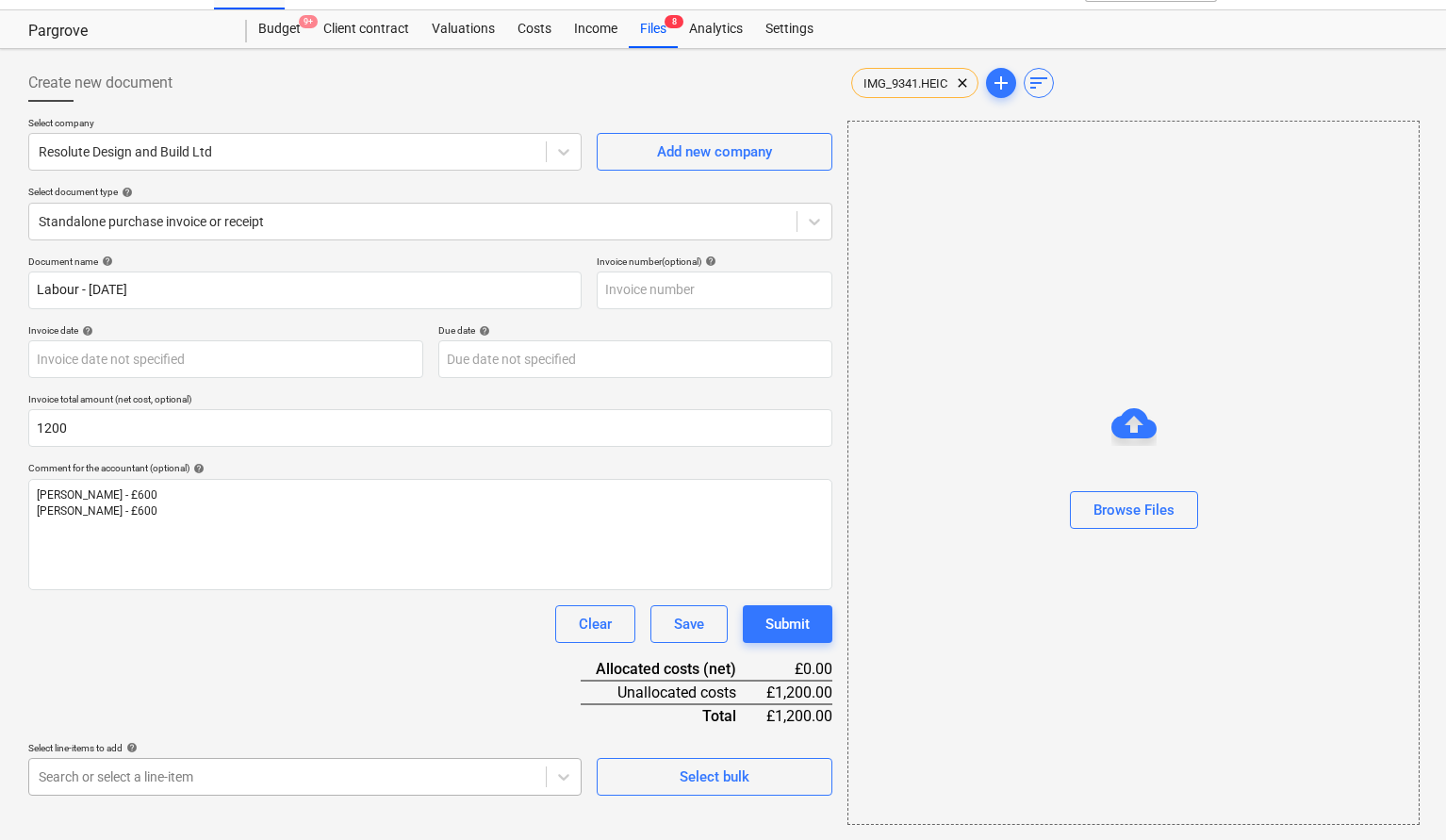
type input "1,200.00"
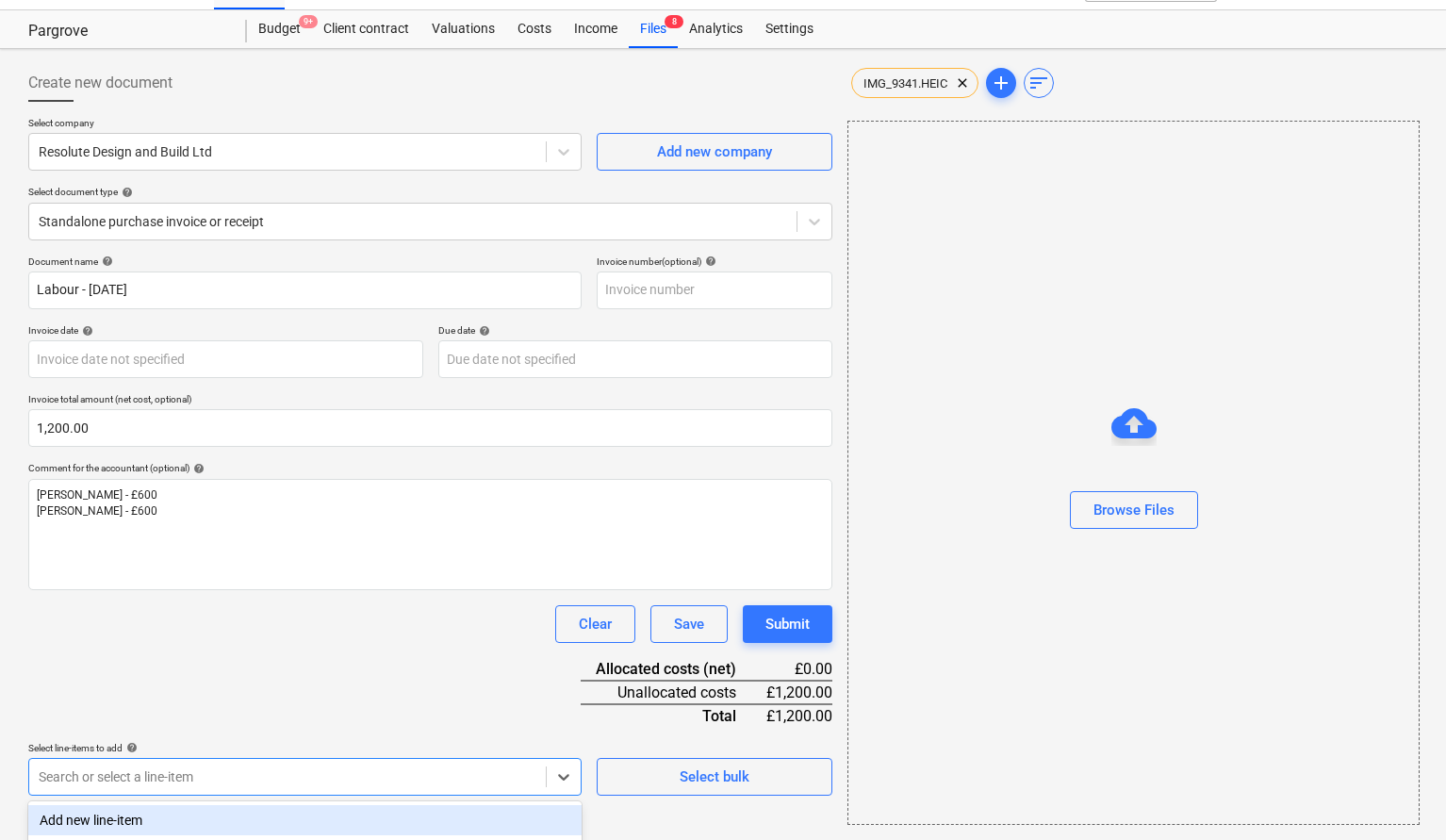
click at [141, 770] on body "Sales Projects Contacts Company Consolidated Invoices Inbox format_size keyboar…" at bounding box center [723, 382] width 1446 height 840
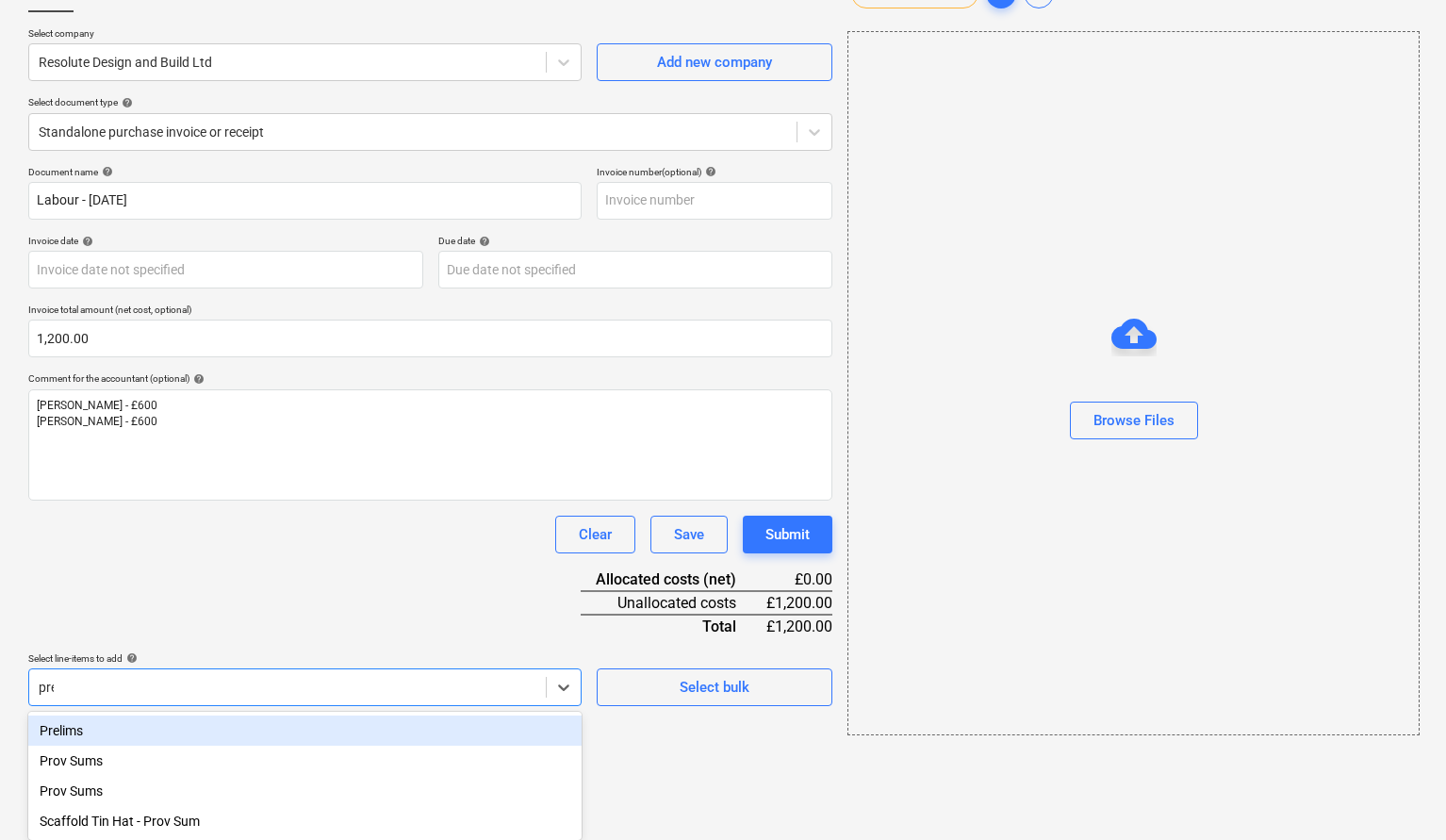
type input "prel"
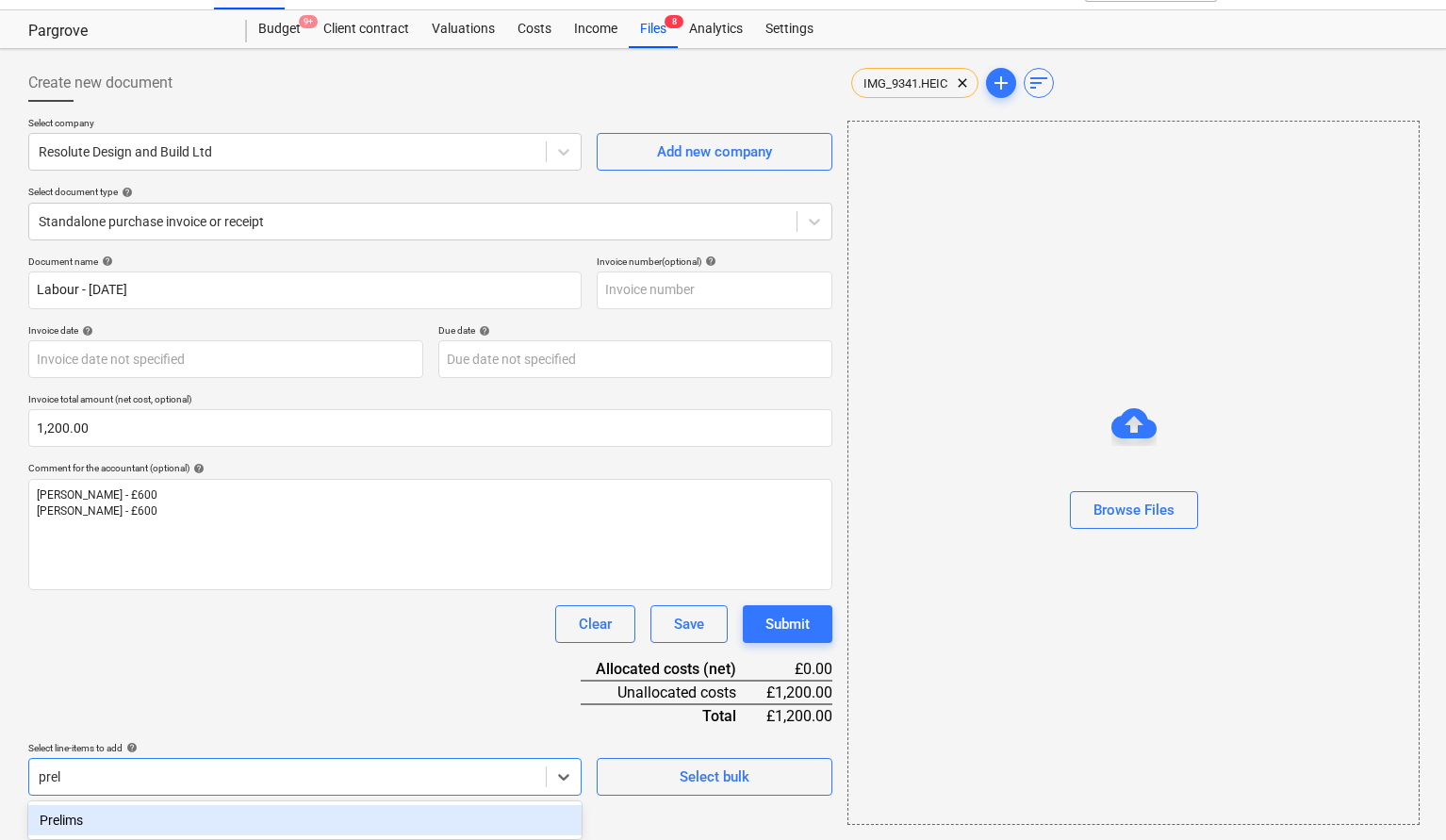
click at [87, 820] on div "Prelims" at bounding box center [304, 820] width 553 height 30
click at [156, 698] on div "Document name help Labour - [DATE] Invoice number (optional) help Invoice date …" at bounding box center [430, 587] width 804 height 664
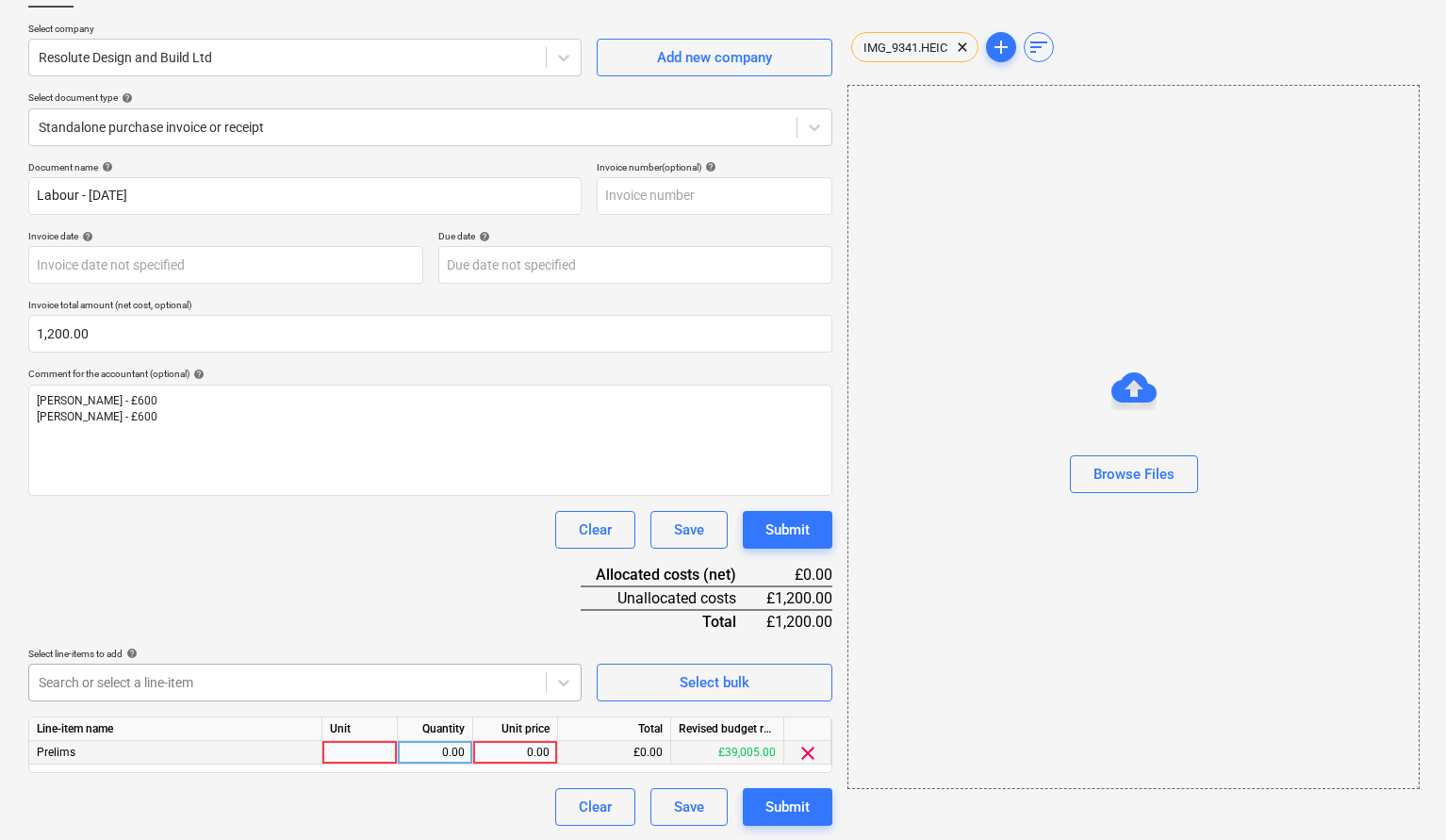
scroll to position [131, 0]
click at [362, 747] on div at bounding box center [361, 754] width 75 height 24
click at [436, 747] on div "0.00" at bounding box center [435, 754] width 60 height 24
type input "1"
click at [533, 753] on div "0.00" at bounding box center [514, 754] width 69 height 24
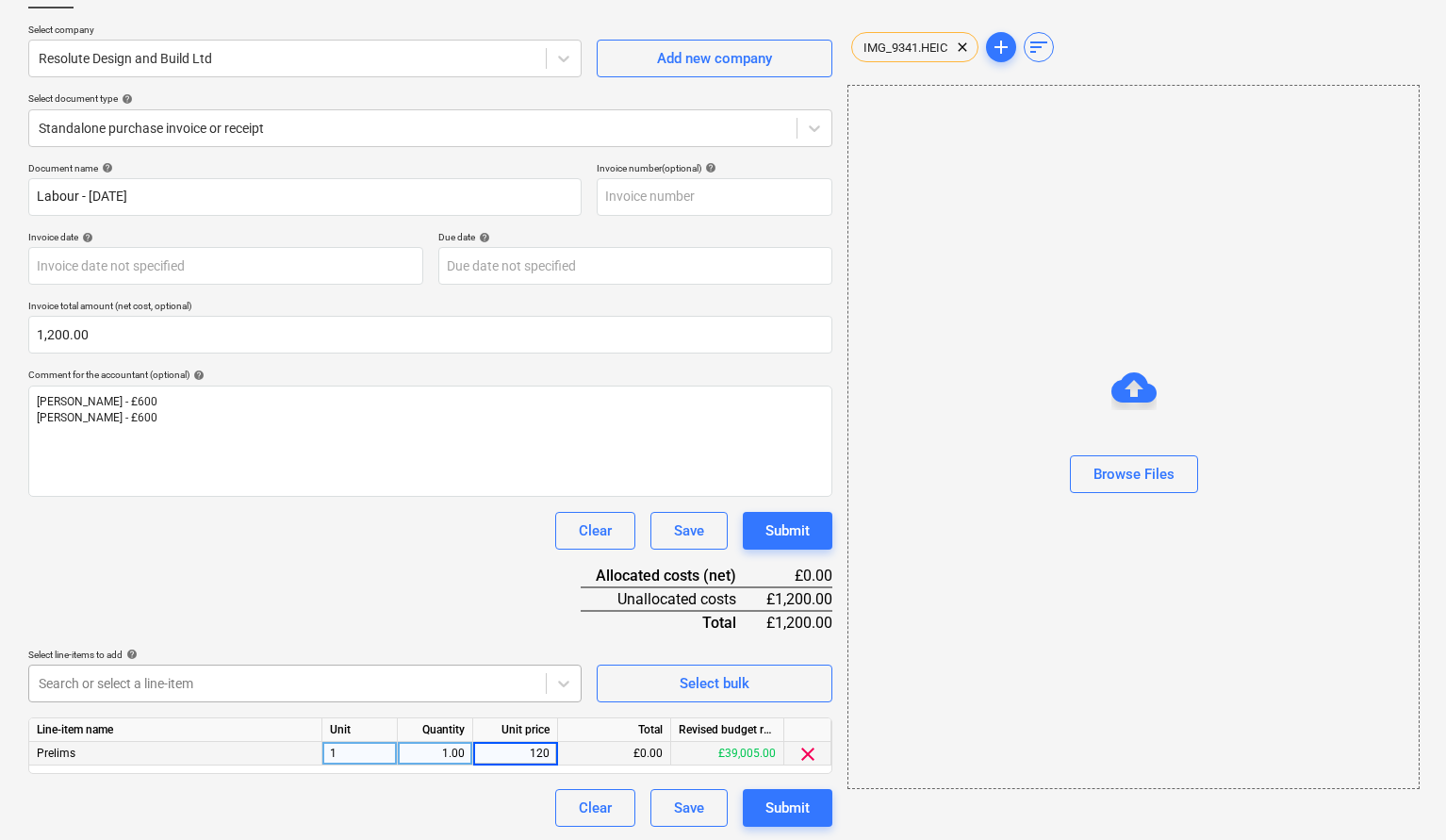
type input "1200"
click at [377, 613] on div "Document name help Labour - [DATE] Invoice number (optional) help Invoice date …" at bounding box center [430, 493] width 804 height 664
click at [793, 803] on div "Submit" at bounding box center [788, 807] width 45 height 25
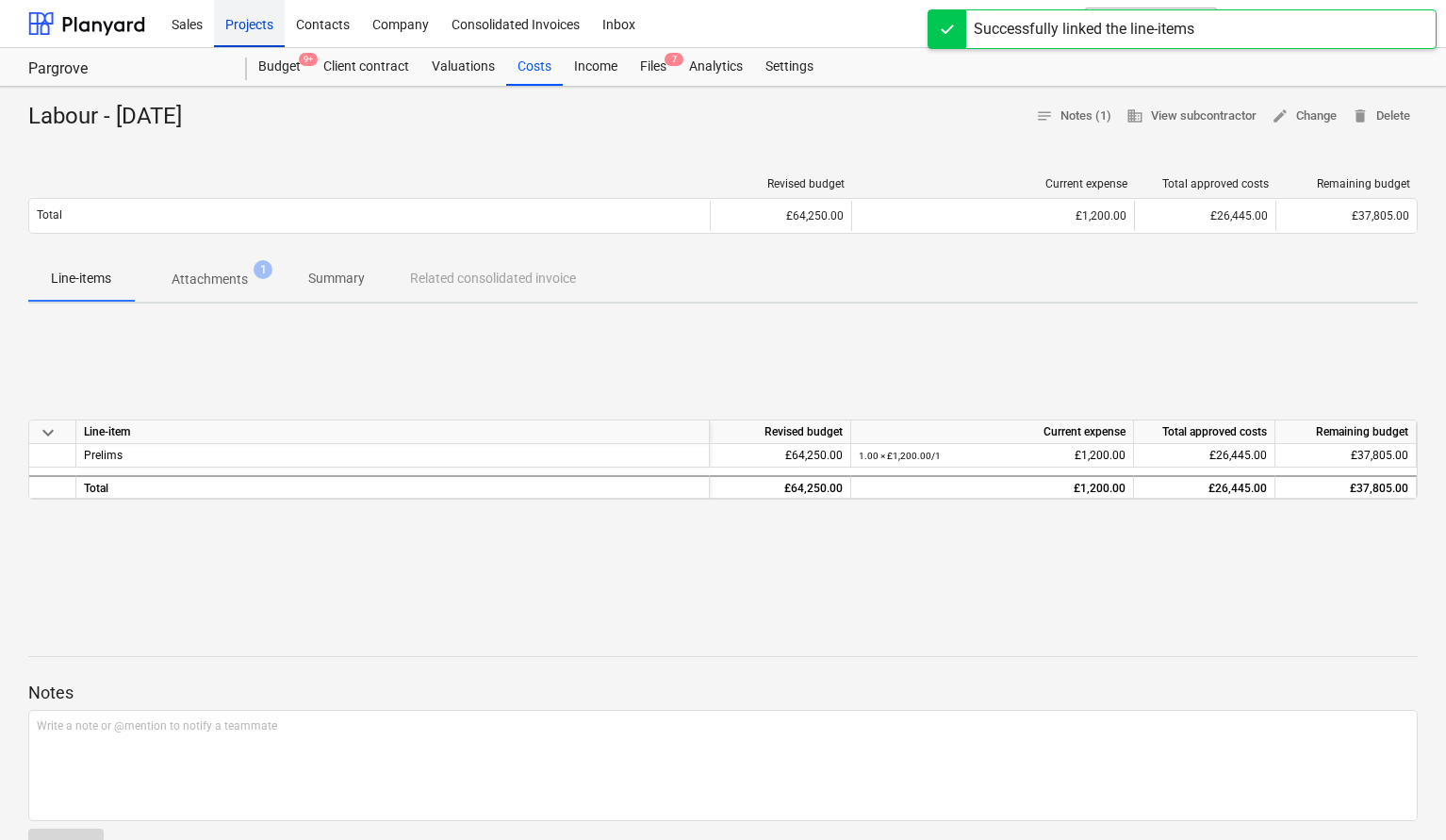
click at [246, 20] on div "Projects" at bounding box center [249, 23] width 71 height 48
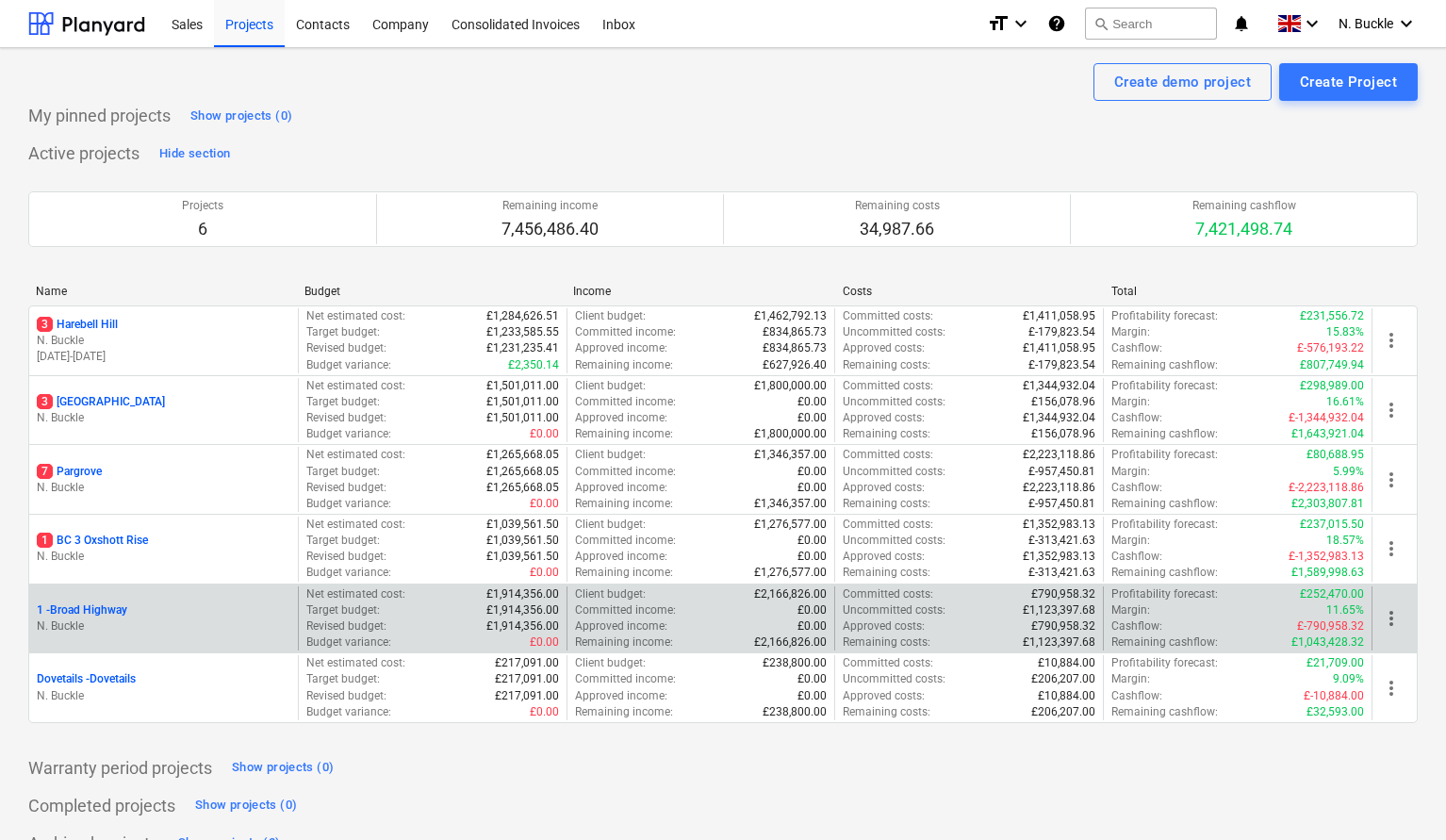
click at [103, 606] on p "1 - [GEOGRAPHIC_DATA]" at bounding box center [81, 611] width 90 height 16
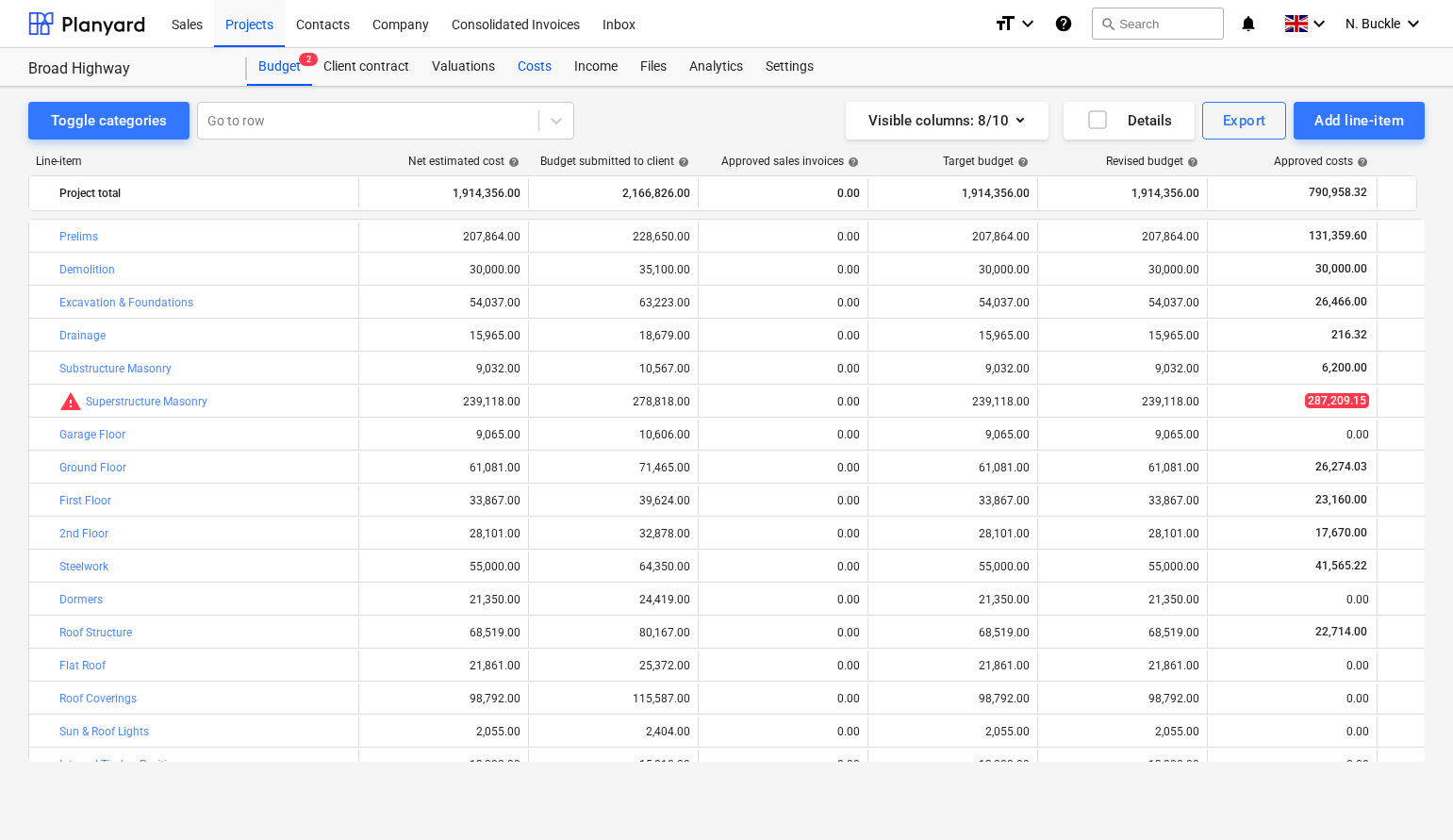
click at [528, 70] on div "Costs" at bounding box center [534, 67] width 57 height 38
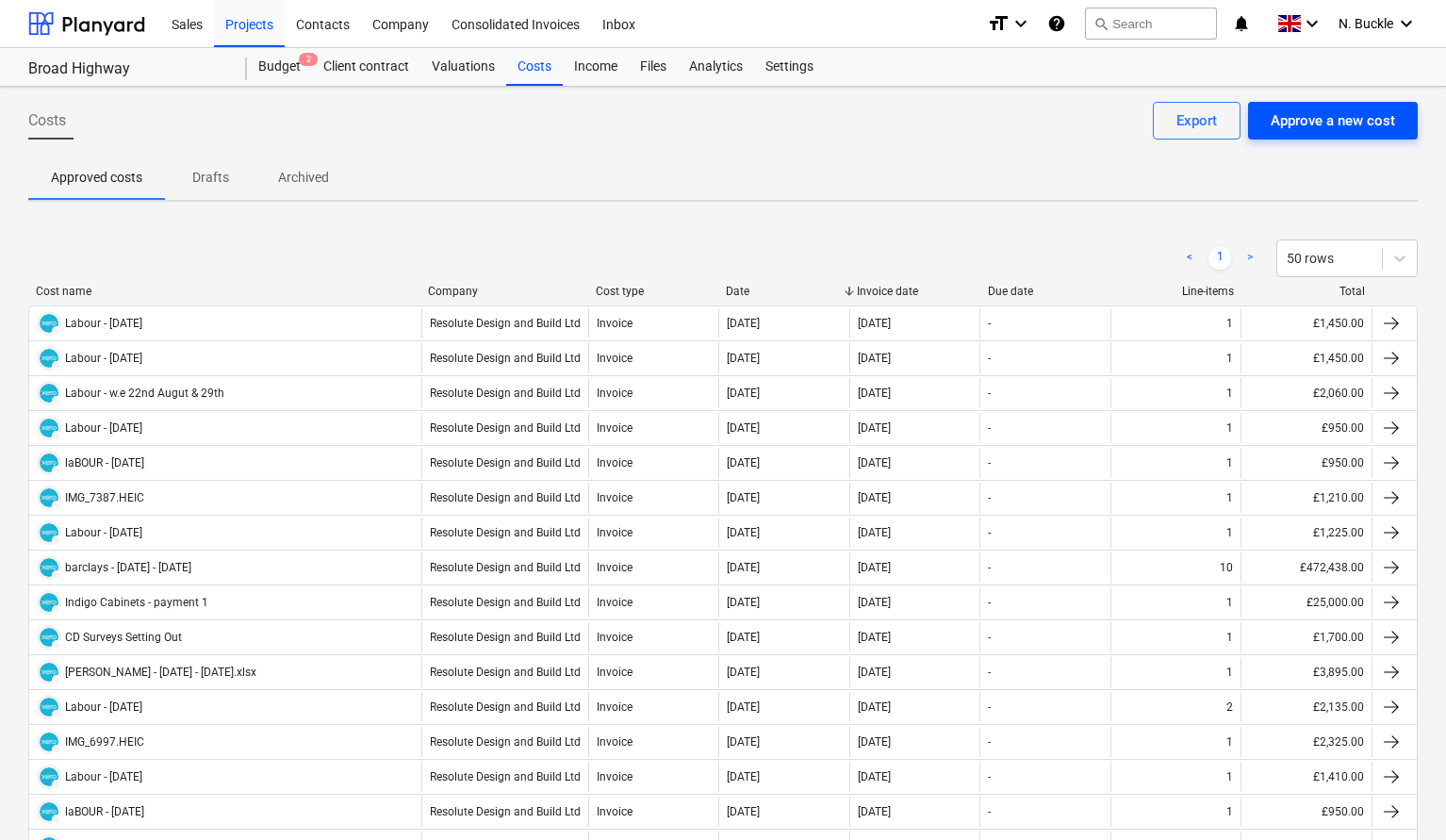
click at [1314, 122] on div "Approve a new cost" at bounding box center [1333, 120] width 124 height 25
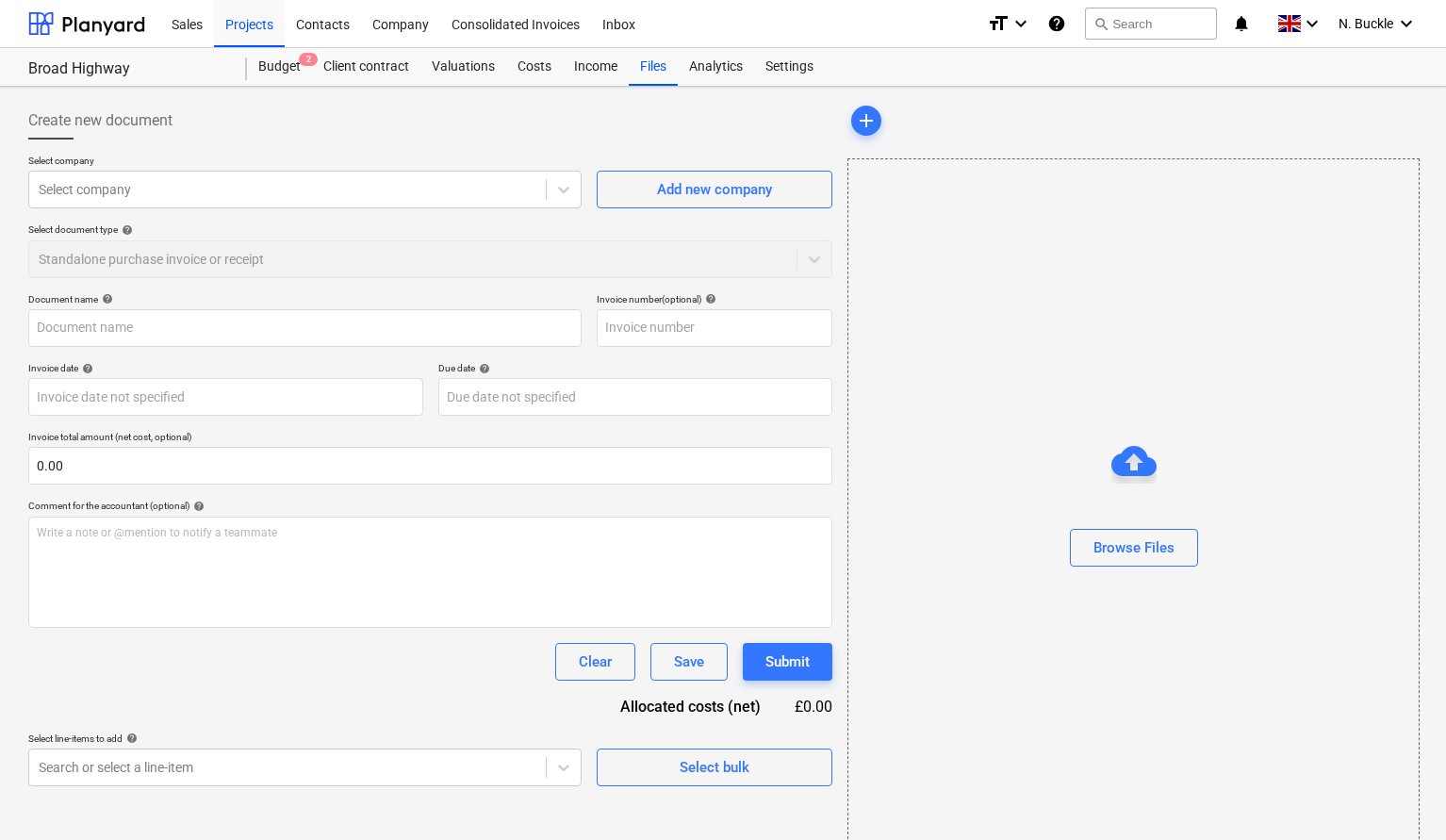
click at [118, 220] on div "Select company Select company Add new company Select document type help Standal…" at bounding box center [430, 224] width 804 height 139
click at [112, 192] on div "Select company" at bounding box center [287, 189] width 498 height 15
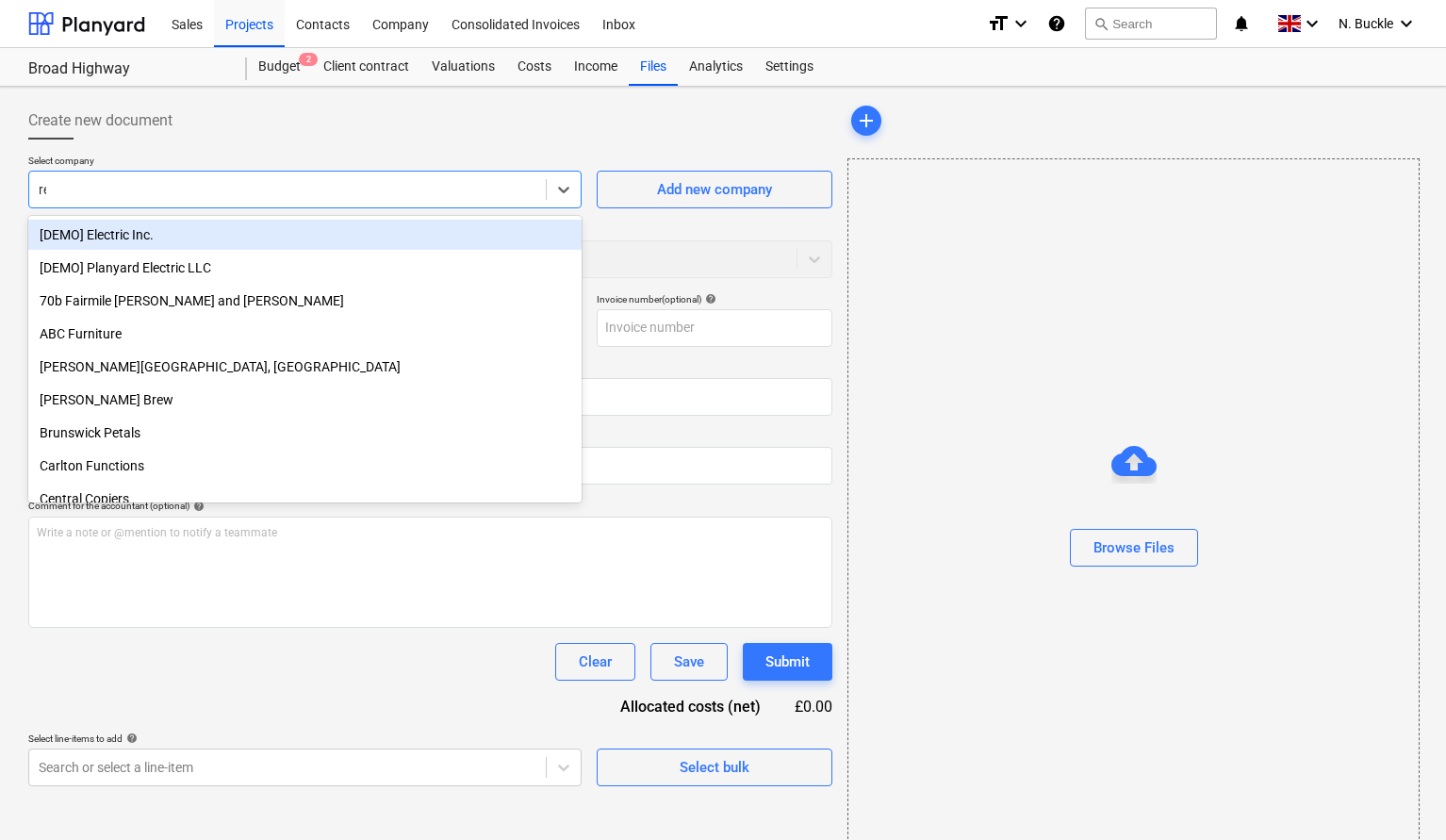
type input "res"
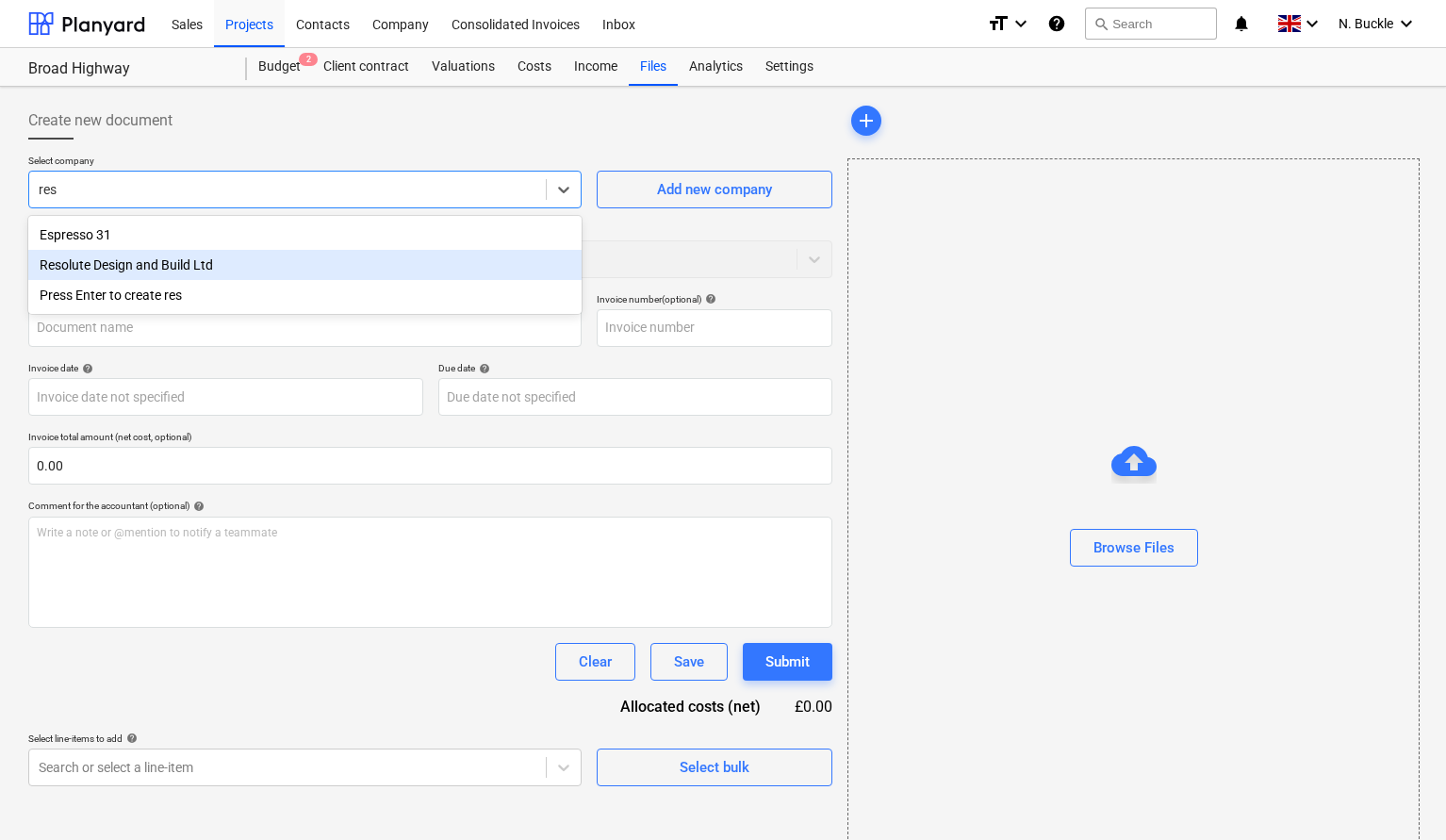
click at [135, 262] on div "Resolute Design and Build Ltd" at bounding box center [304, 265] width 553 height 30
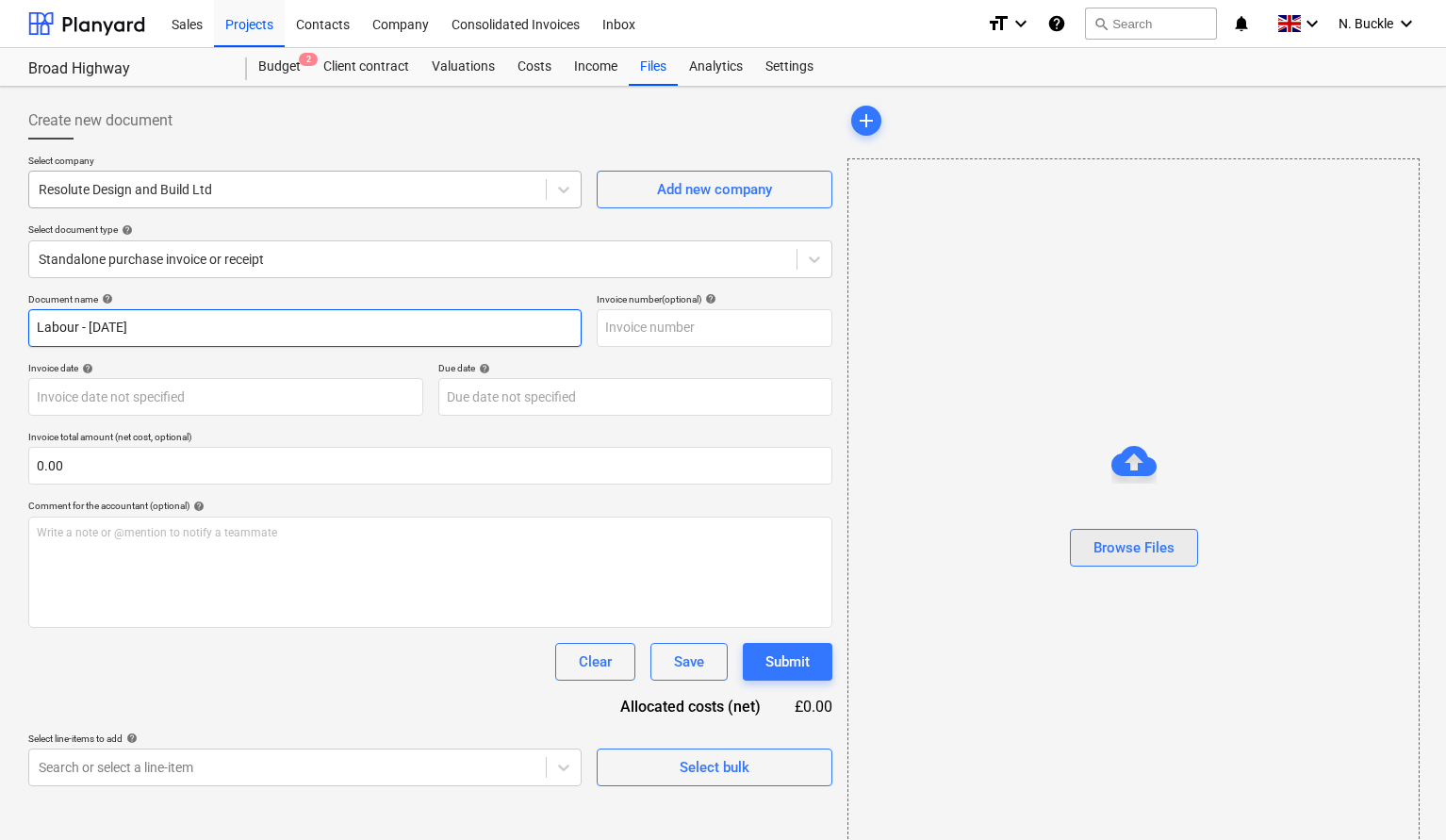
type input "Labour - [DATE]"
click at [1167, 539] on div "Browse Files" at bounding box center [1134, 547] width 81 height 25
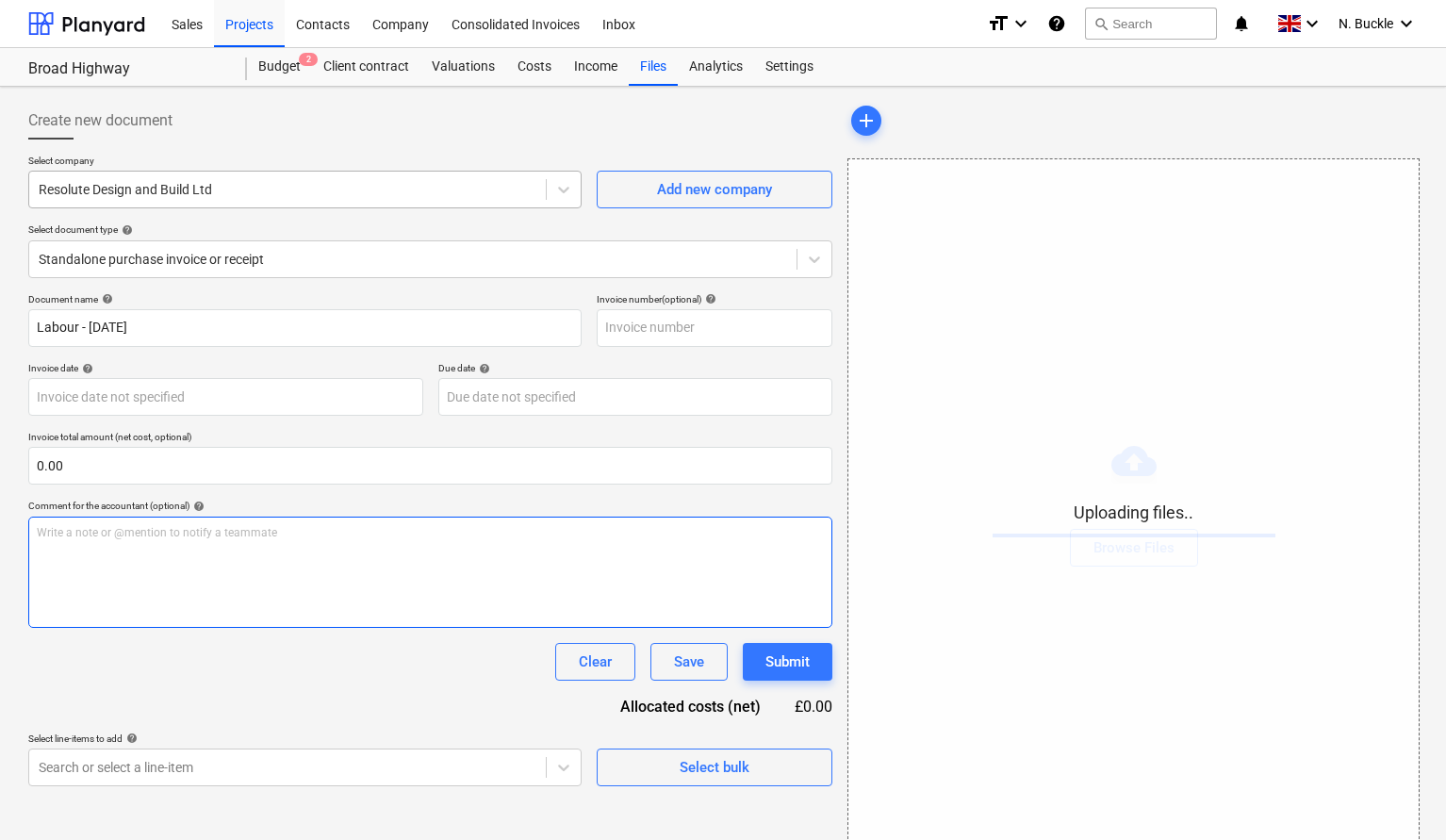
click at [126, 578] on div "Write a note or @mention to notify a teammate [PERSON_NAME]" at bounding box center [430, 572] width 804 height 111
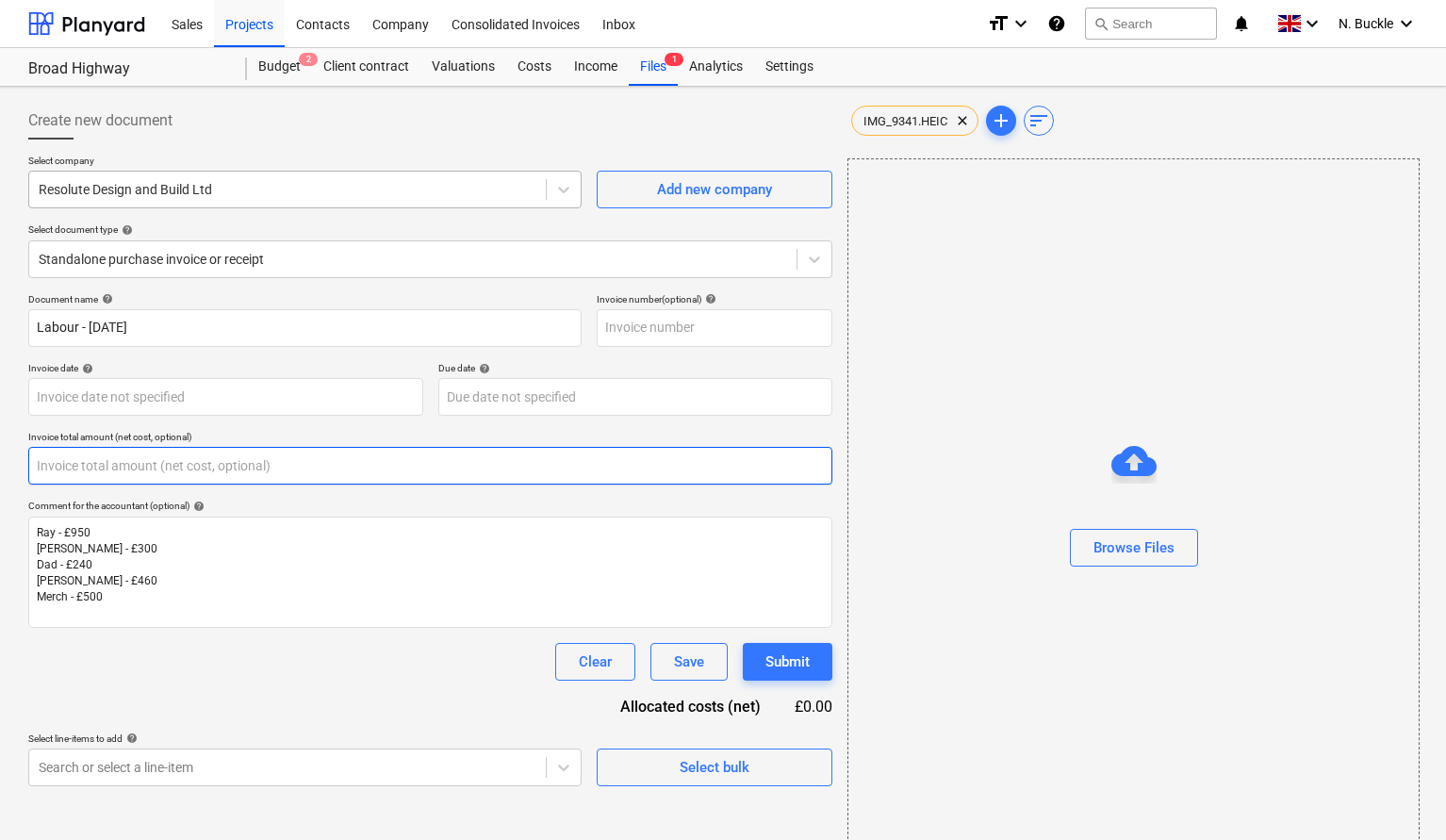
click at [103, 458] on input "text" at bounding box center [430, 466] width 804 height 38
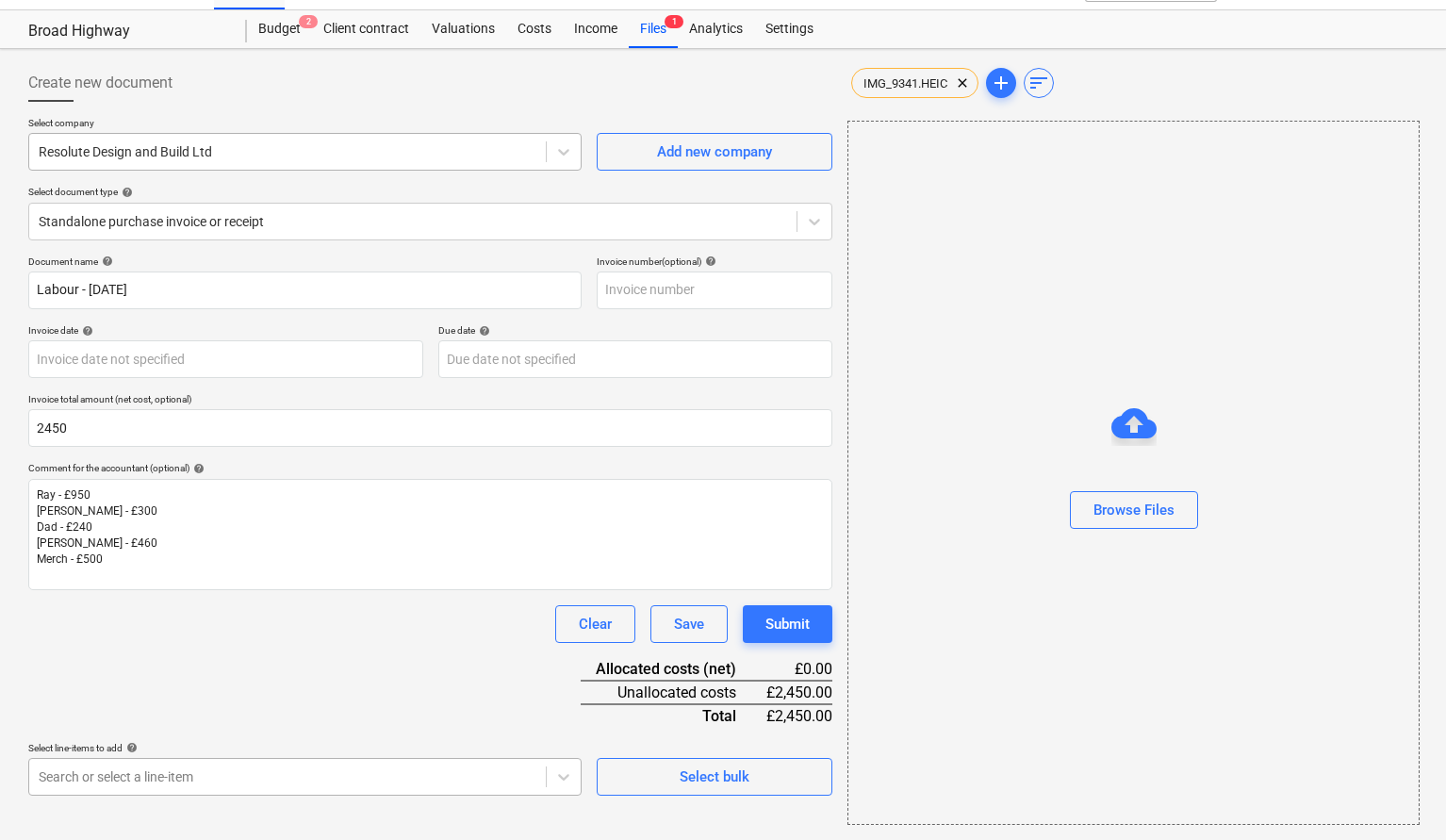
type input "2,450.00"
click at [162, 777] on body "Sales Projects Contacts Company Consolidated Invoices Inbox format_size keyboar…" at bounding box center [723, 382] width 1446 height 840
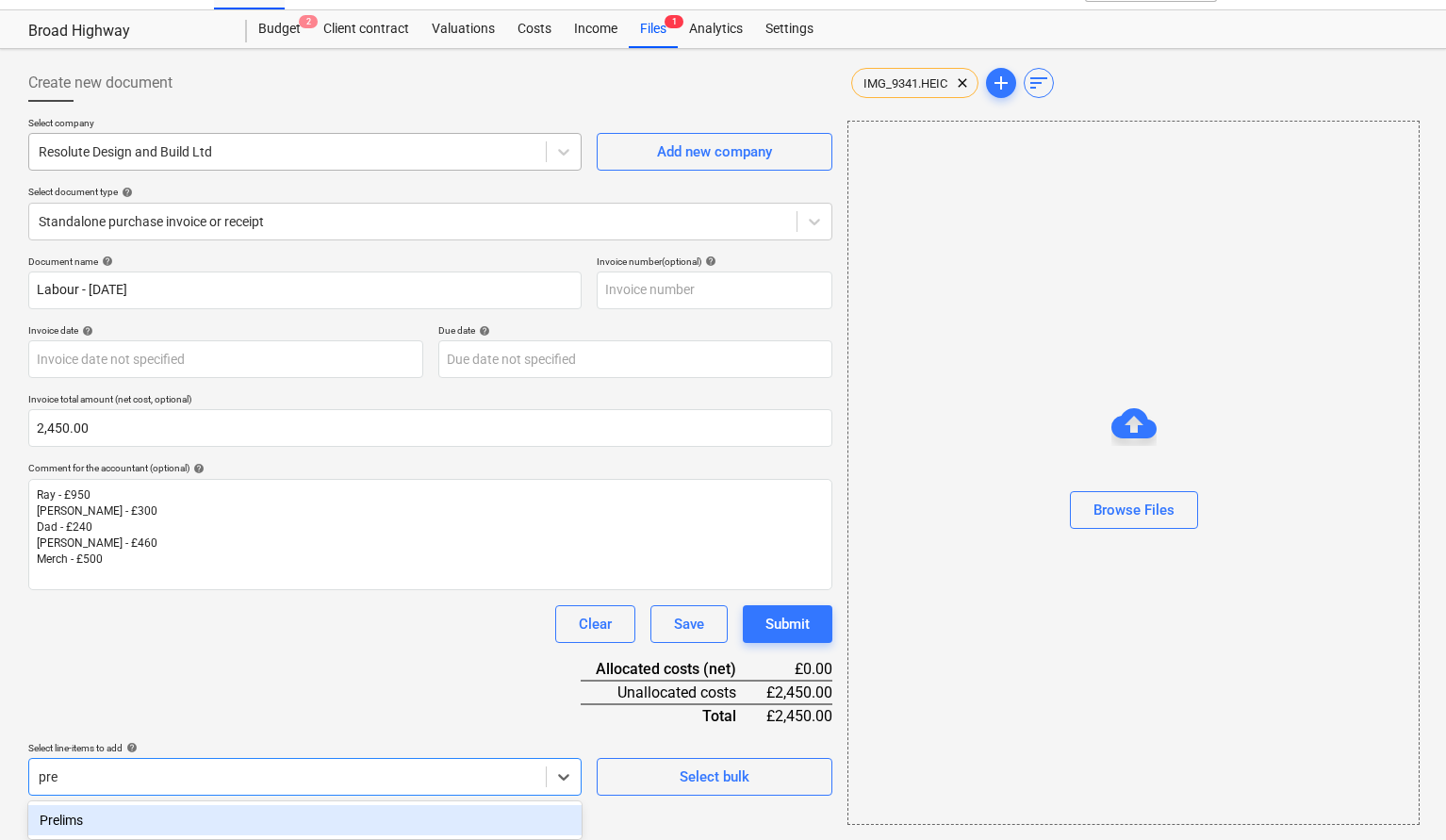
scroll to position [38, 0]
type input "prel"
click at [115, 822] on div "Prelims" at bounding box center [304, 820] width 553 height 30
click at [189, 701] on div "Document name help Labour - [DATE] Invoice number (optional) help Invoice date …" at bounding box center [430, 587] width 804 height 664
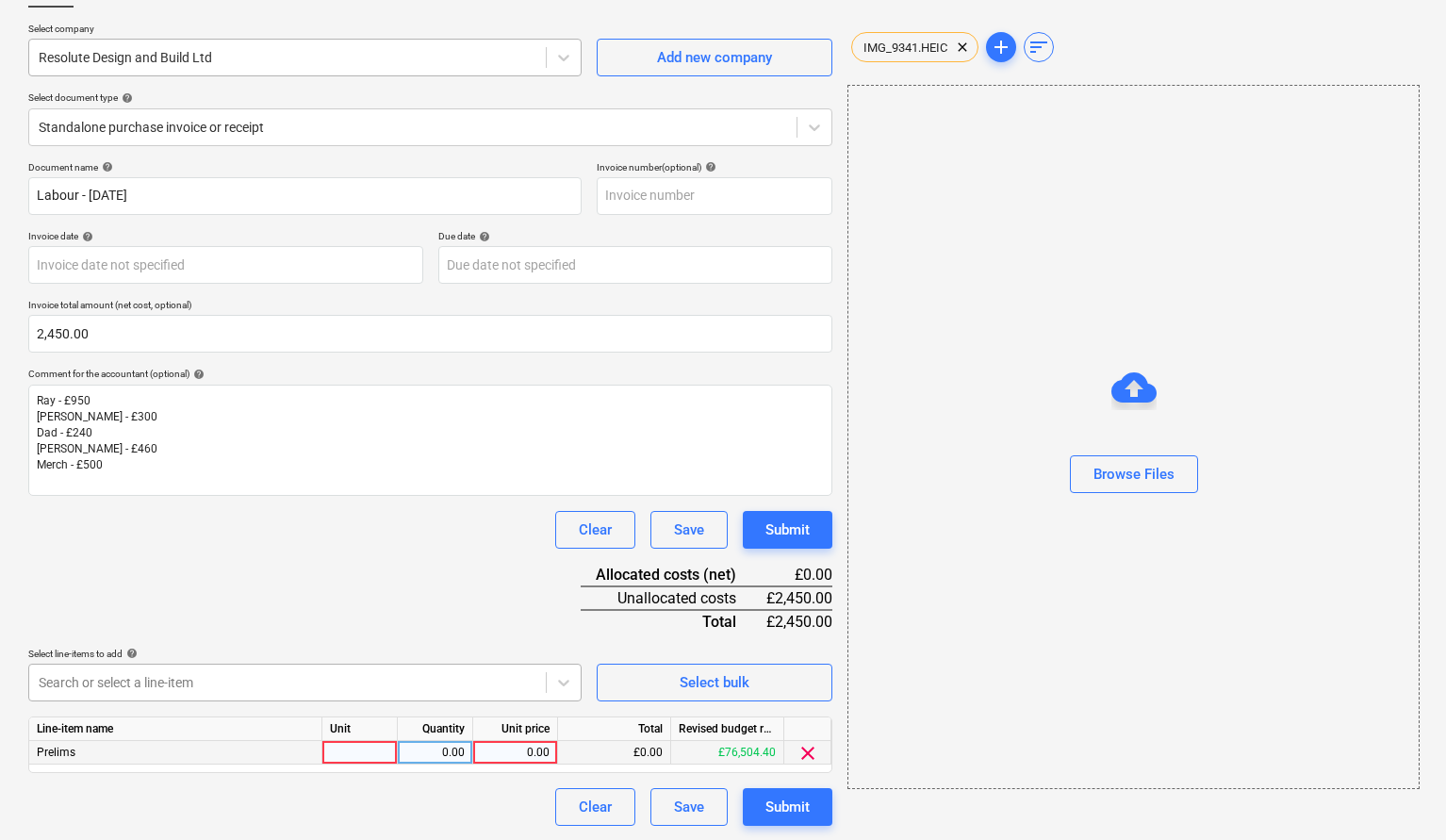
scroll to position [131, 0]
click at [355, 749] on div at bounding box center [361, 754] width 75 height 24
click at [425, 753] on div "0.00" at bounding box center [435, 754] width 60 height 24
click at [502, 753] on div "0.00" at bounding box center [514, 754] width 69 height 24
type input "950"
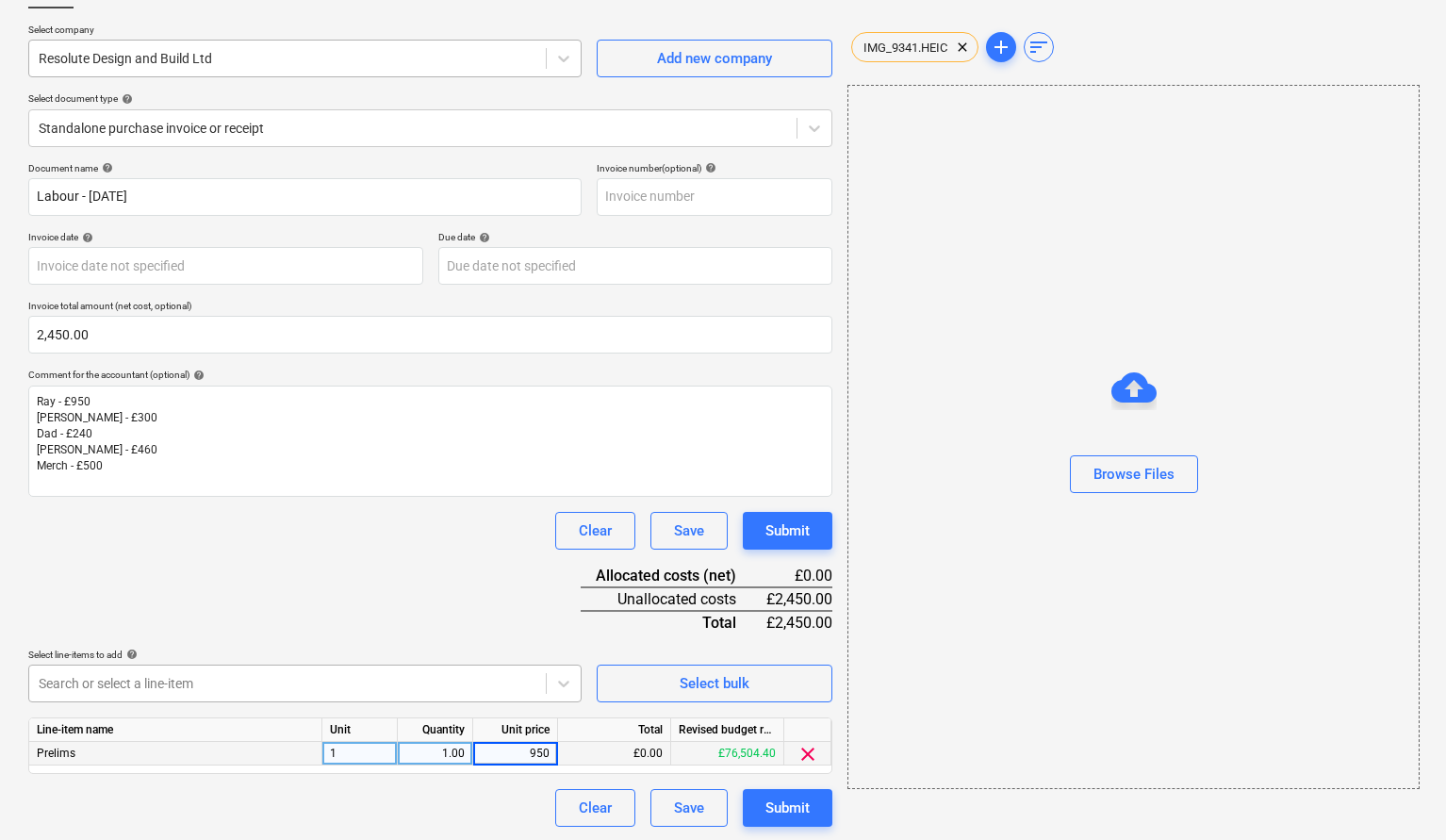
click at [399, 610] on div "Document name help Labour - [DATE] Invoice number (optional) help Invoice date …" at bounding box center [430, 493] width 804 height 664
click at [290, 668] on body "Sales Projects Contacts Company Consolidated Invoices Inbox format_size keyboar…" at bounding box center [723, 289] width 1446 height 840
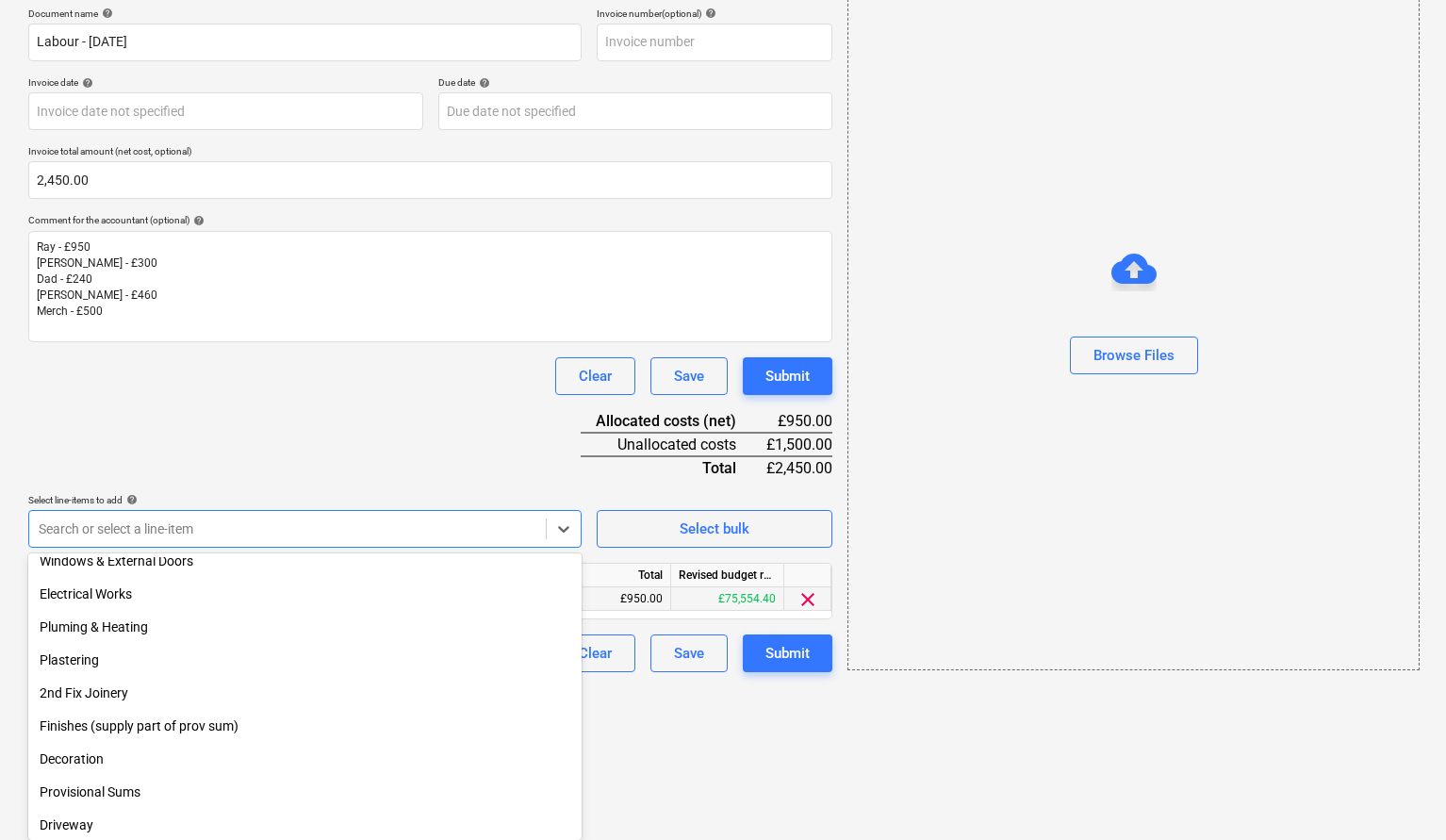
scroll to position [673, 0]
click at [179, 667] on div "Plastering" at bounding box center [304, 658] width 553 height 30
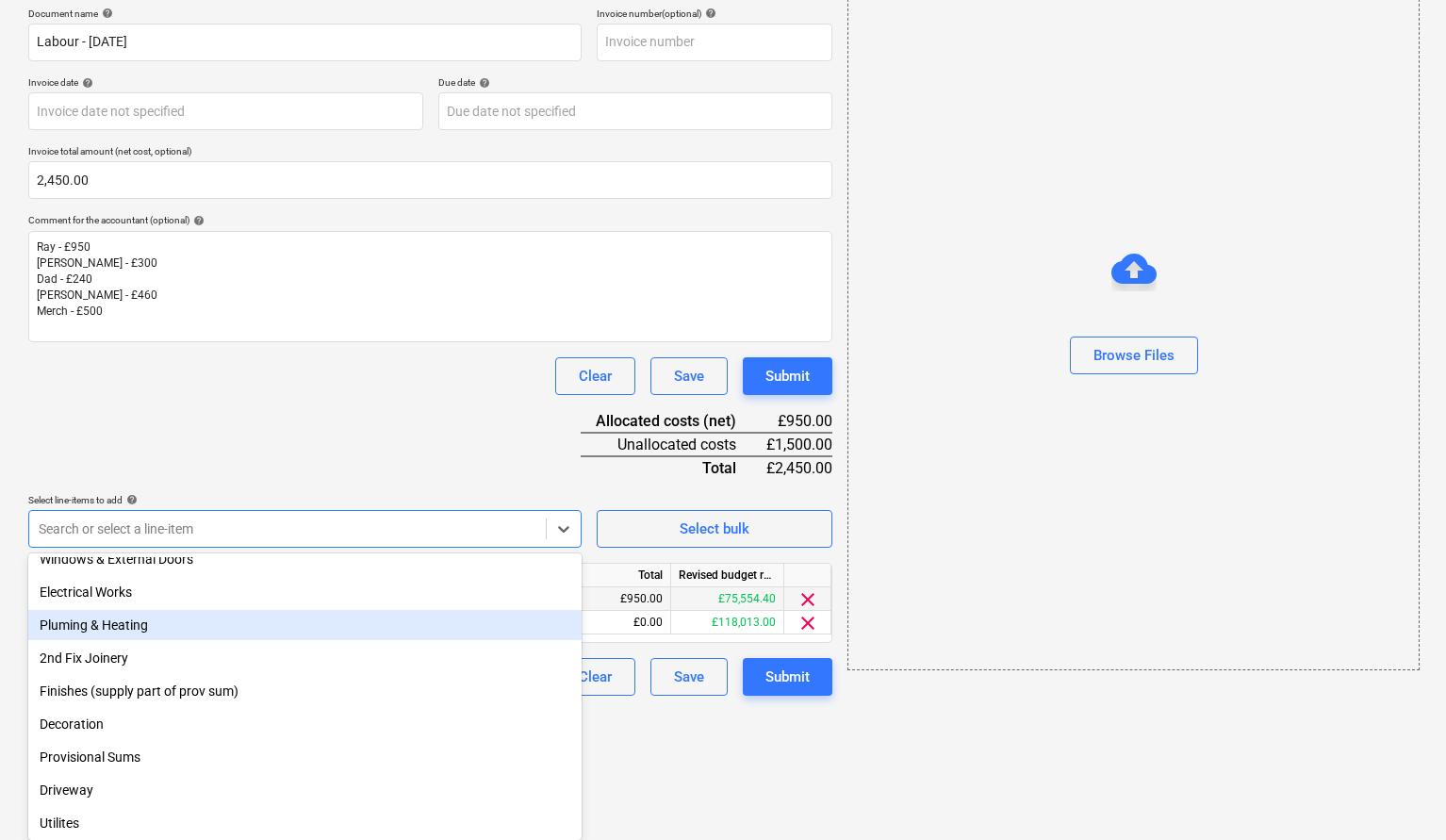
scroll to position [155, 0]
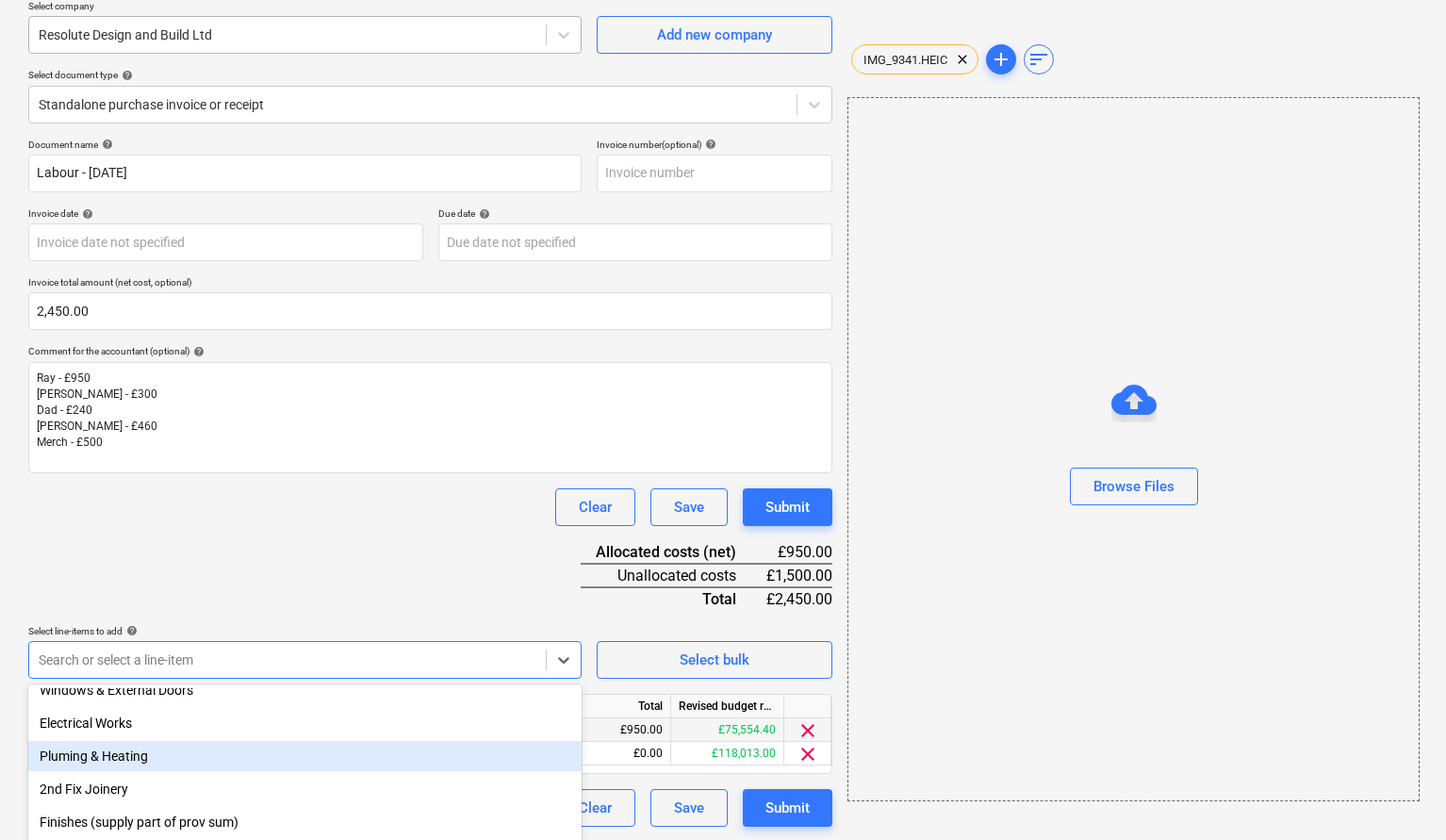
click at [302, 367] on div "Document name help Labour - [DATE] Invoice number (optional) help Invoice date …" at bounding box center [430, 483] width 804 height 688
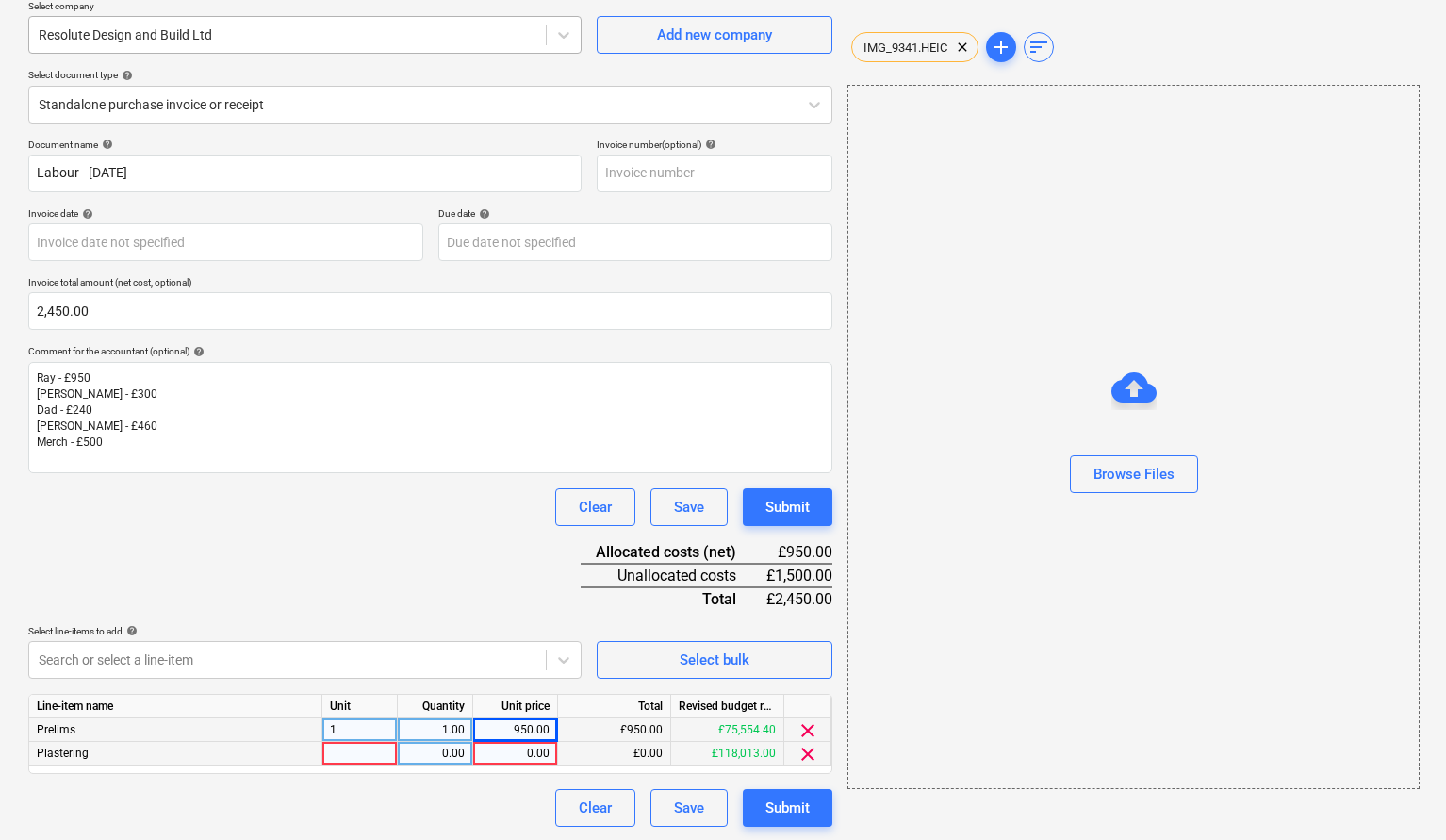
click at [341, 747] on div at bounding box center [361, 754] width 75 height 24
type input "1"
click at [437, 762] on div "0.00" at bounding box center [435, 754] width 60 height 24
type input "1"
click at [500, 755] on div "0.00" at bounding box center [514, 754] width 69 height 24
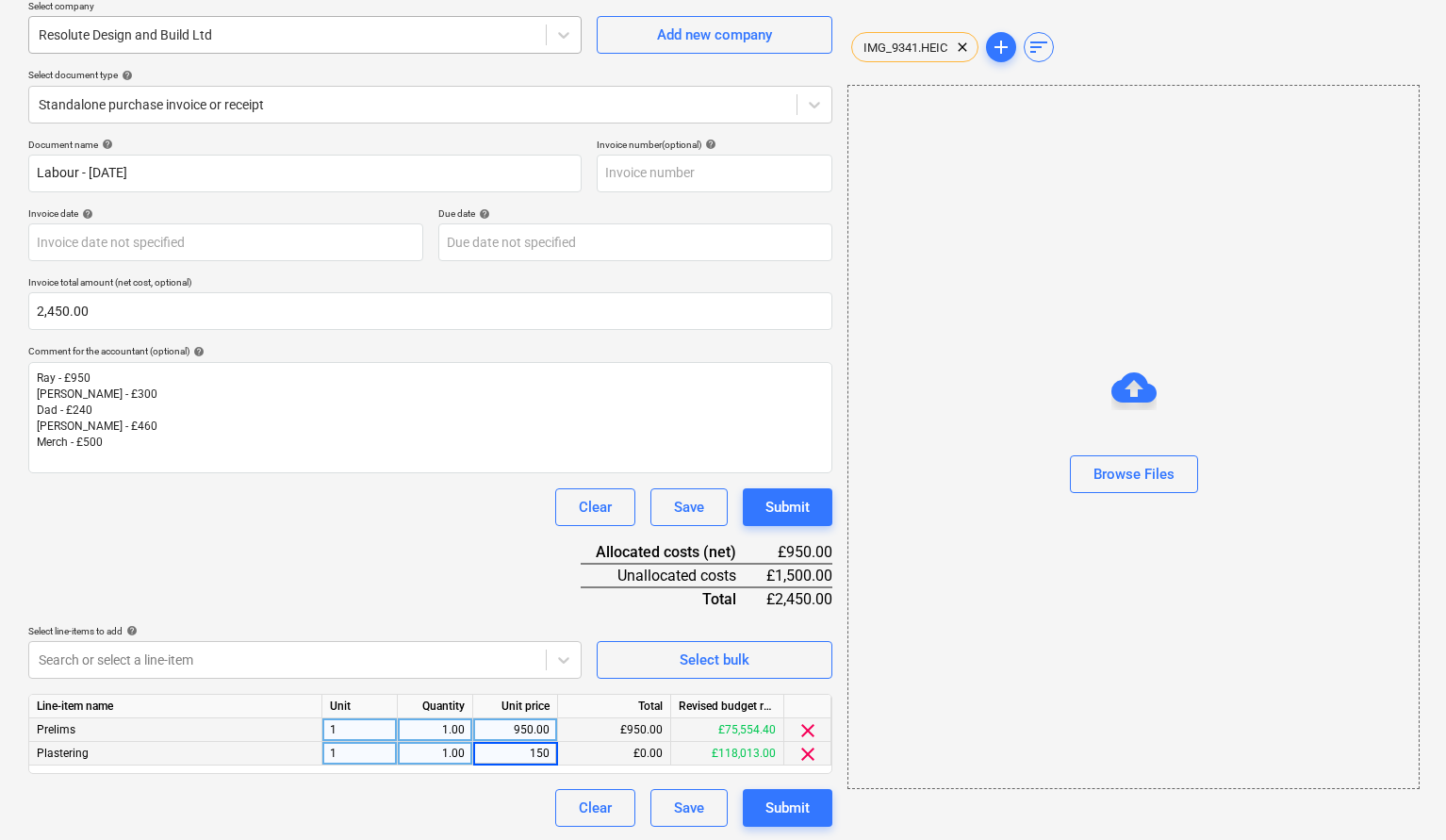
type input "1500"
click at [796, 811] on div "Submit" at bounding box center [788, 807] width 45 height 25
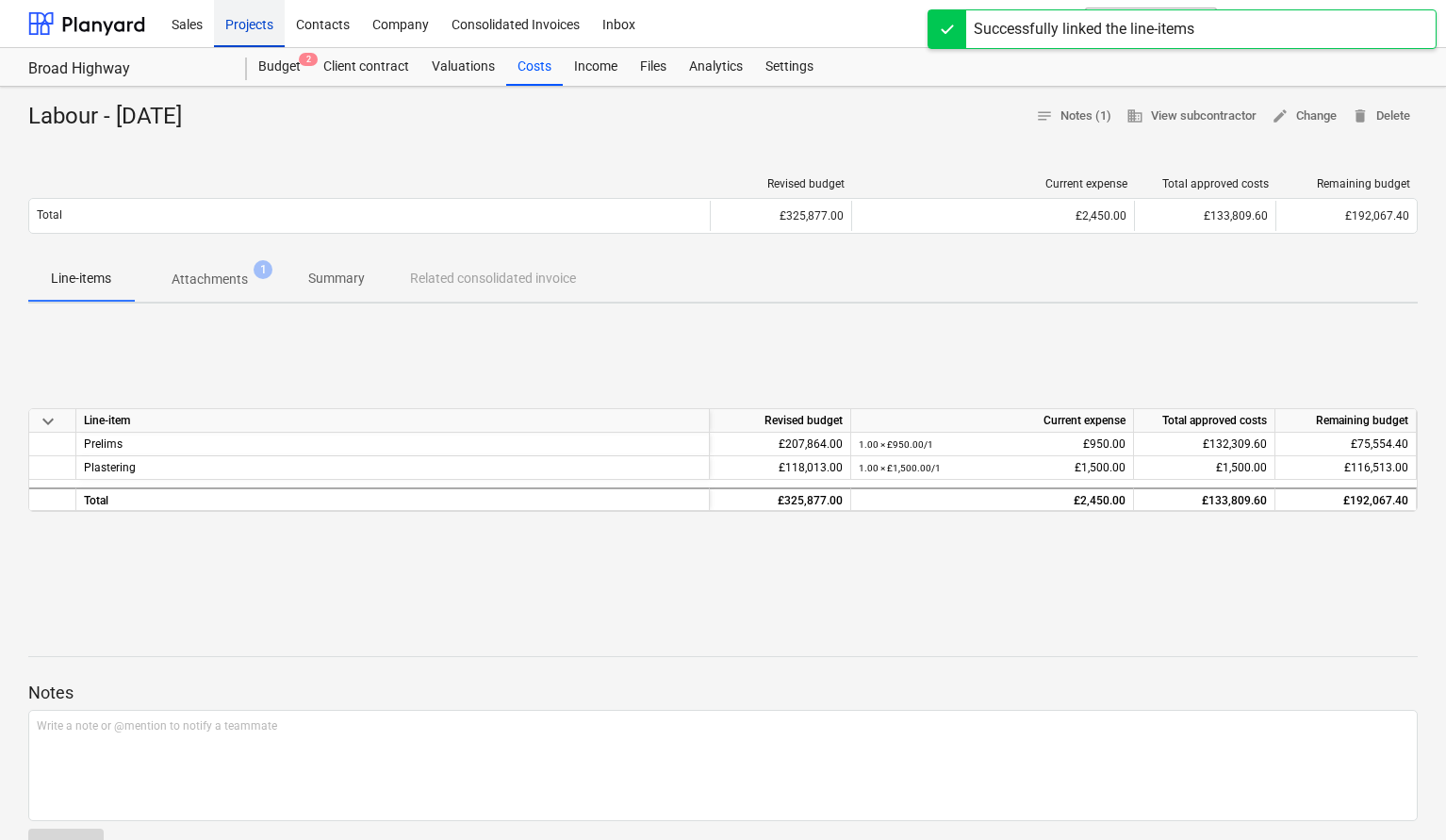
click at [237, 28] on div "Projects" at bounding box center [249, 23] width 71 height 48
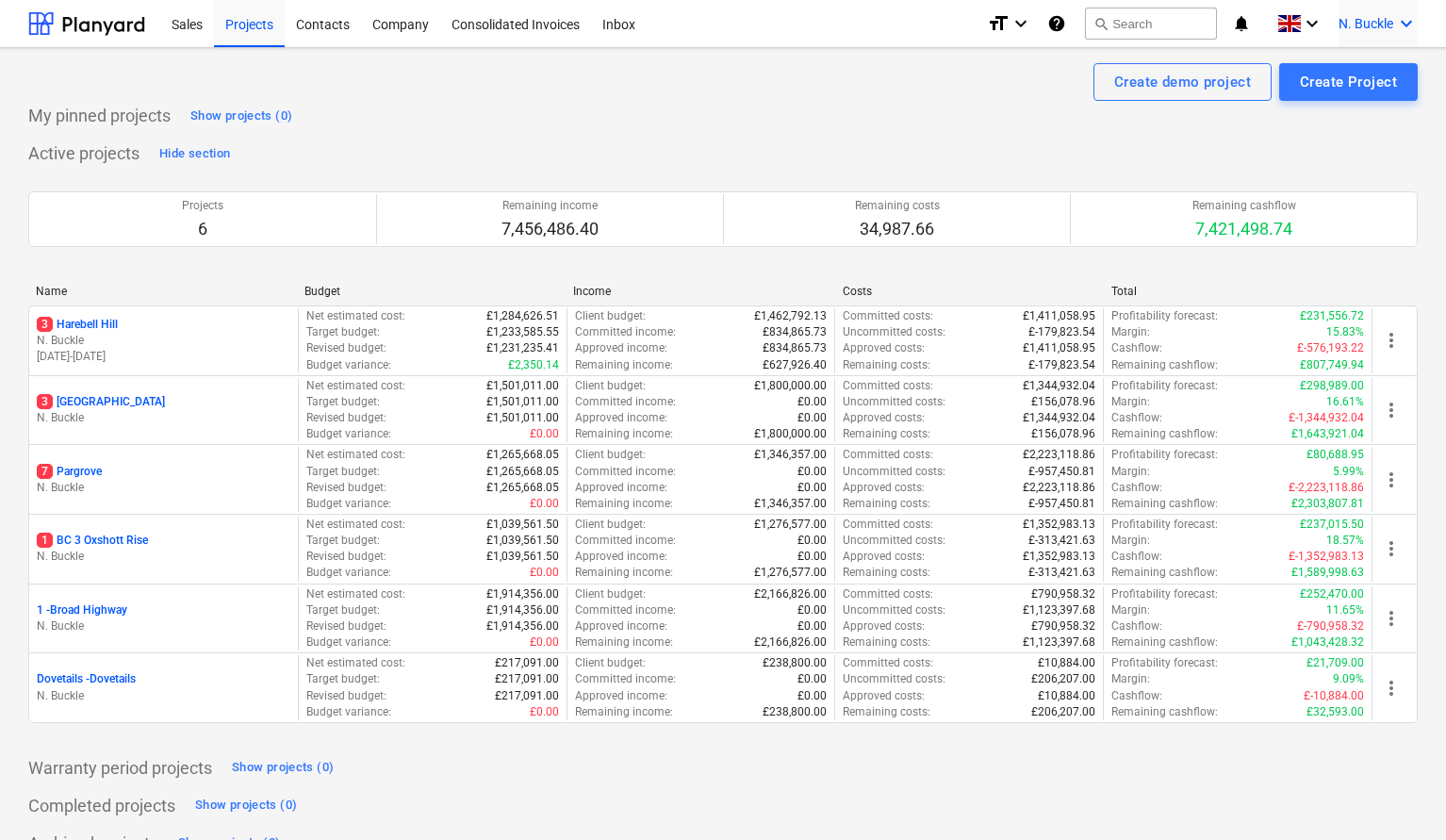
click at [1398, 24] on icon "keyboard_arrow_down" at bounding box center [1406, 23] width 23 height 23
click at [1360, 99] on div "Log out" at bounding box center [1362, 103] width 113 height 30
